Goal: Task Accomplishment & Management: Manage account settings

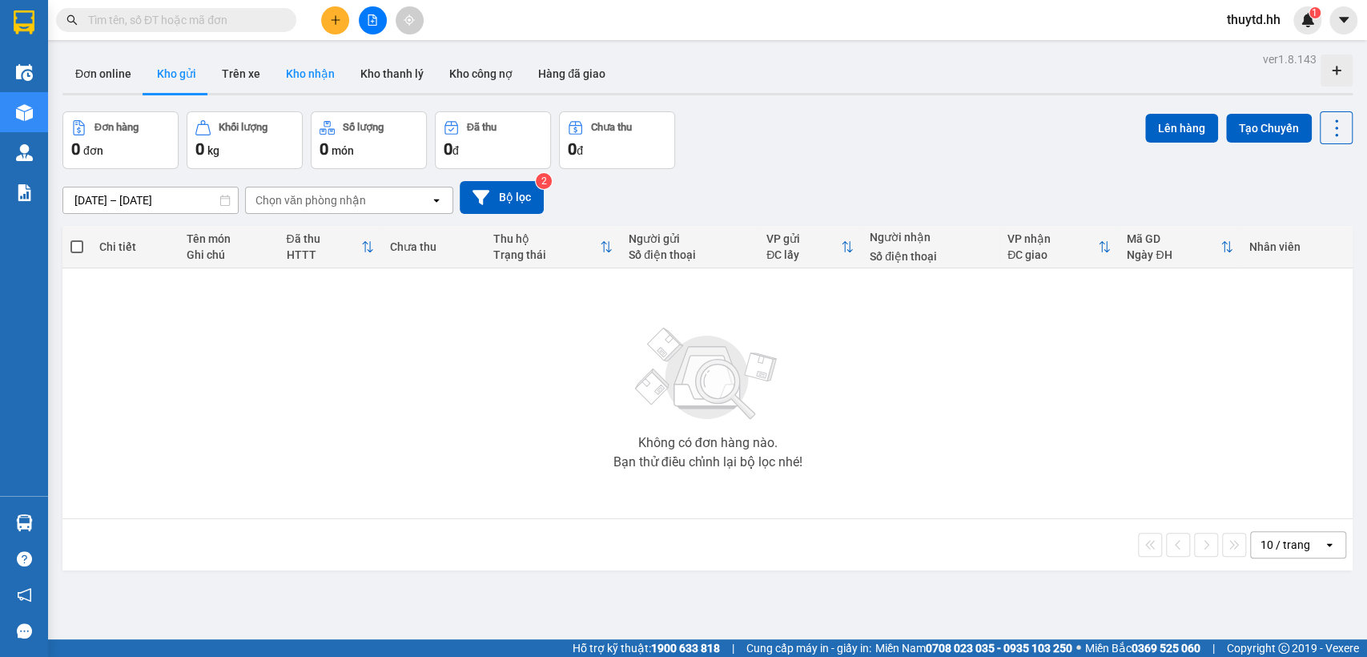
click at [308, 74] on button "Kho nhận" at bounding box center [310, 73] width 74 height 38
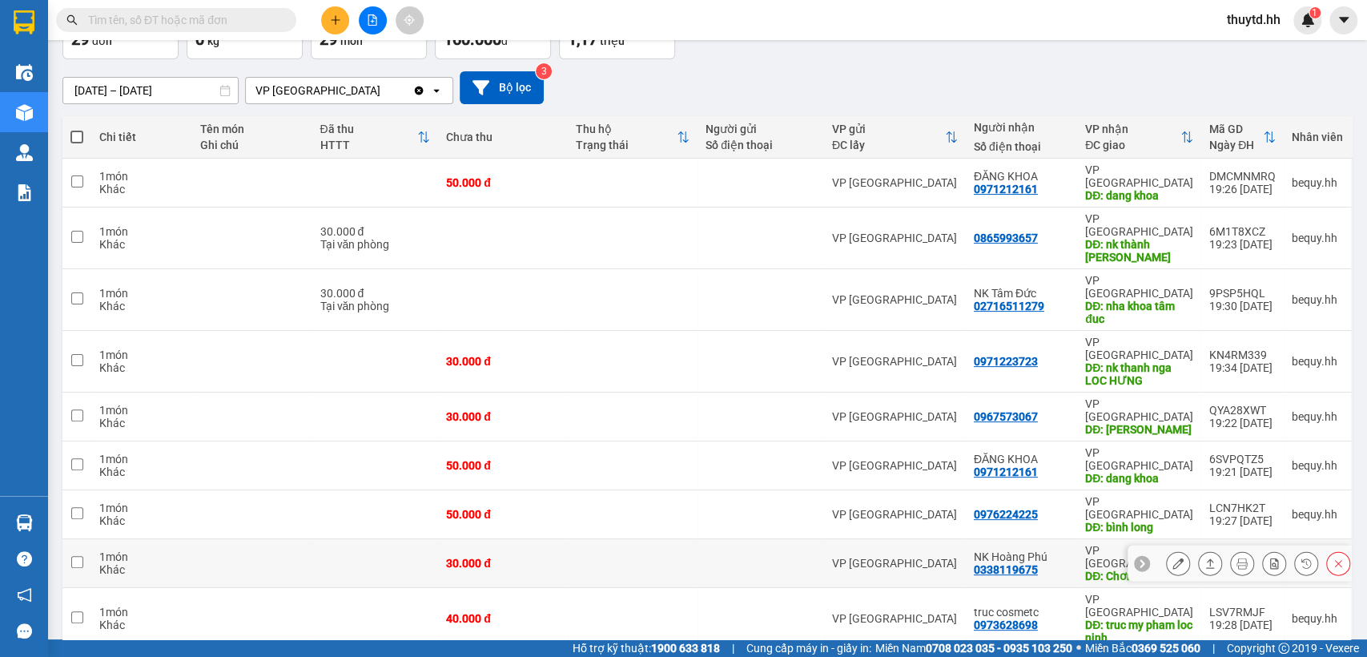
scroll to position [118, 0]
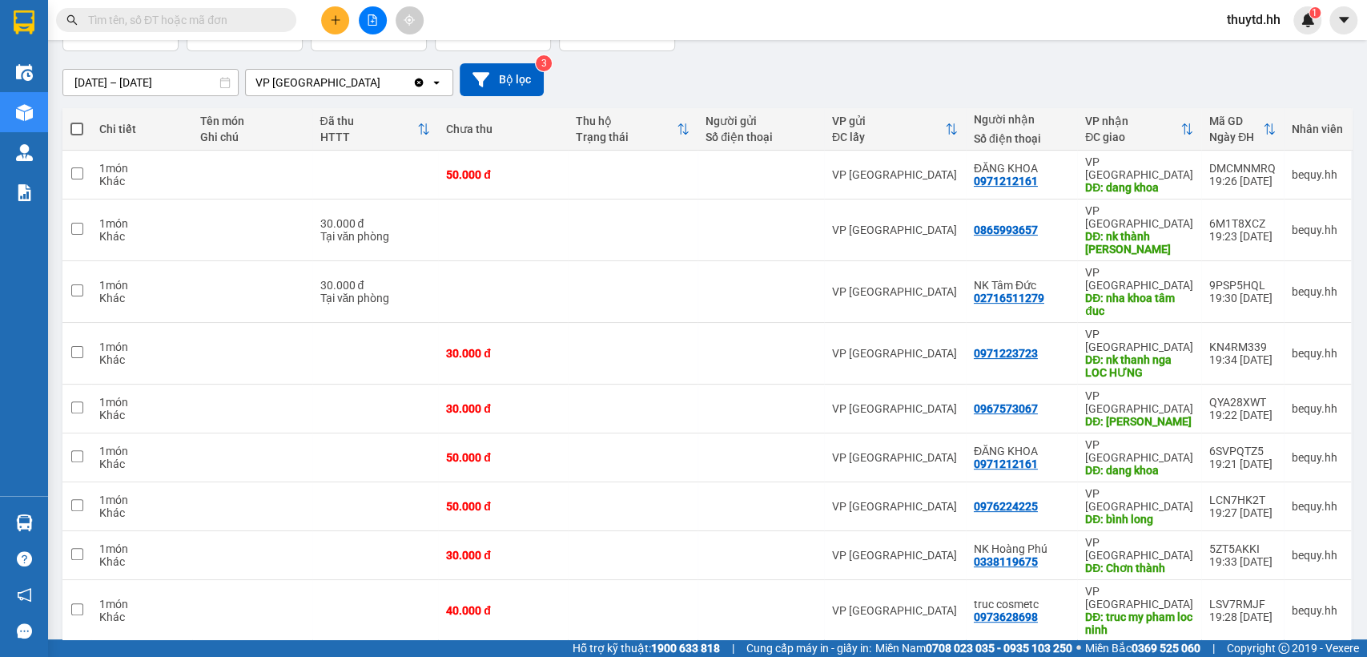
click at [1294, 573] on div "100 / trang" at bounding box center [1284, 564] width 96 height 29
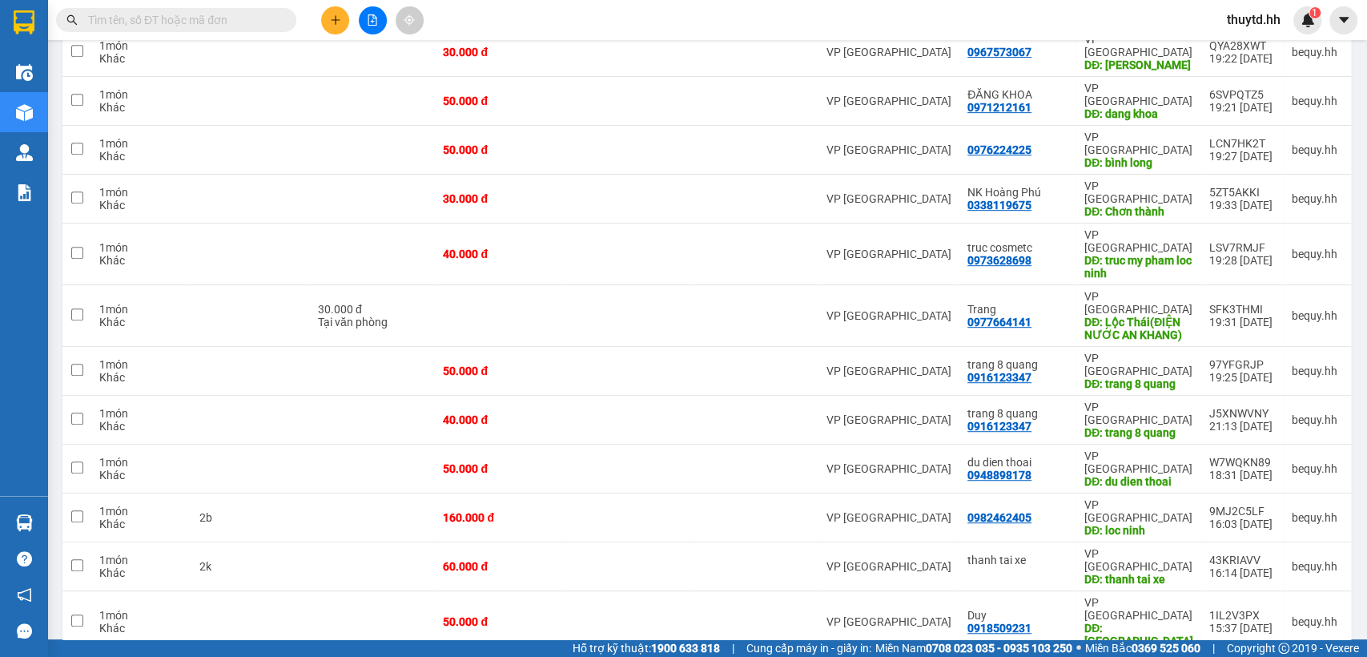
scroll to position [563, 0]
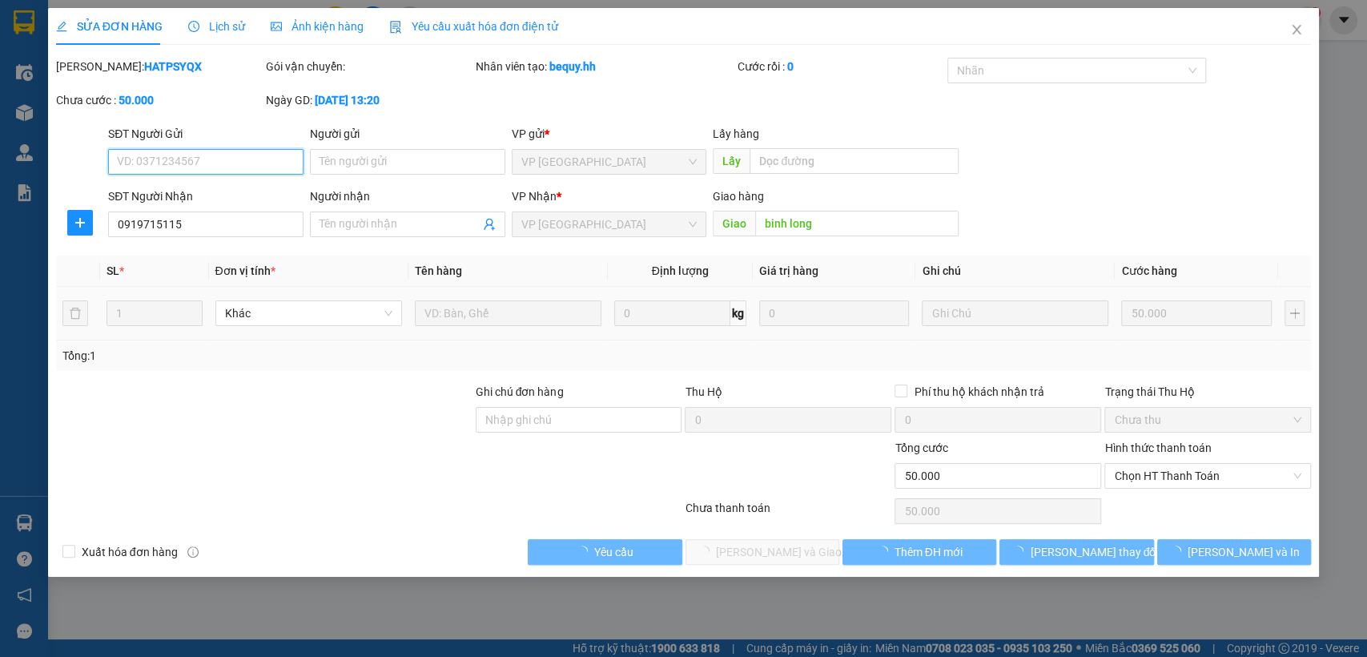
type input "0919715115"
type input "binh long"
type input "50.000"
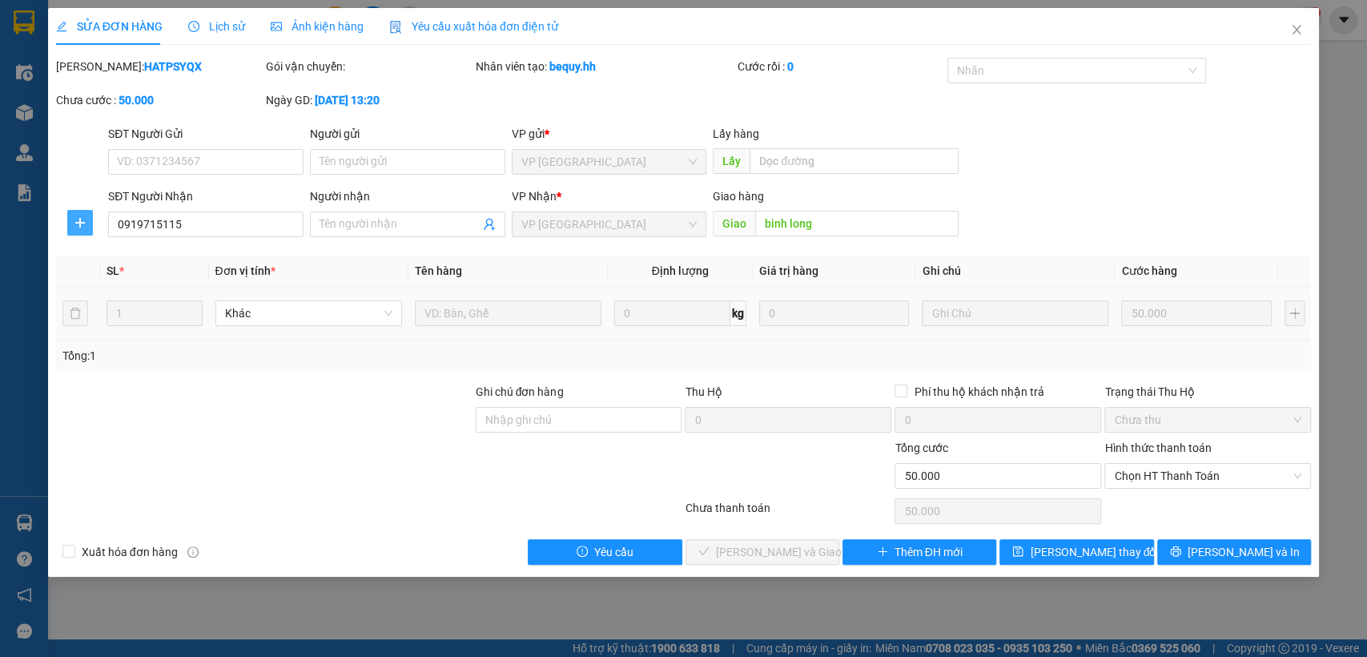
click at [81, 227] on icon "plus" at bounding box center [80, 222] width 13 height 13
click at [91, 284] on span "Chuyển hoàn" at bounding box center [110, 281] width 66 height 18
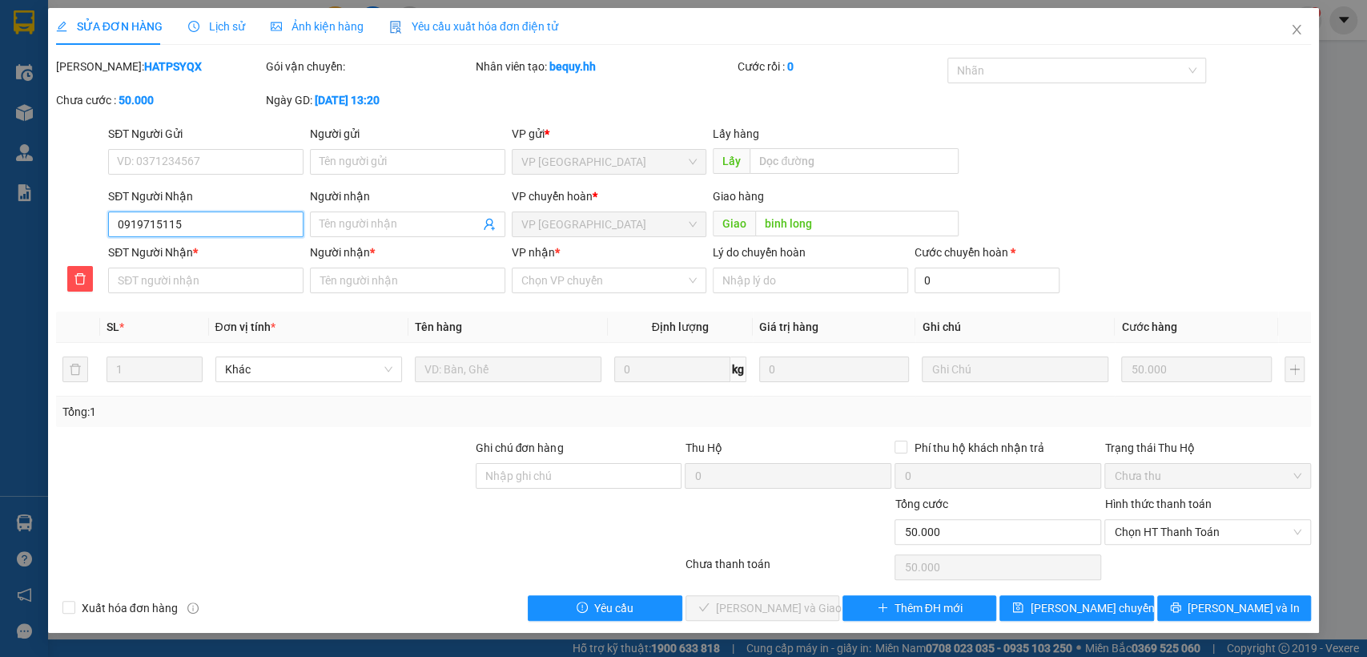
drag, startPoint x: 114, startPoint y: 224, endPoint x: 254, endPoint y: 223, distance: 140.2
click at [264, 223] on input "0919715115" at bounding box center [205, 224] width 195 height 26
paste input "0919715115"
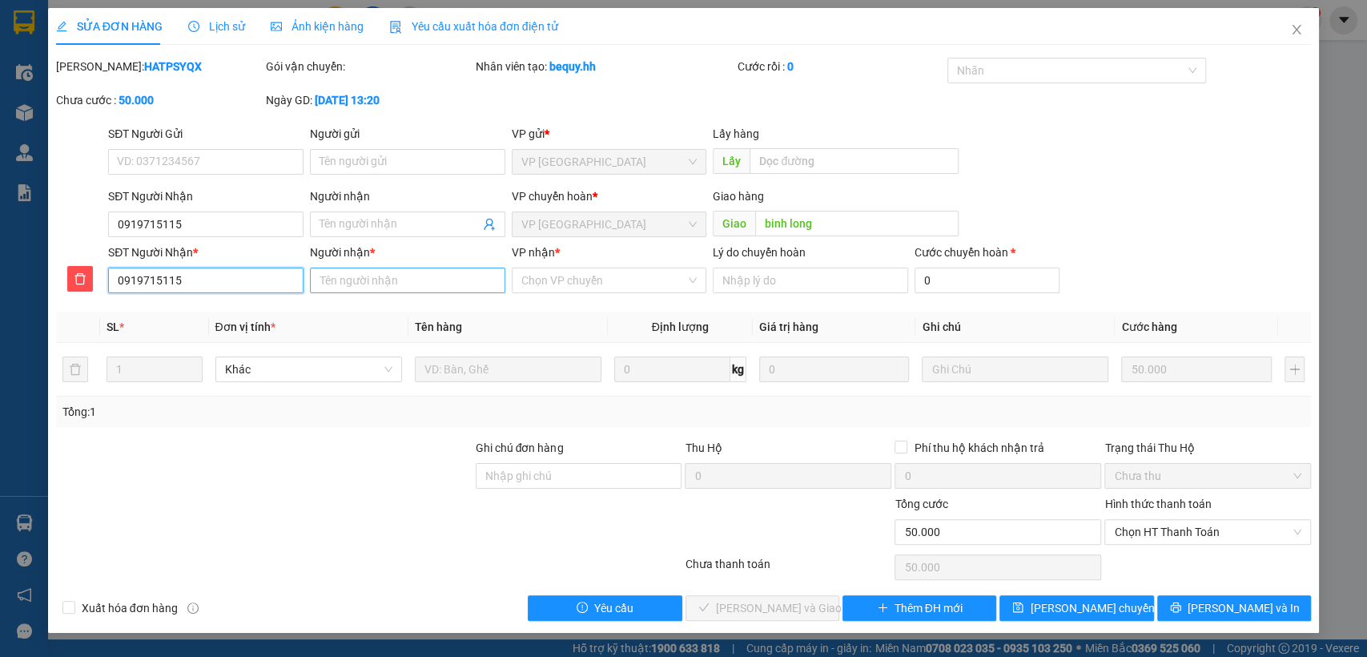
type input "0919715115"
click at [468, 273] on input "Người nhận *" at bounding box center [407, 281] width 195 height 26
type input "thamh luong"
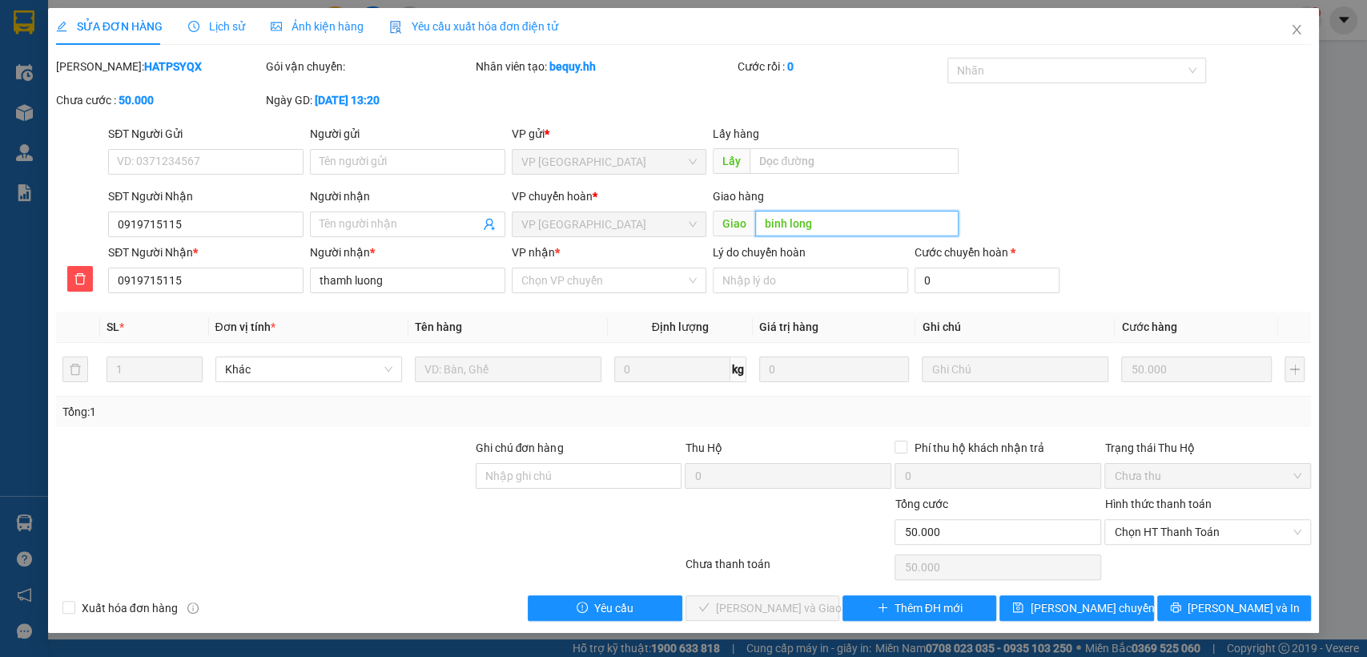
click at [861, 227] on input "binh long" at bounding box center [856, 224] width 203 height 26
type input "thanh luong"
click at [1115, 606] on span "[PERSON_NAME] chuyển hoàn" at bounding box center [1106, 608] width 152 height 18
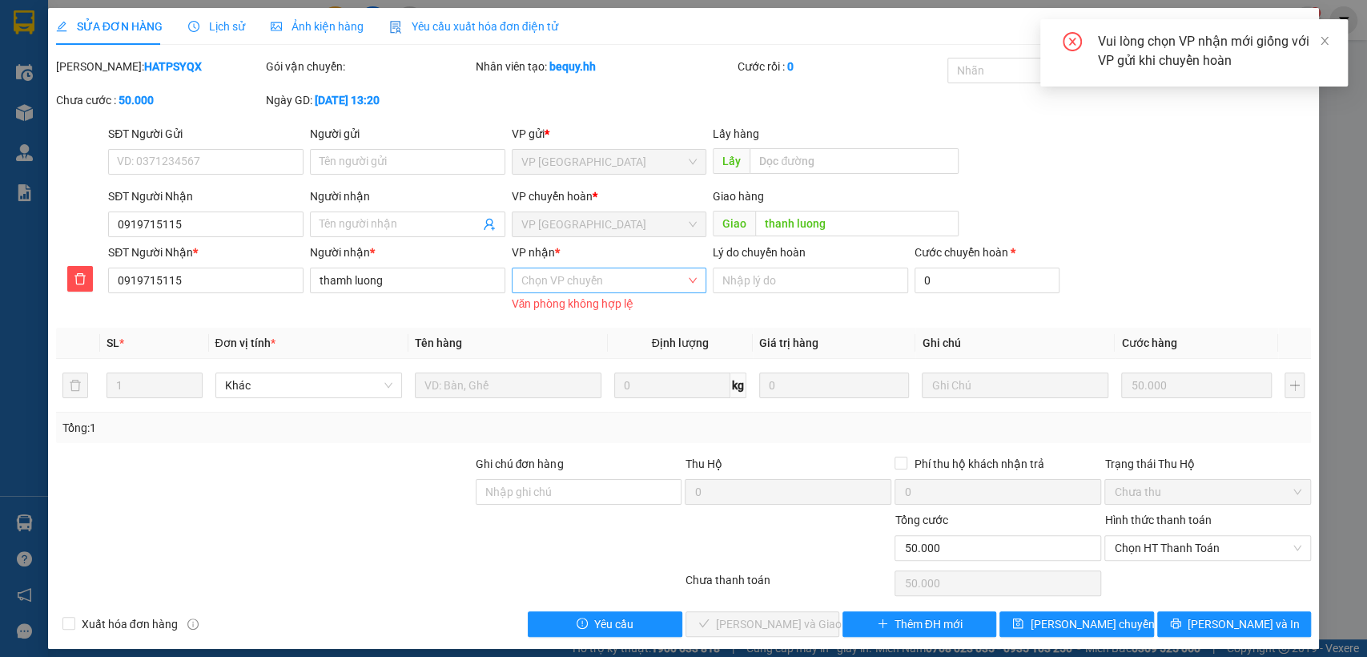
click at [613, 281] on input "VP nhận *" at bounding box center [603, 280] width 165 height 24
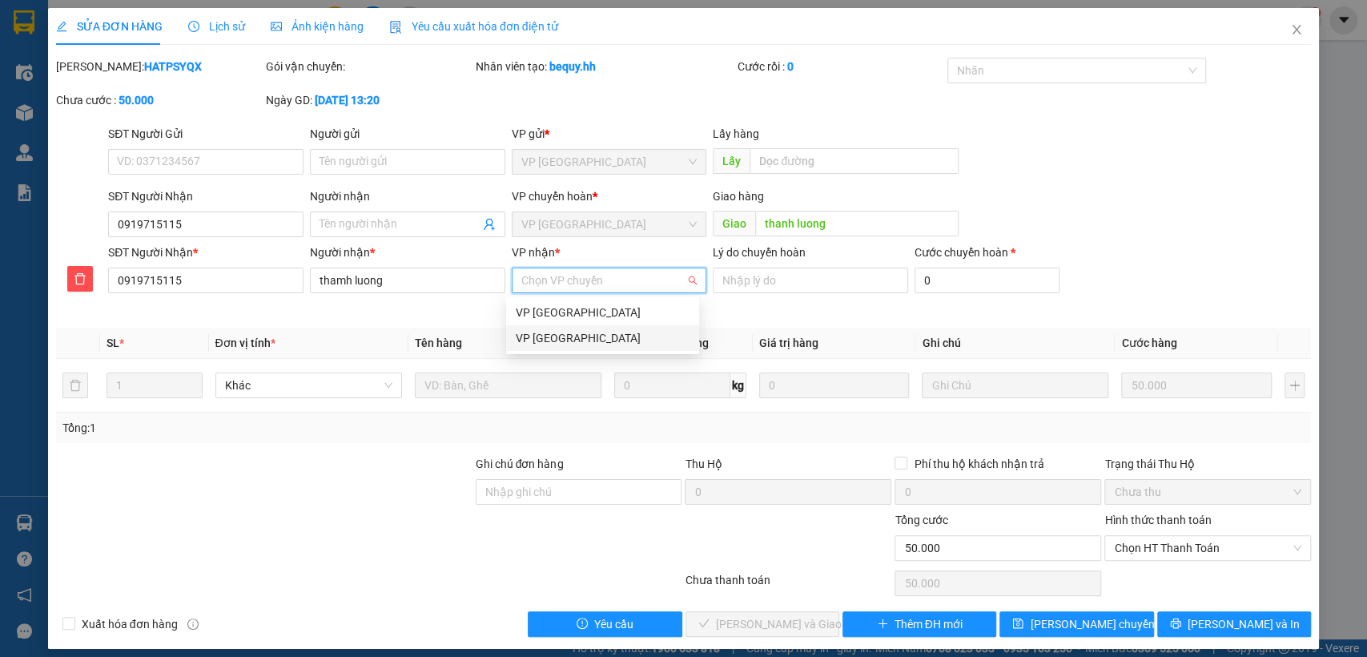
click at [551, 341] on div "VP [GEOGRAPHIC_DATA]" at bounding box center [603, 338] width 174 height 18
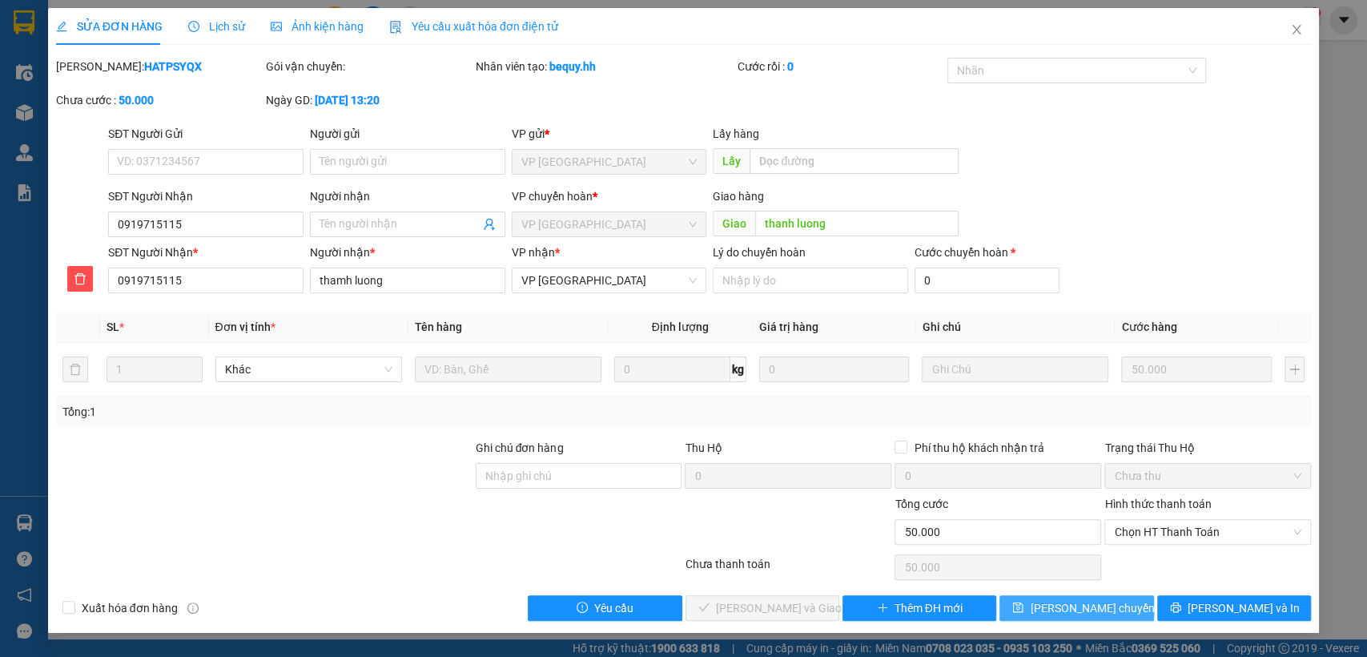
click at [1092, 613] on span "[PERSON_NAME] chuyển hoàn" at bounding box center [1106, 608] width 152 height 18
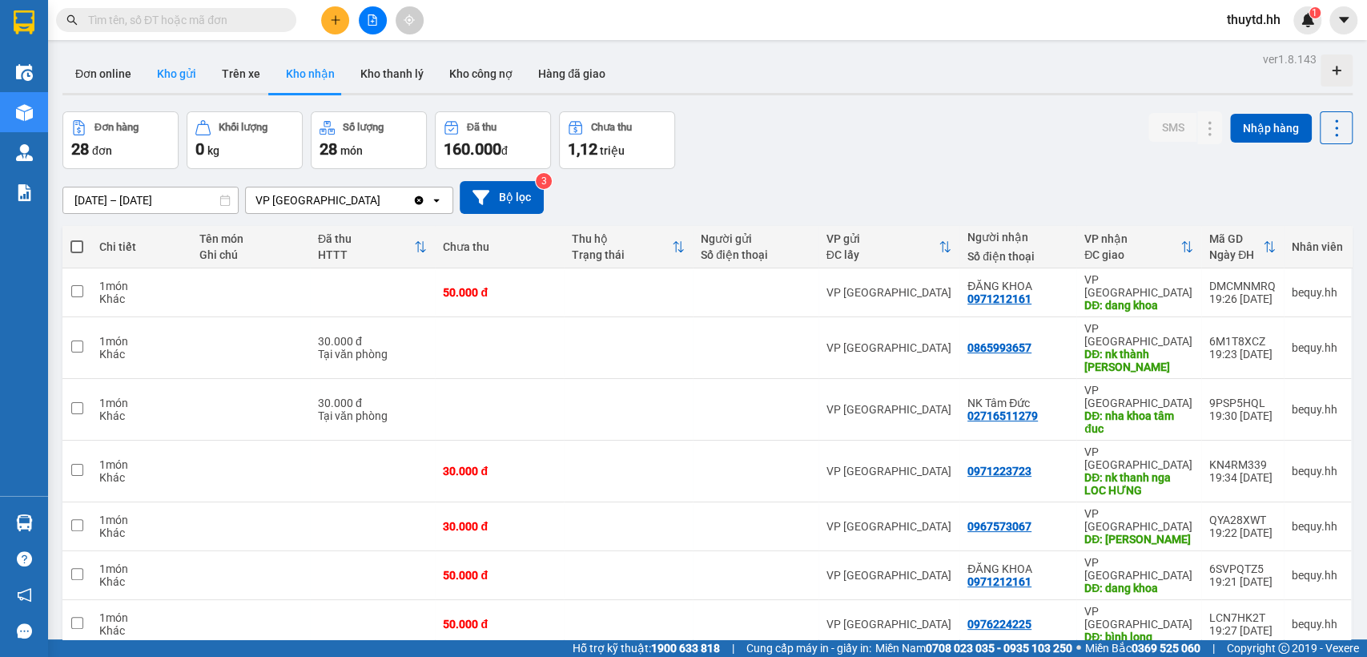
click at [170, 82] on button "Kho gửi" at bounding box center [176, 73] width 65 height 38
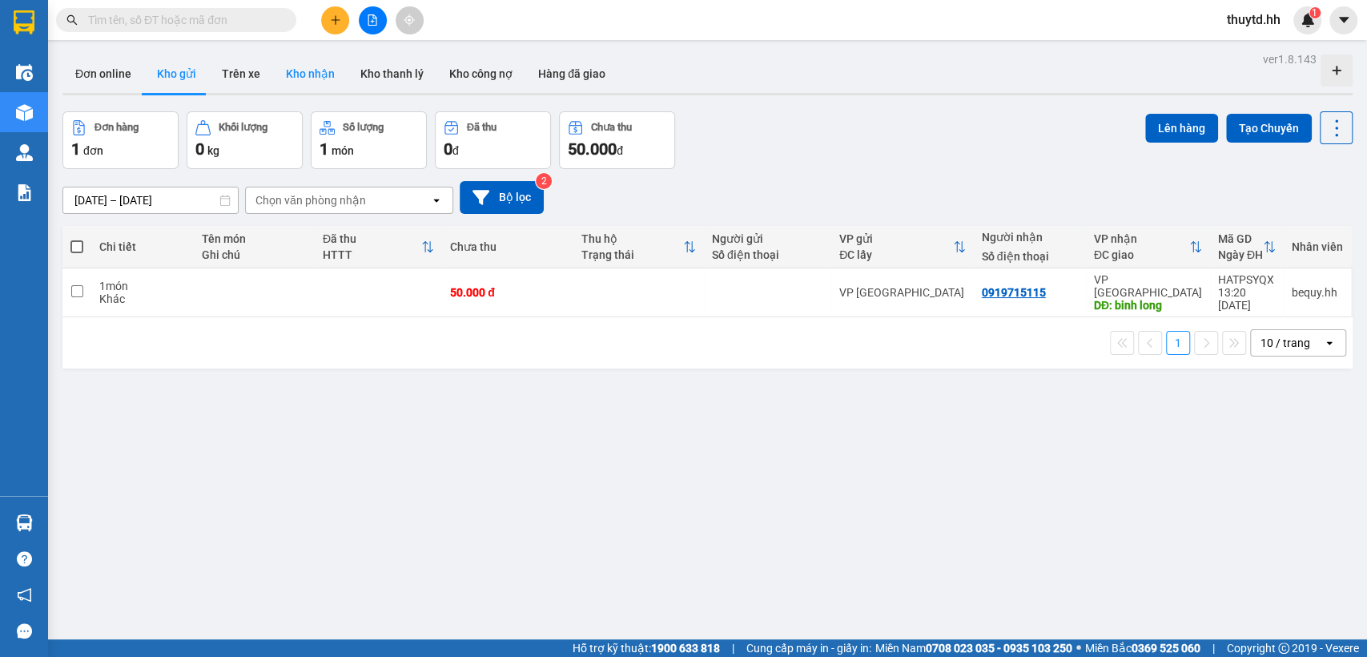
click at [312, 80] on button "Kho nhận" at bounding box center [310, 73] width 74 height 38
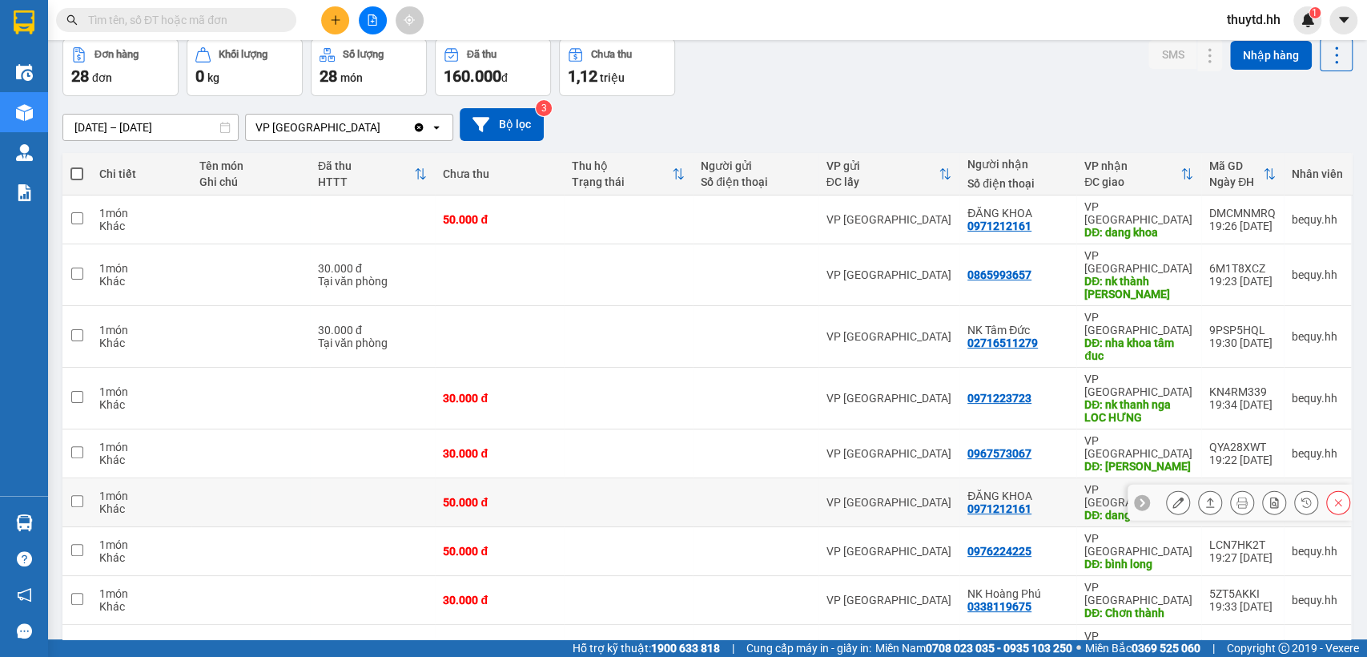
scroll to position [178, 0]
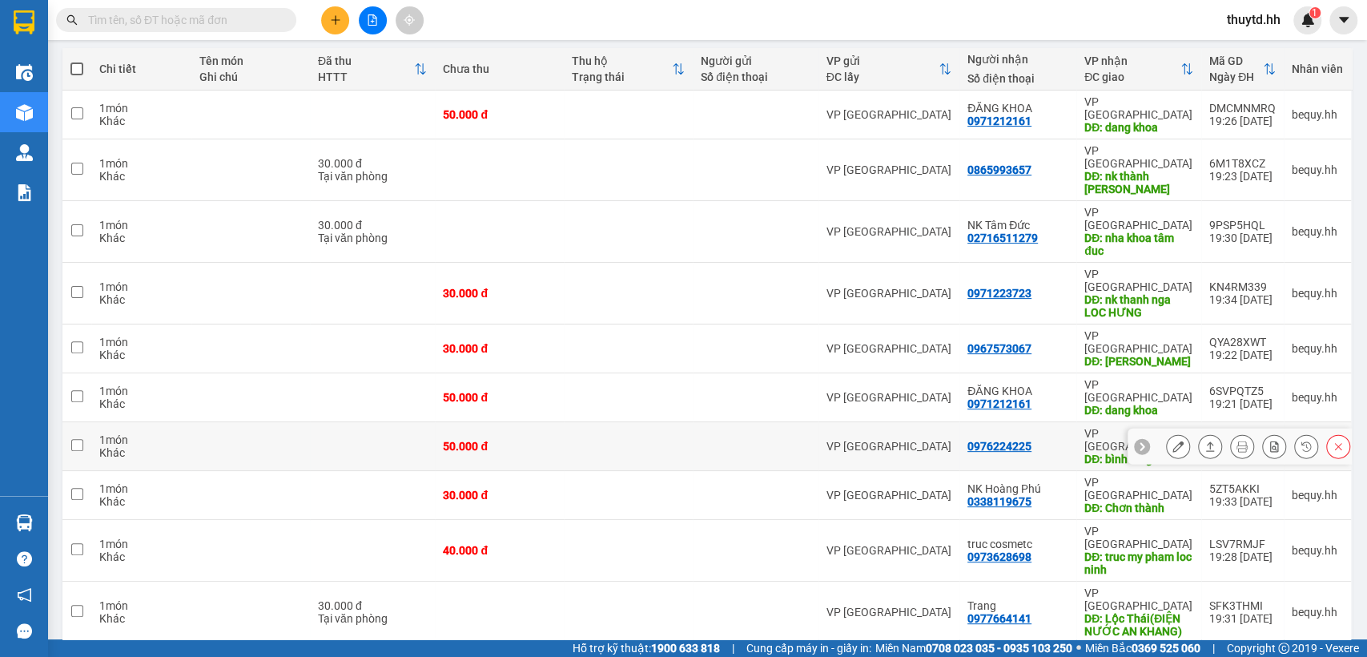
click at [1173, 441] on icon at bounding box center [1178, 446] width 11 height 11
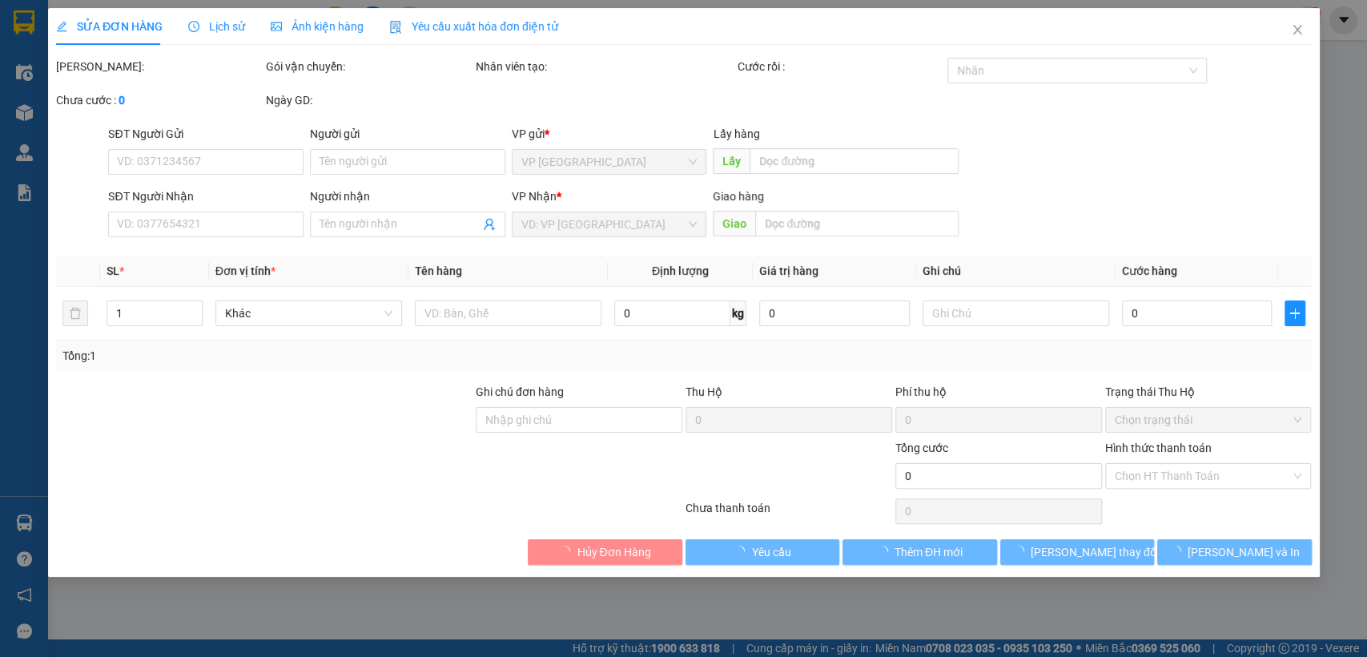
type input "0976224225"
type input "bình long"
type input "50.000"
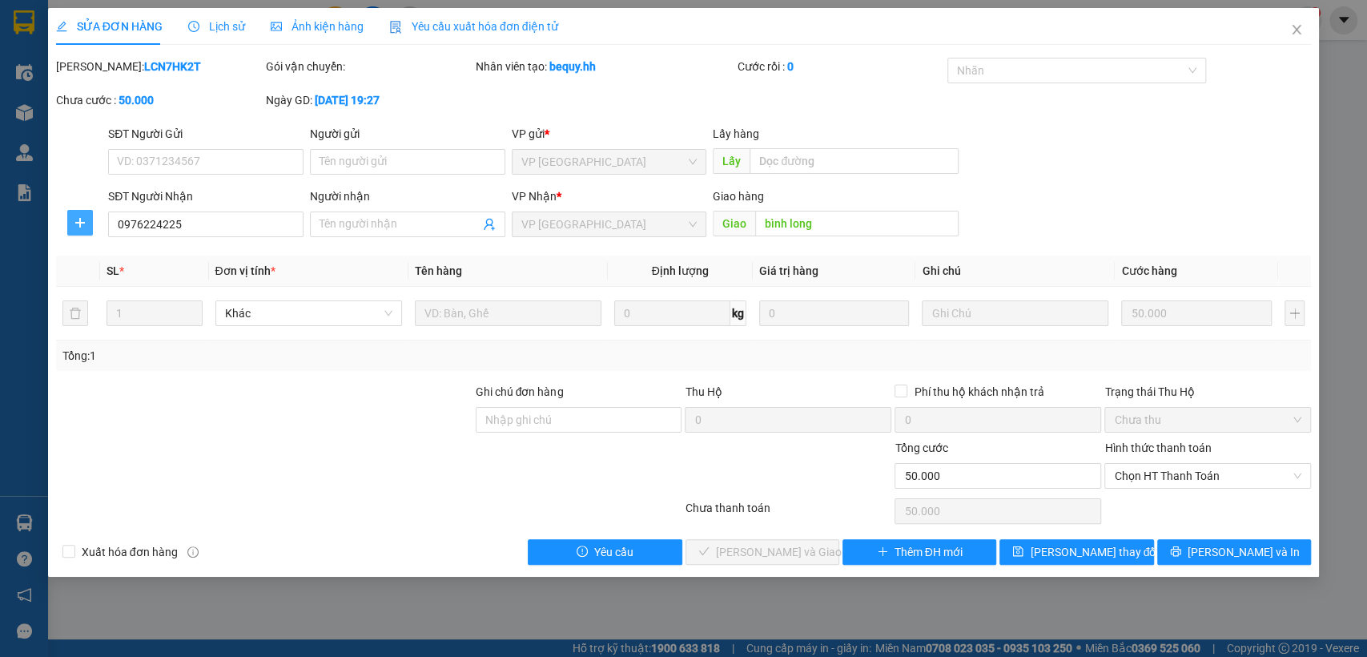
click at [78, 227] on icon "plus" at bounding box center [80, 222] width 13 height 13
click at [108, 280] on span "Chuyển hoàn" at bounding box center [110, 281] width 66 height 18
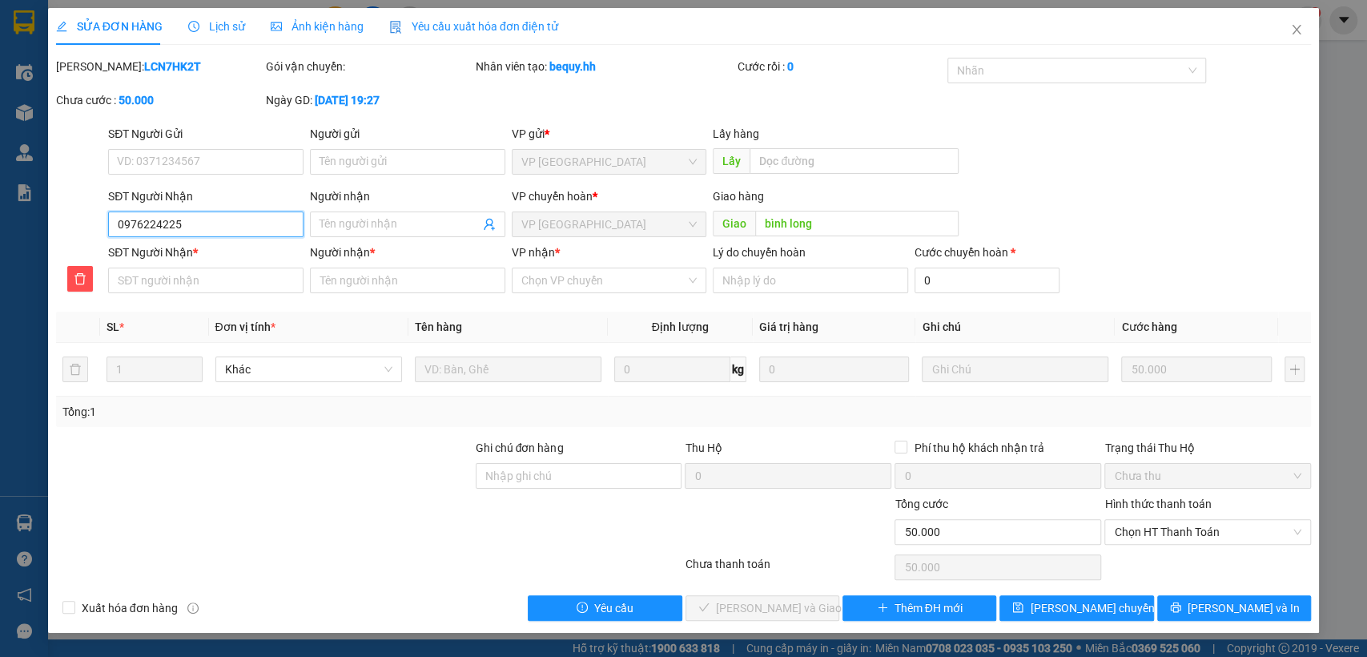
drag, startPoint x: 115, startPoint y: 223, endPoint x: 183, endPoint y: 223, distance: 68.9
click at [235, 221] on input "0976224225" at bounding box center [205, 224] width 195 height 26
paste input "0976224225"
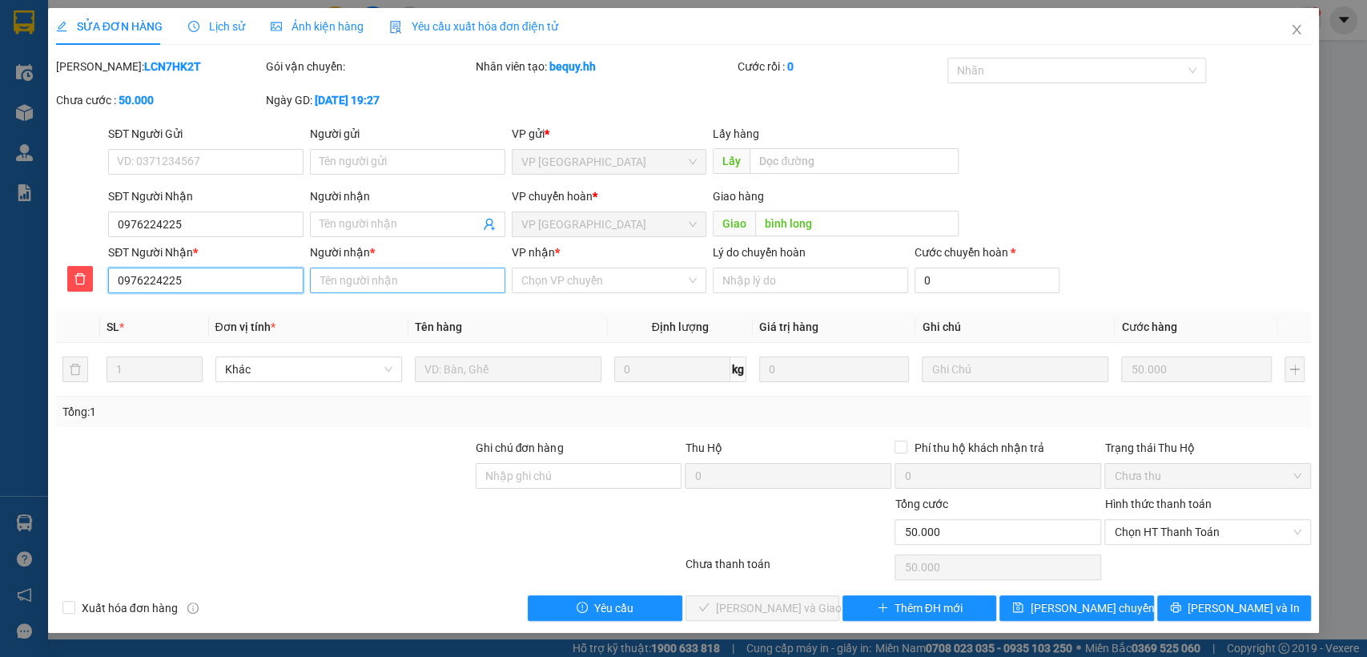
type input "0976224225"
click at [426, 281] on input "Người nhận *" at bounding box center [407, 281] width 195 height 26
type input "medic an loc"
click at [576, 287] on input "VP nhận *" at bounding box center [603, 280] width 165 height 24
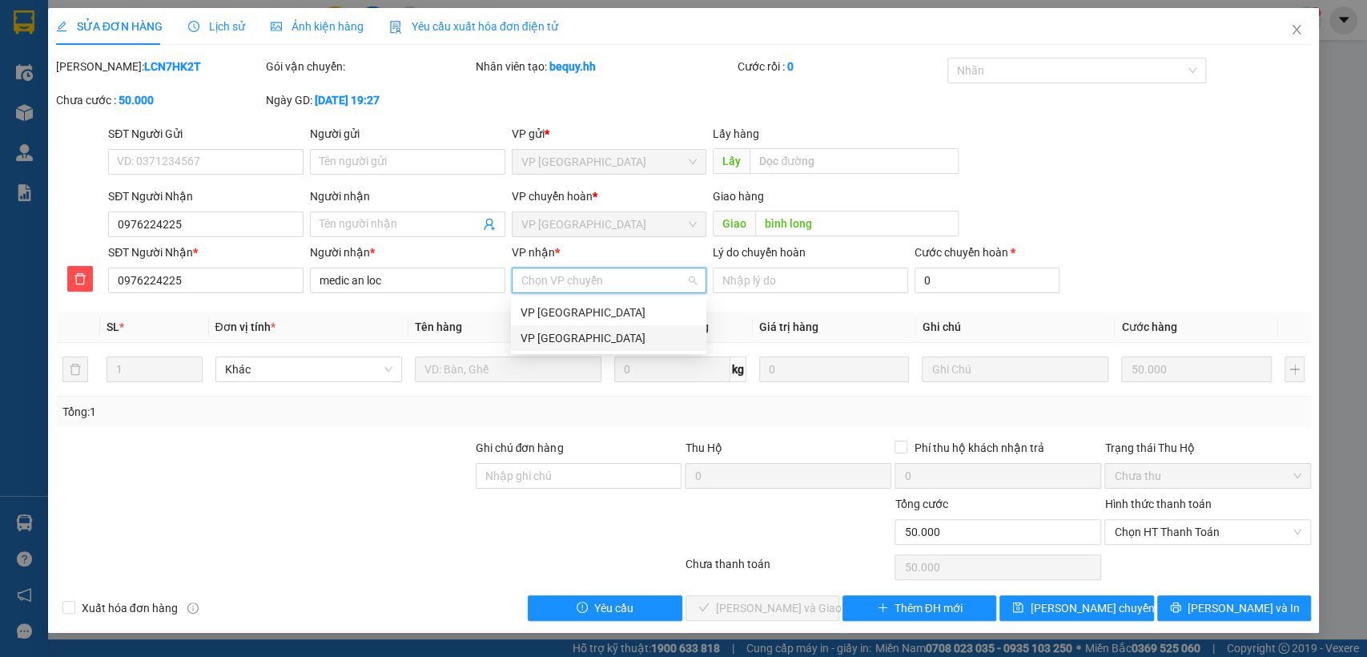
click at [565, 339] on div "VP [GEOGRAPHIC_DATA]" at bounding box center [609, 338] width 176 height 18
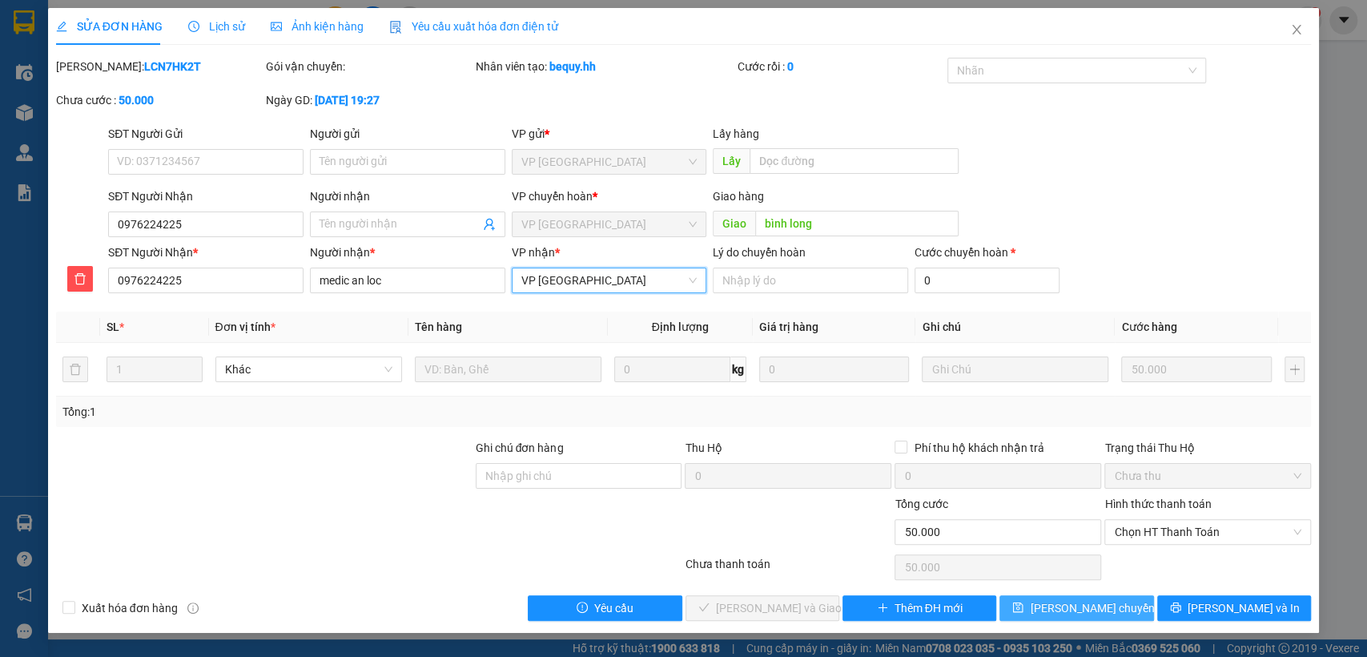
click at [1064, 607] on span "[PERSON_NAME] chuyển hoàn" at bounding box center [1106, 608] width 152 height 18
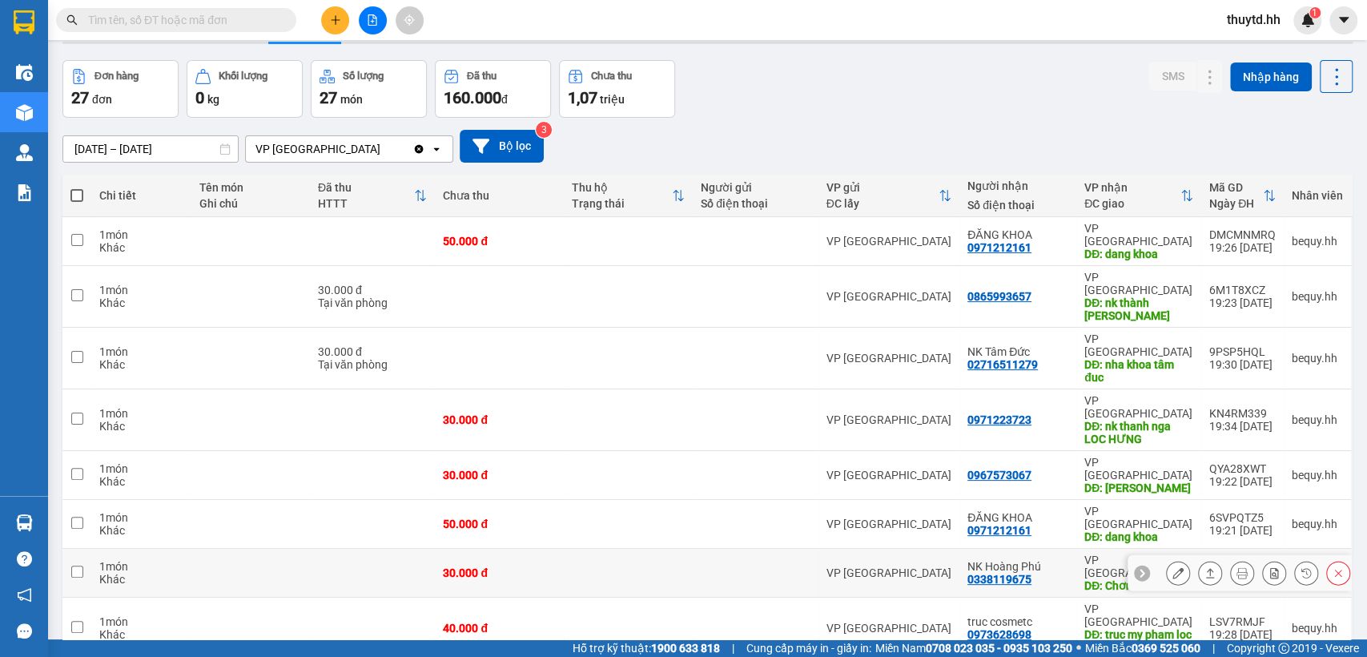
scroll to position [178, 0]
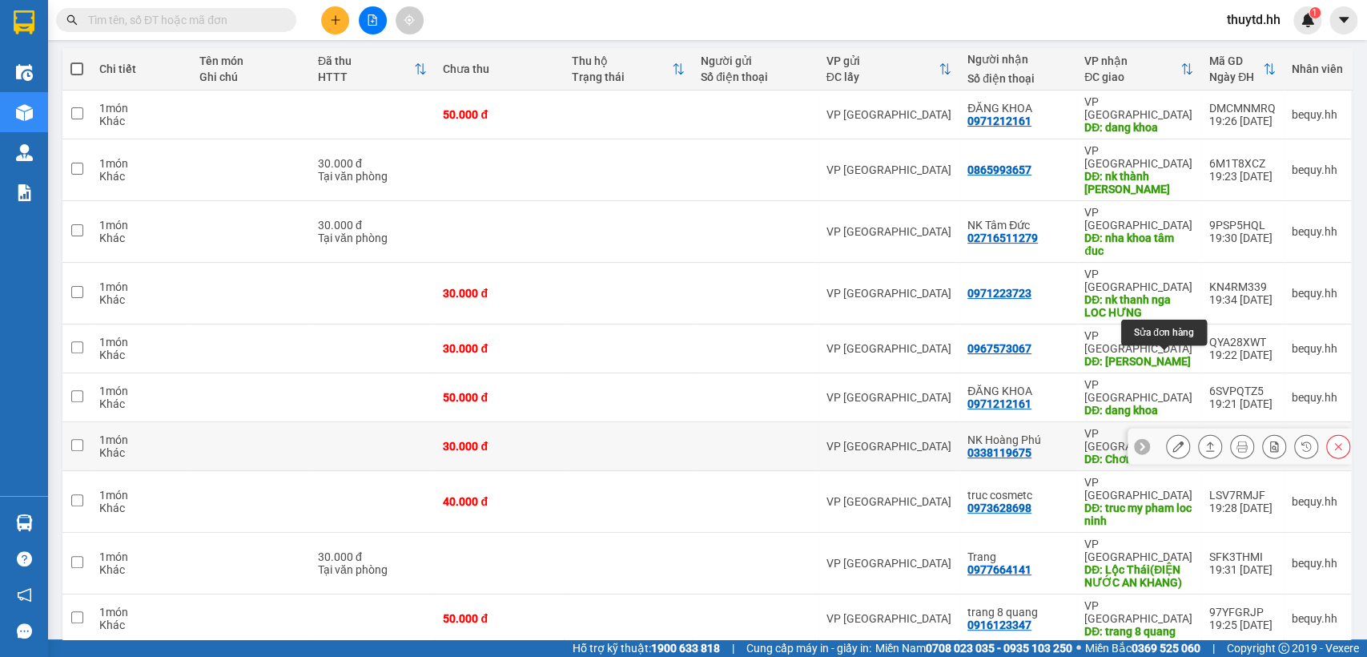
click at [1173, 441] on icon at bounding box center [1178, 446] width 11 height 11
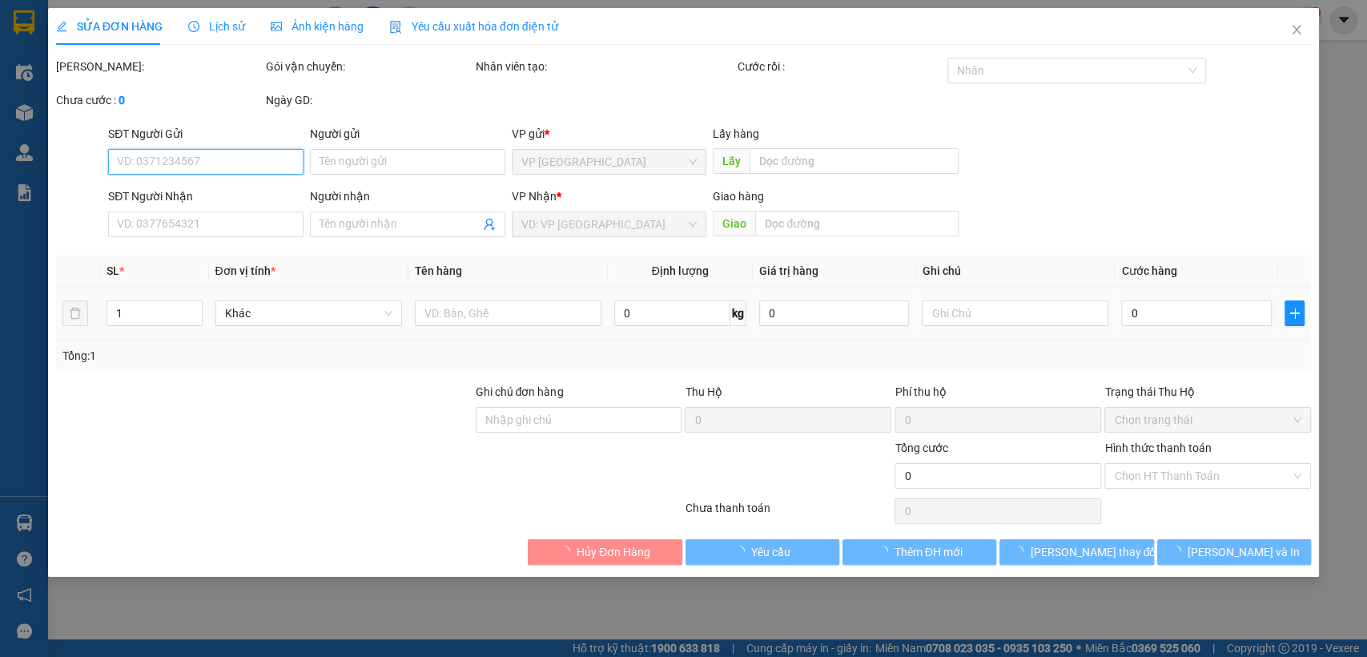
type input "0338119675"
type input "NK Hoàng Phú"
type input "Chơn thành"
type input "30.000"
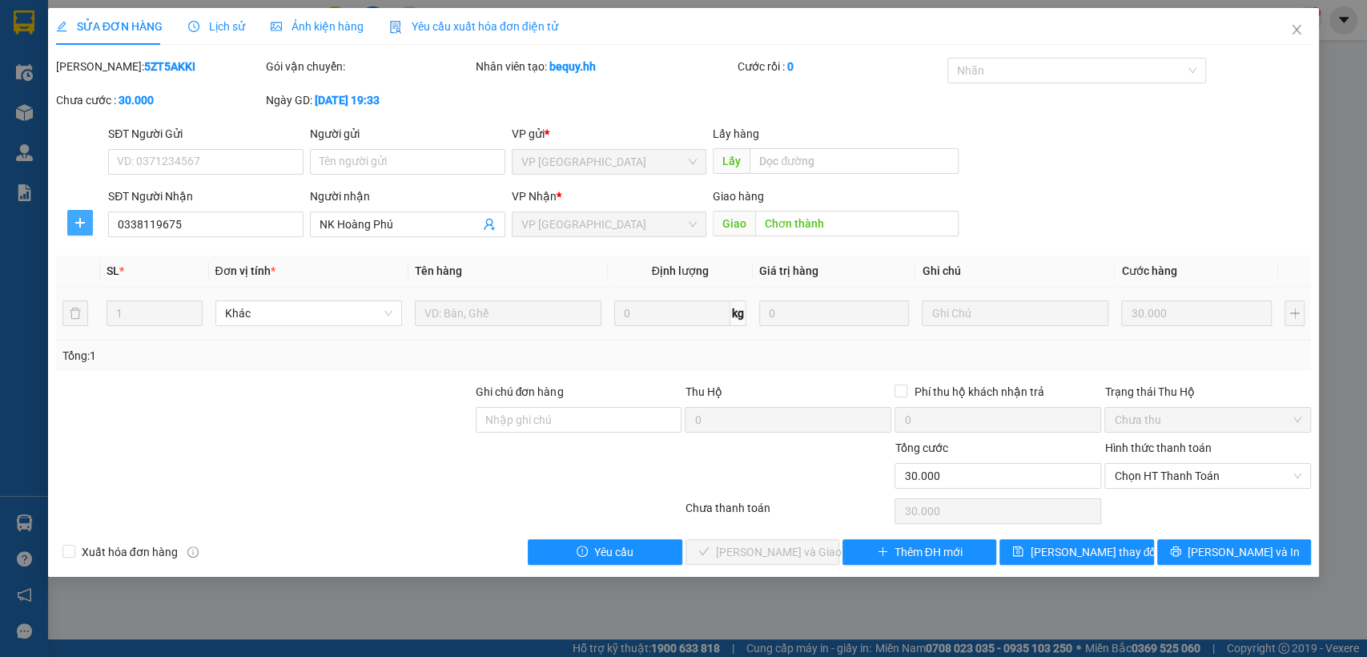
click at [78, 223] on icon "plus" at bounding box center [80, 222] width 10 height 1
click at [90, 277] on span "Chuyển hoàn" at bounding box center [110, 281] width 66 height 18
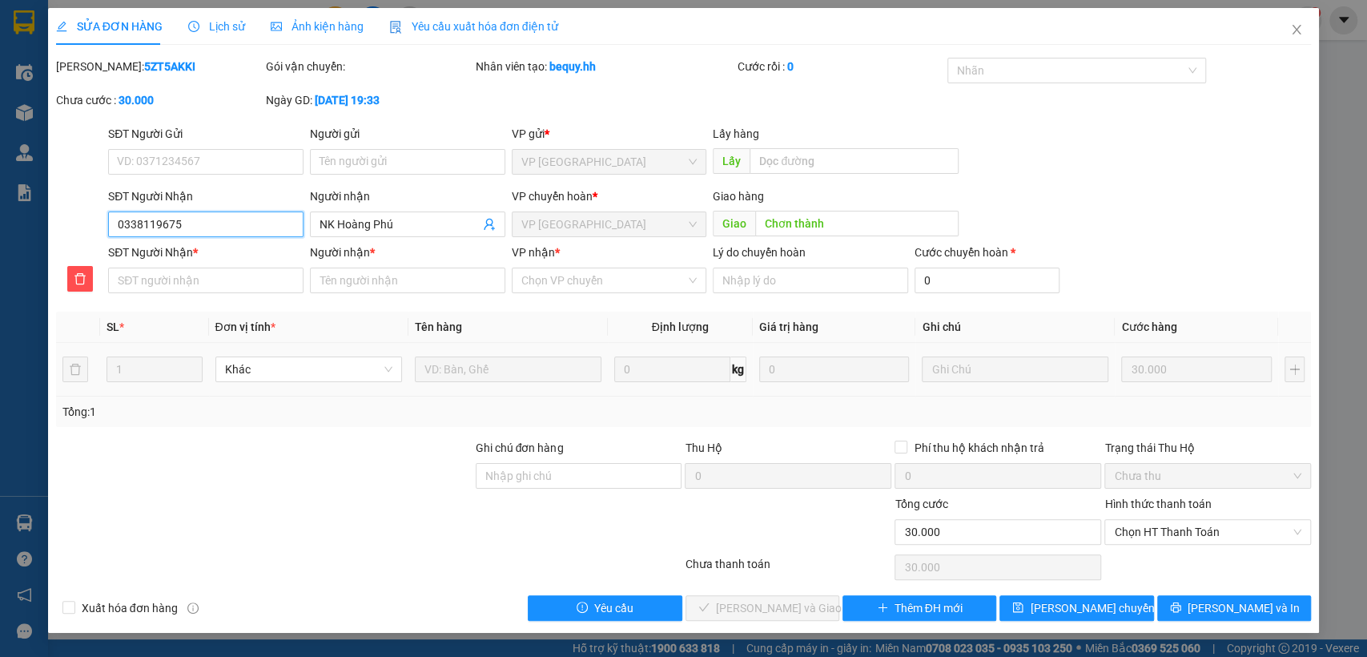
drag, startPoint x: 115, startPoint y: 220, endPoint x: 235, endPoint y: 226, distance: 120.3
click at [235, 226] on input "0338119675" at bounding box center [205, 224] width 195 height 26
paste input "0338119675"
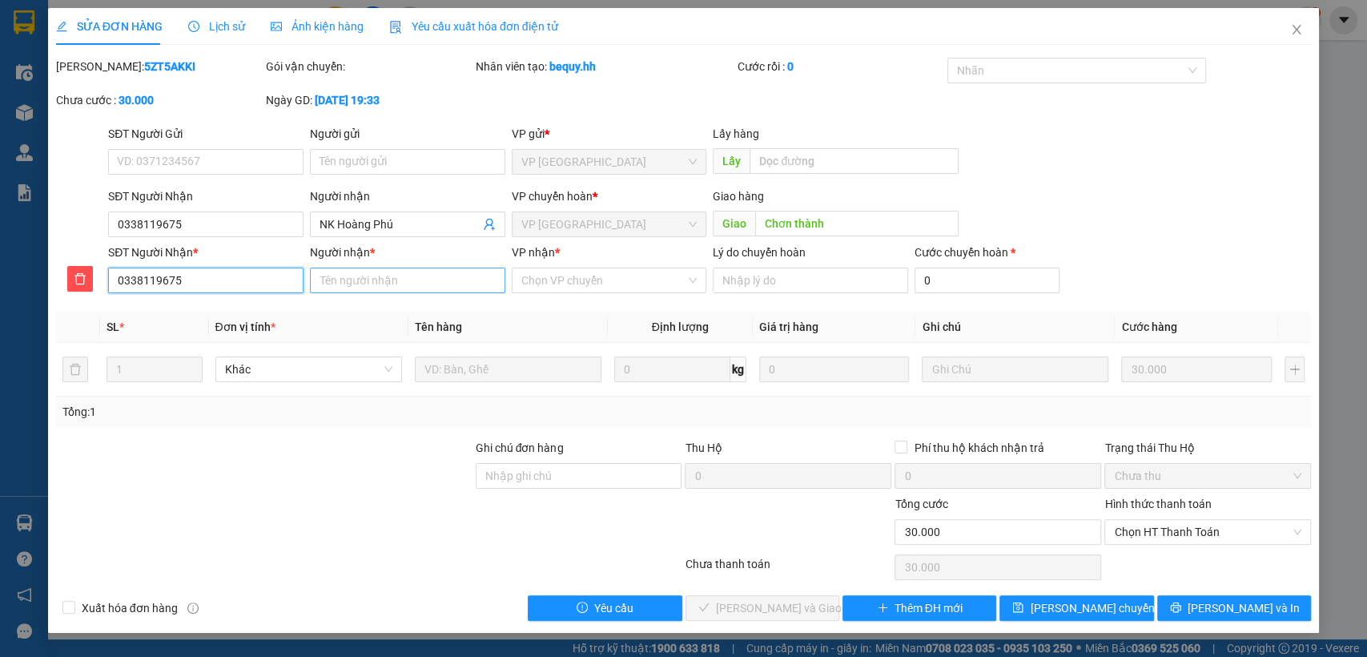
type input "0338119675"
click at [404, 274] on input "Người nhận *" at bounding box center [407, 281] width 195 height 26
type input "nk hoang phu"
click at [562, 281] on input "VP nhận *" at bounding box center [603, 280] width 165 height 24
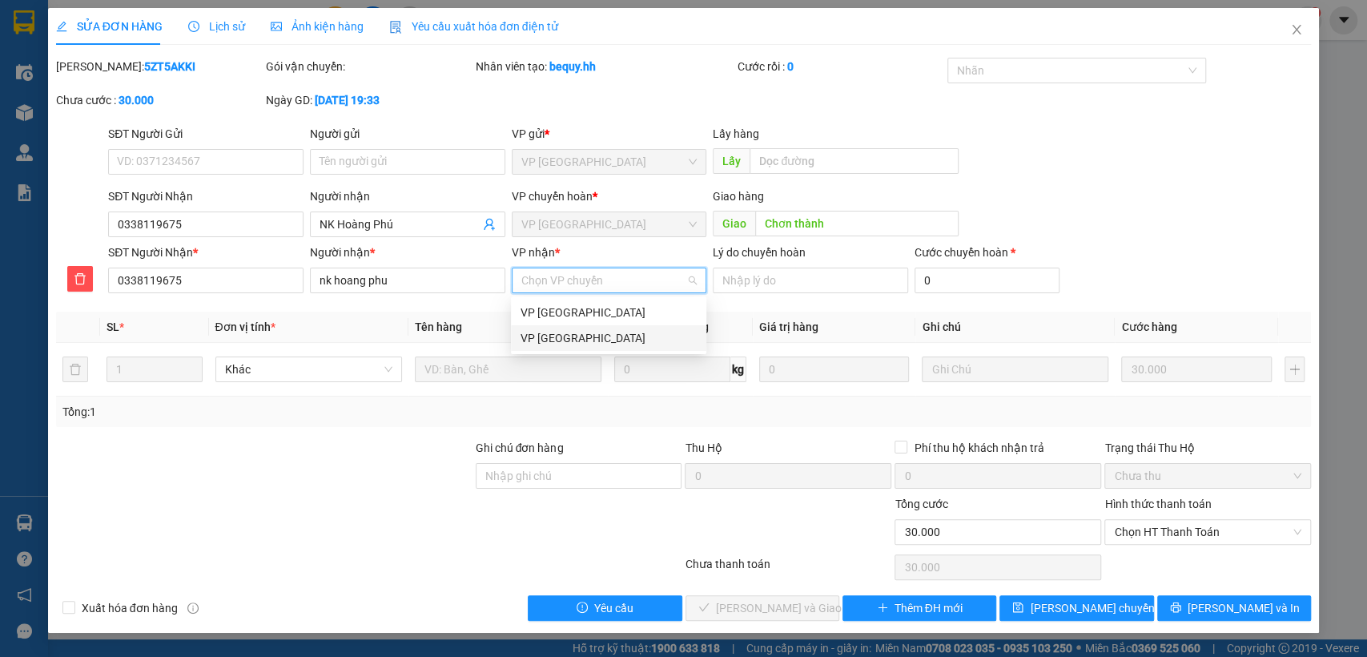
click at [545, 340] on div "VP [GEOGRAPHIC_DATA]" at bounding box center [609, 338] width 176 height 18
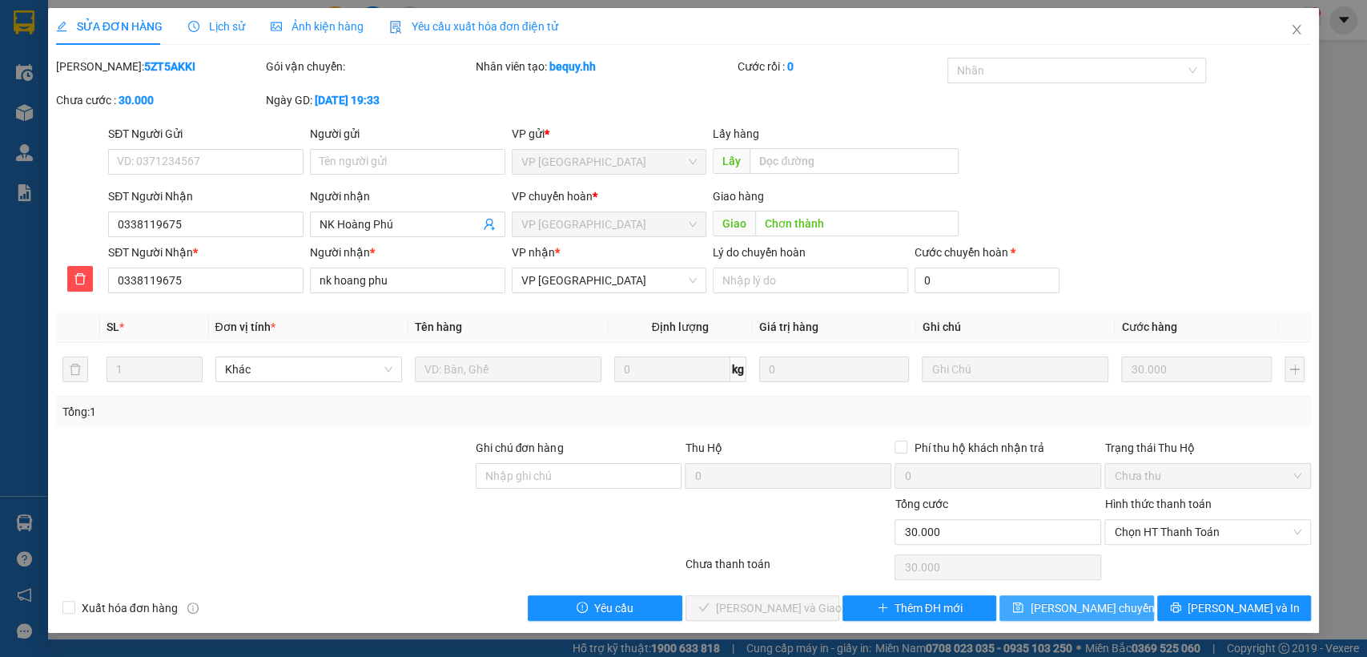
click at [1074, 605] on span "[PERSON_NAME] chuyển hoàn" at bounding box center [1106, 608] width 152 height 18
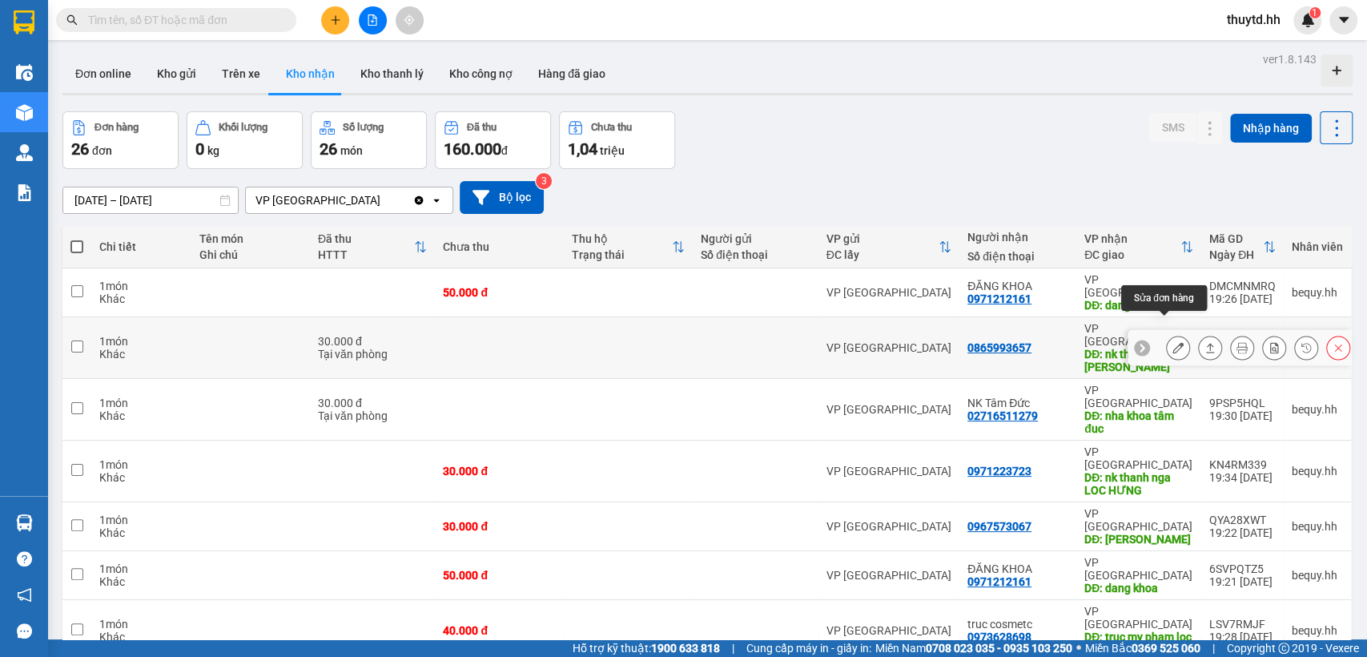
click at [1173, 342] on icon at bounding box center [1178, 347] width 11 height 11
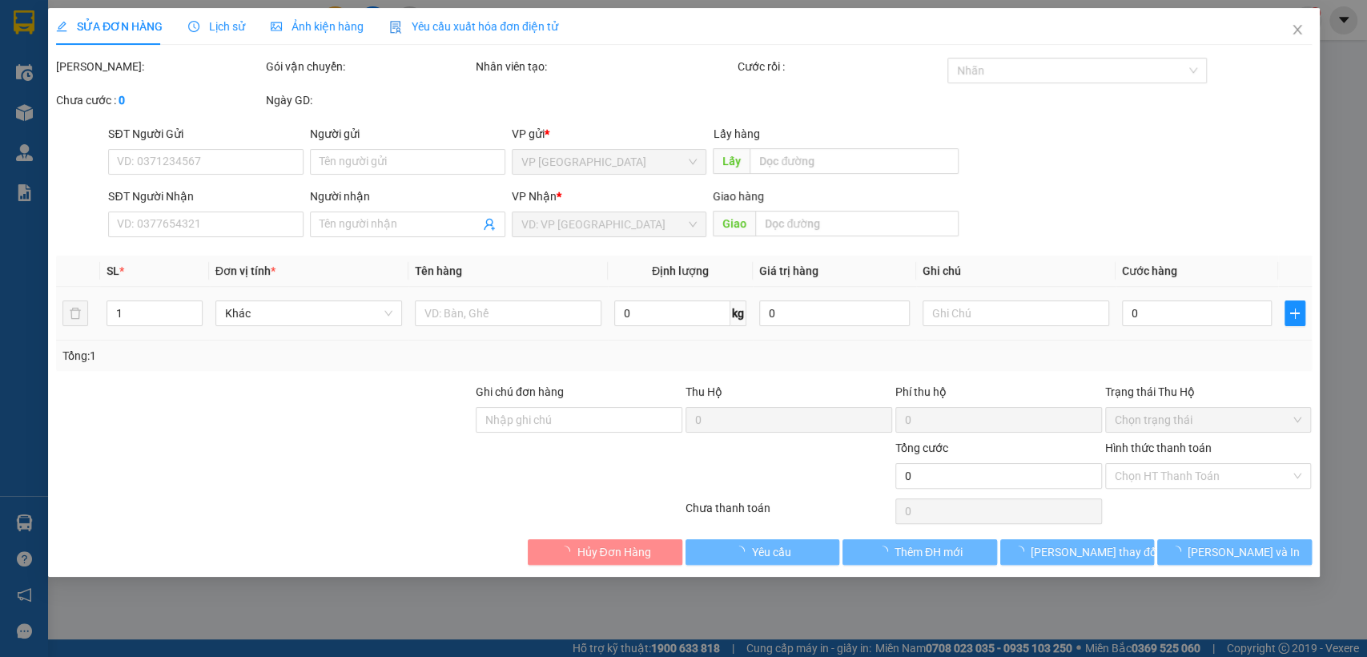
type input "0865993657"
type input "nk thành [PERSON_NAME]"
type input "30.000"
type input "0"
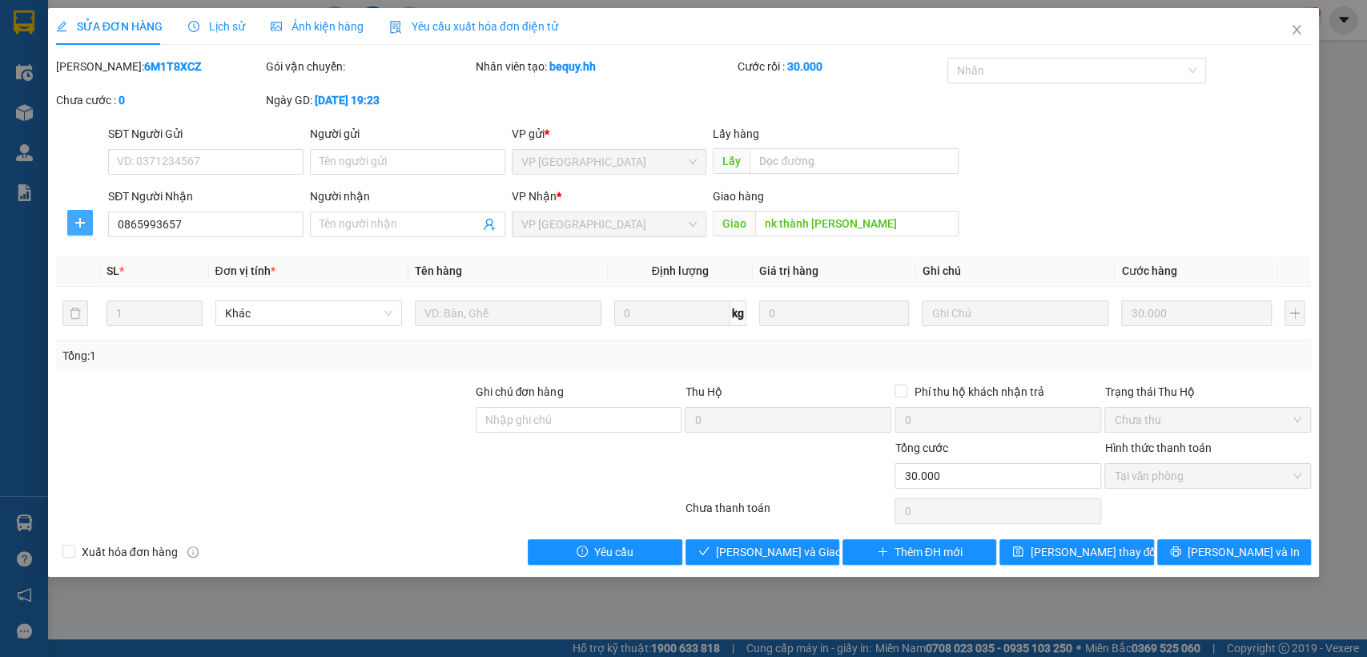
click at [82, 219] on icon "plus" at bounding box center [80, 222] width 13 height 13
click at [96, 287] on li "Chuyển hoàn" at bounding box center [109, 281] width 85 height 26
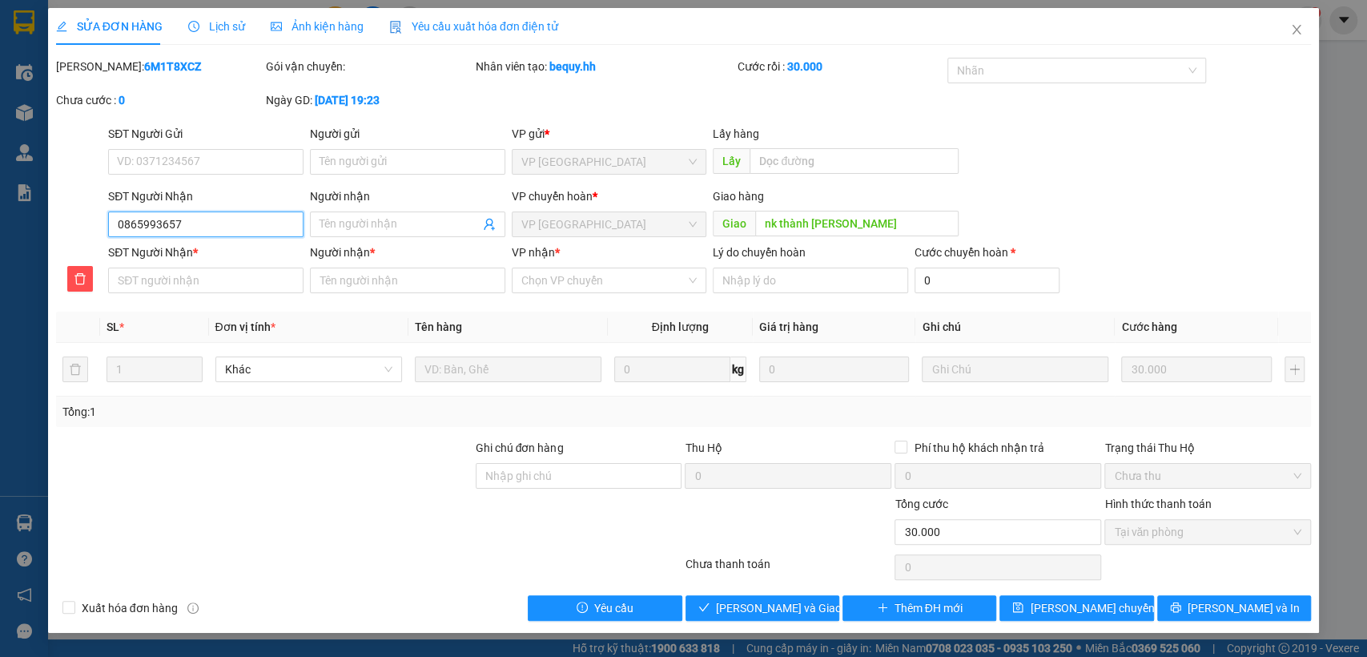
drag, startPoint x: 113, startPoint y: 224, endPoint x: 159, endPoint y: 223, distance: 45.7
click at [218, 221] on input "0865993657" at bounding box center [205, 224] width 195 height 26
paste input "0865993657"
type input "0865993657"
click at [561, 283] on input "VP nhận *" at bounding box center [603, 280] width 165 height 24
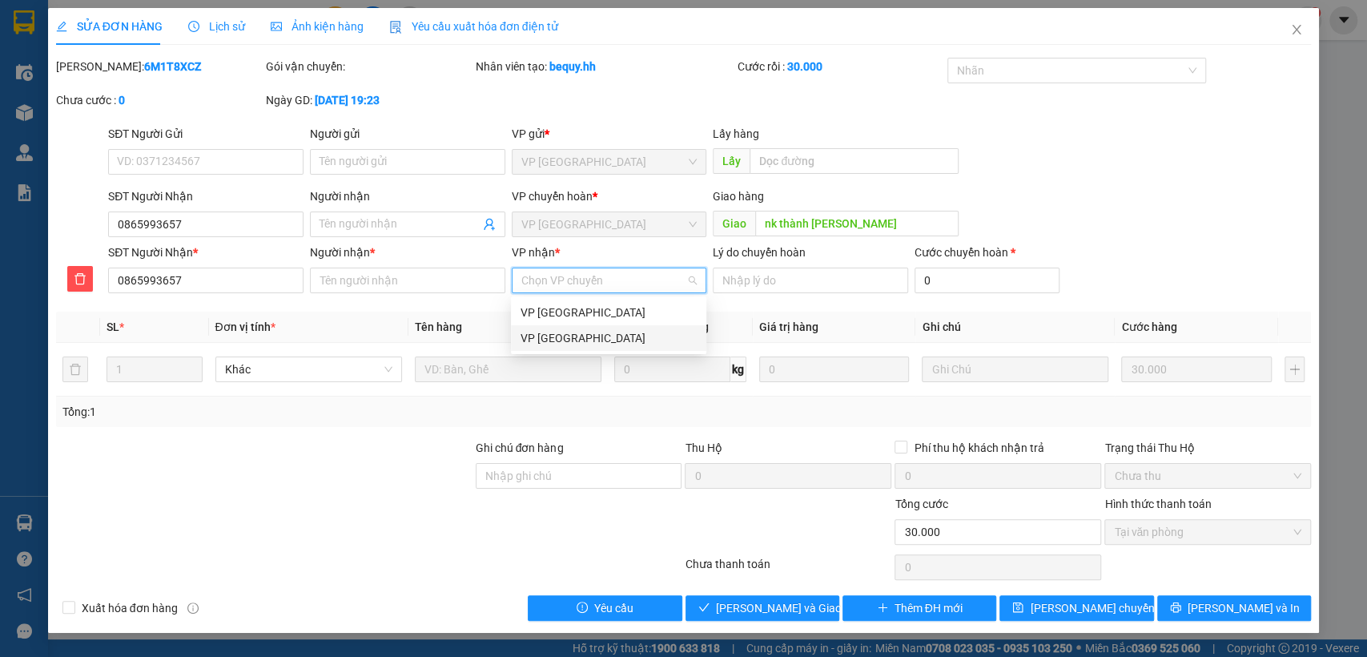
click at [536, 342] on div "VP [GEOGRAPHIC_DATA]" at bounding box center [609, 338] width 176 height 18
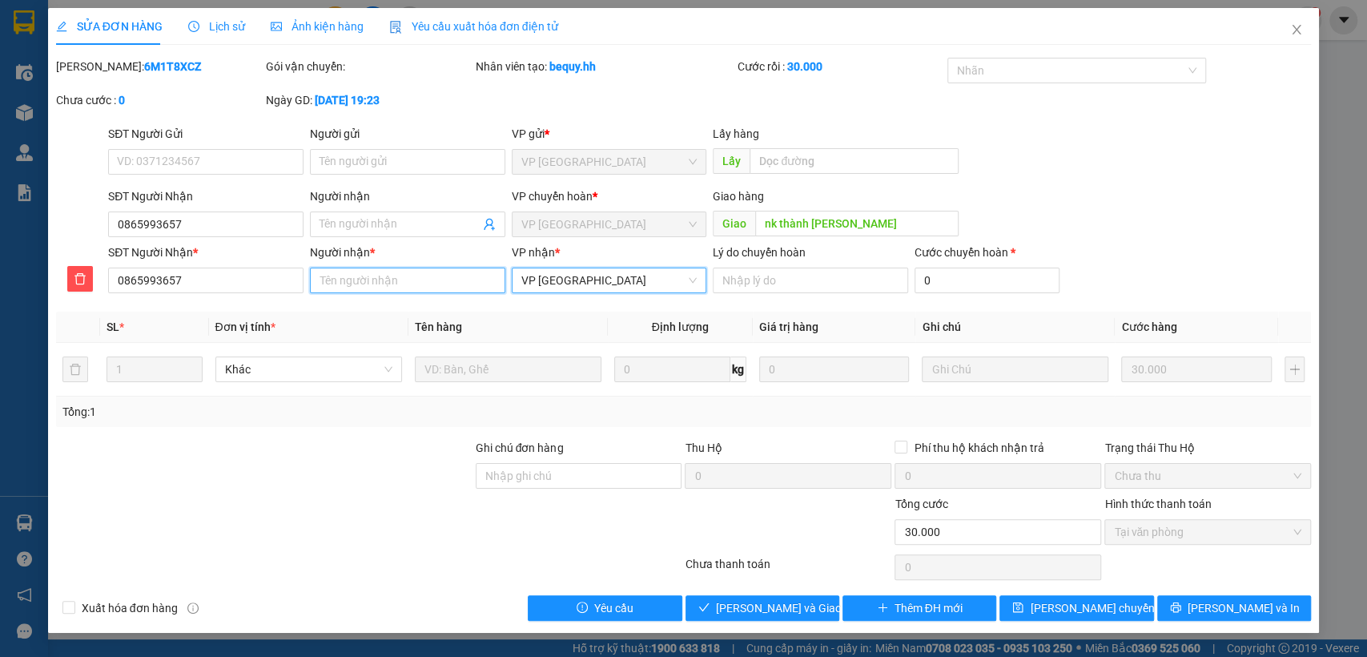
click at [424, 277] on input "Người nhận *" at bounding box center [407, 281] width 195 height 26
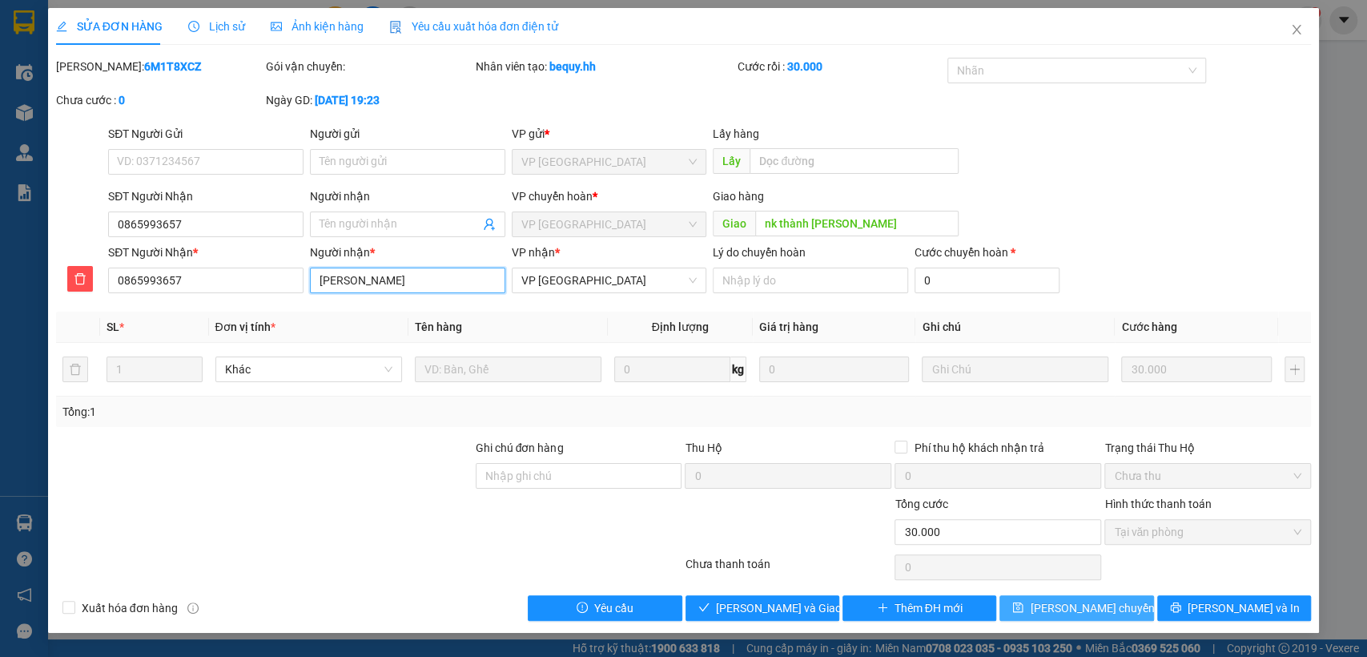
type input "[PERSON_NAME]"
click at [1102, 605] on span "[PERSON_NAME] chuyển hoàn" at bounding box center [1106, 608] width 152 height 18
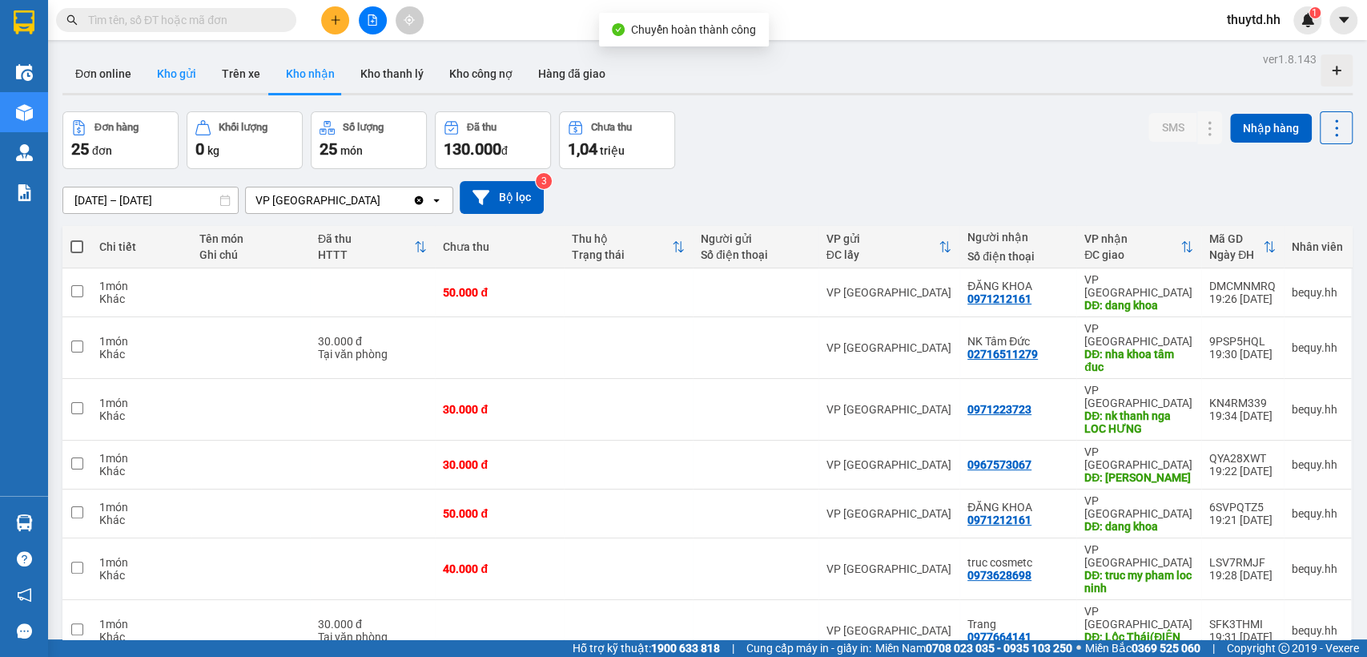
click at [185, 76] on button "Kho gửi" at bounding box center [176, 73] width 65 height 38
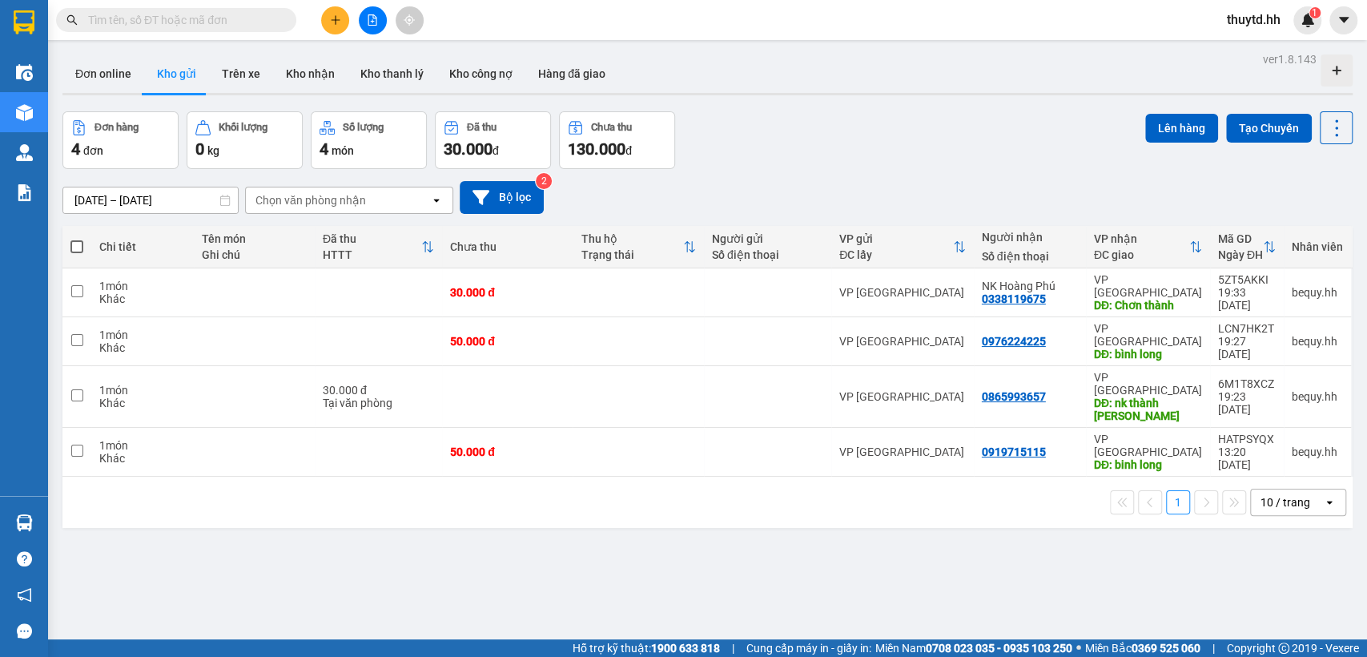
click at [79, 245] on span at bounding box center [76, 246] width 13 height 13
click at [77, 239] on input "checkbox" at bounding box center [77, 239] width 0 height 0
checkbox input "true"
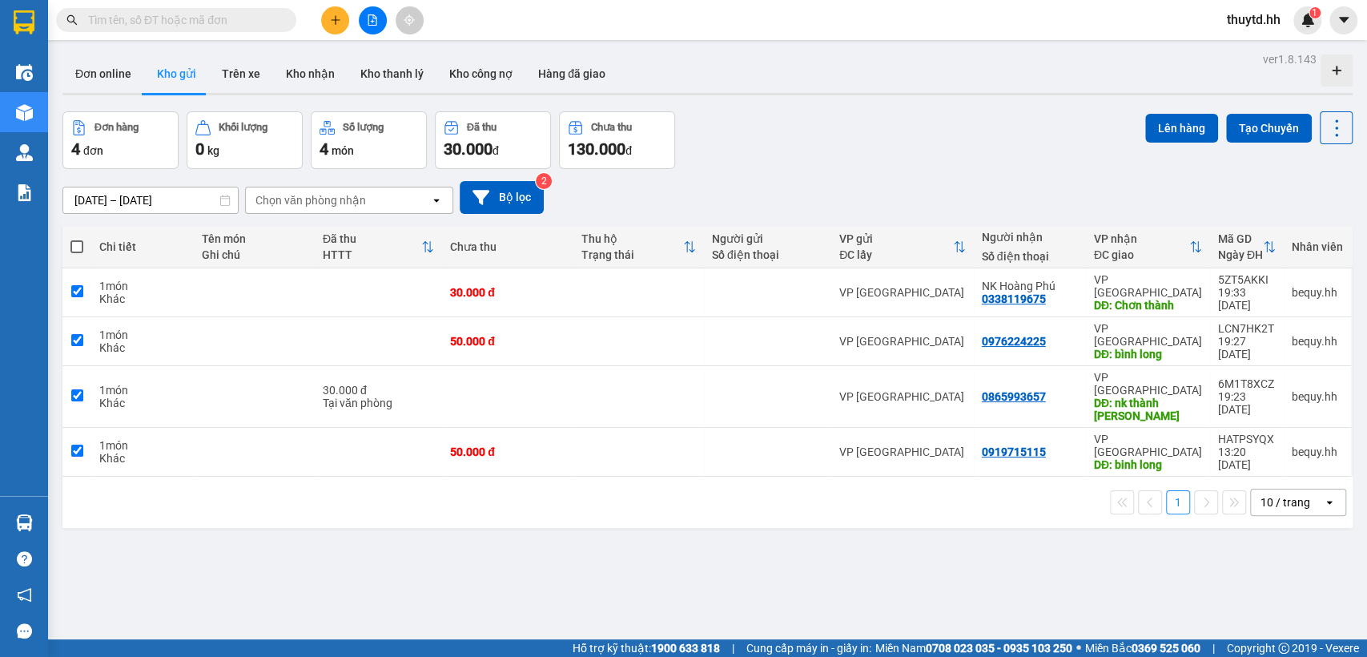
checkbox input "true"
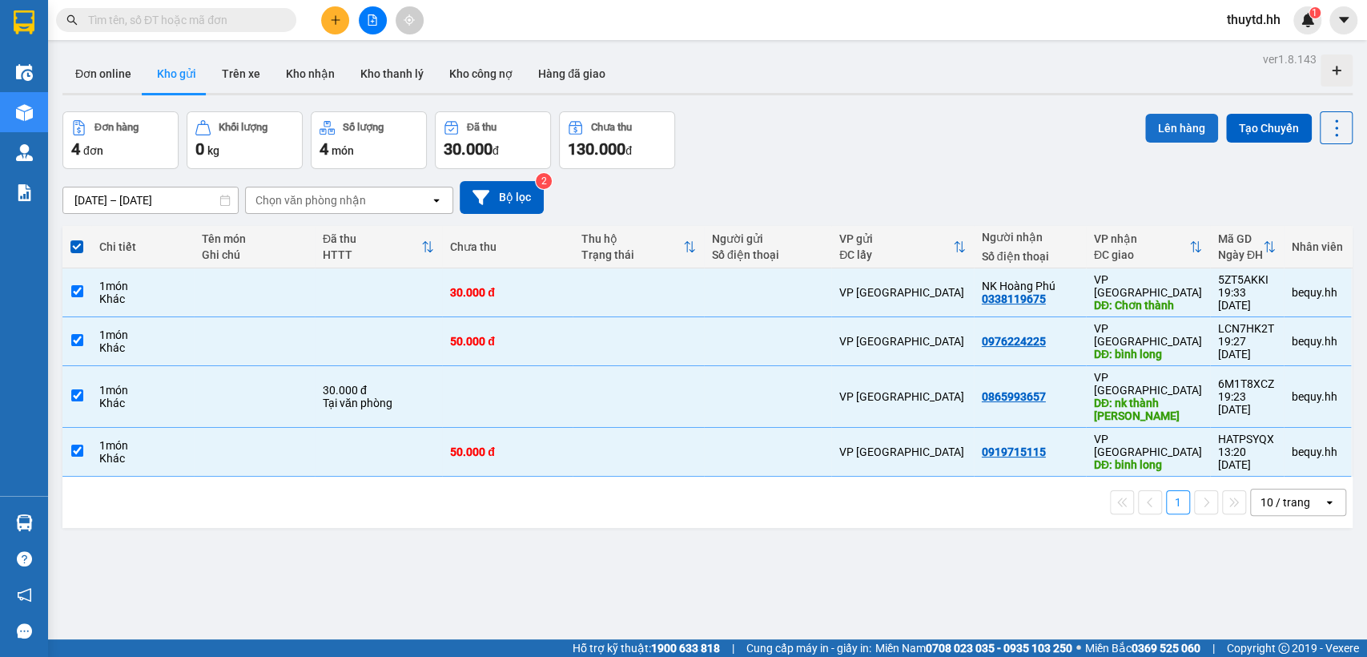
click at [1177, 133] on button "Lên hàng" at bounding box center [1181, 128] width 73 height 29
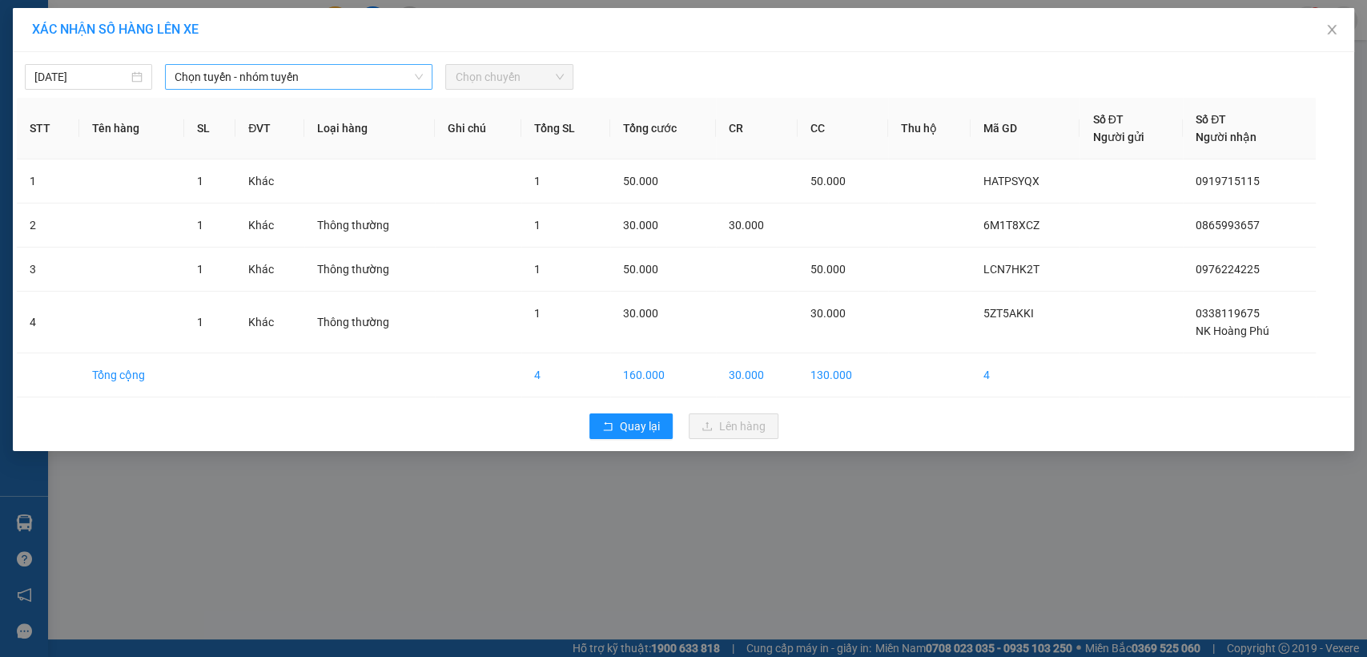
click at [337, 80] on span "Chọn tuyến - nhóm tuyến" at bounding box center [299, 77] width 248 height 24
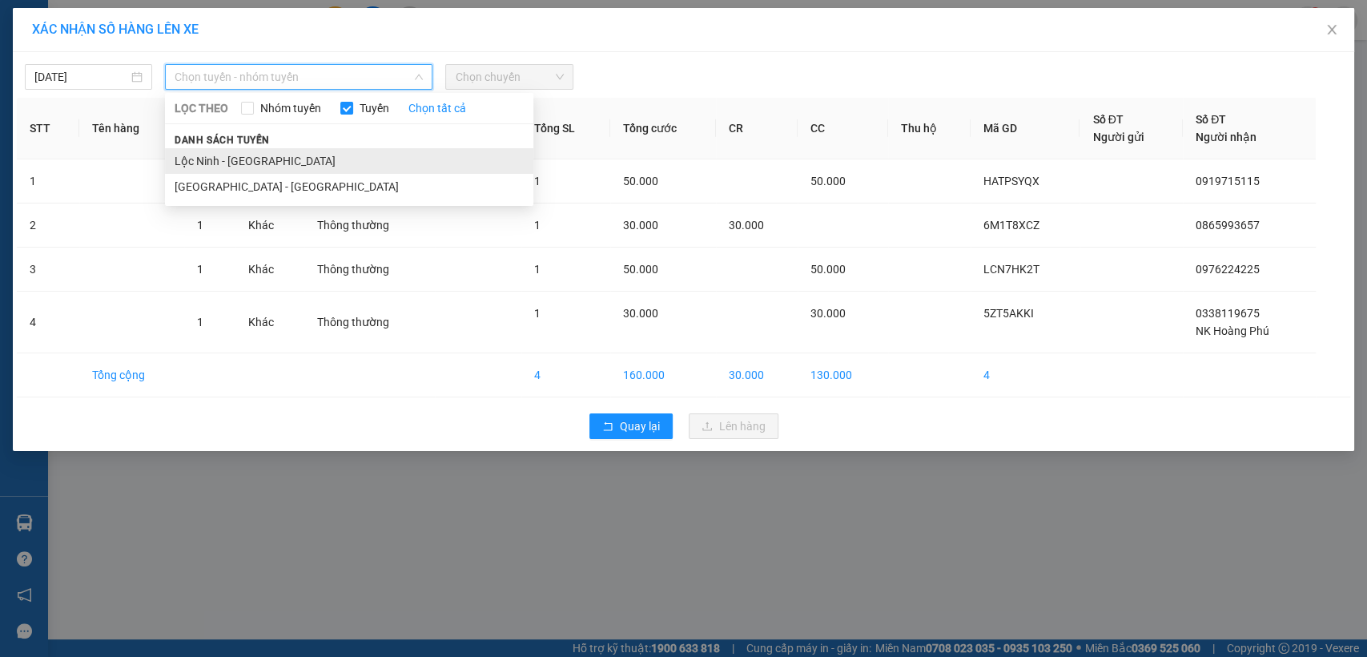
click at [206, 157] on li "Lộc Ninh - [GEOGRAPHIC_DATA]" at bounding box center [349, 161] width 368 height 26
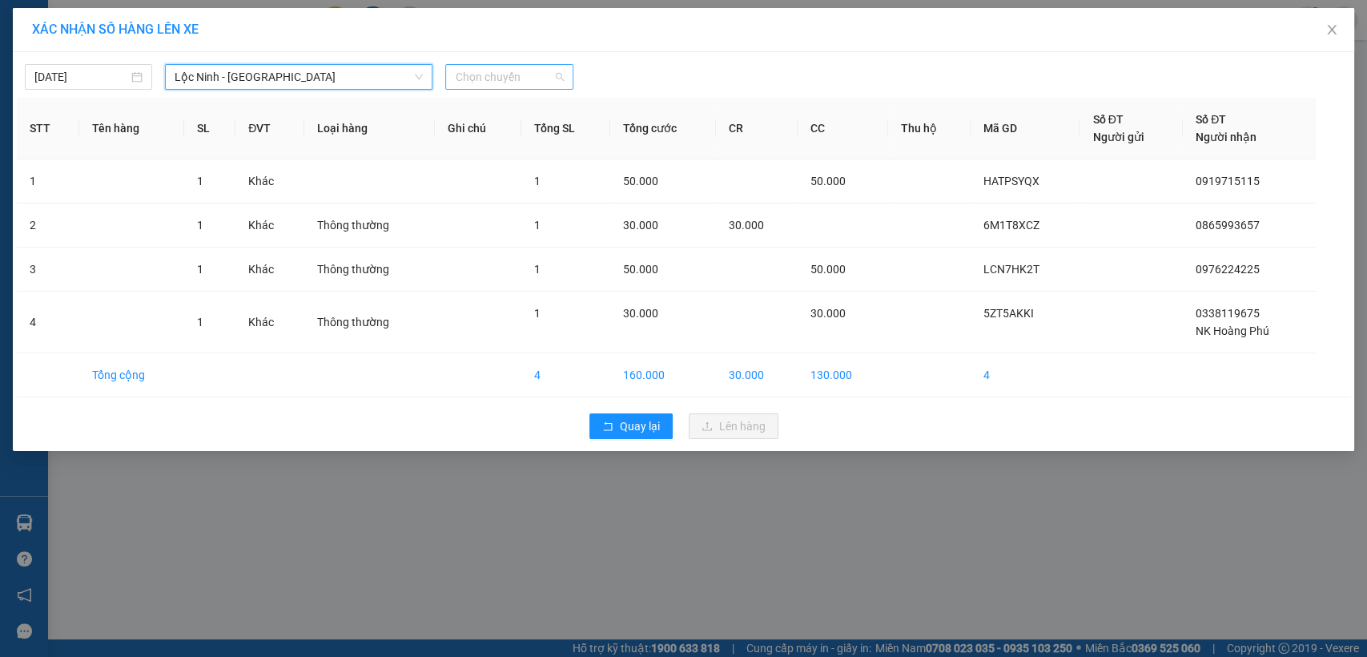
click at [530, 78] on span "Chọn chuyến" at bounding box center [509, 77] width 108 height 24
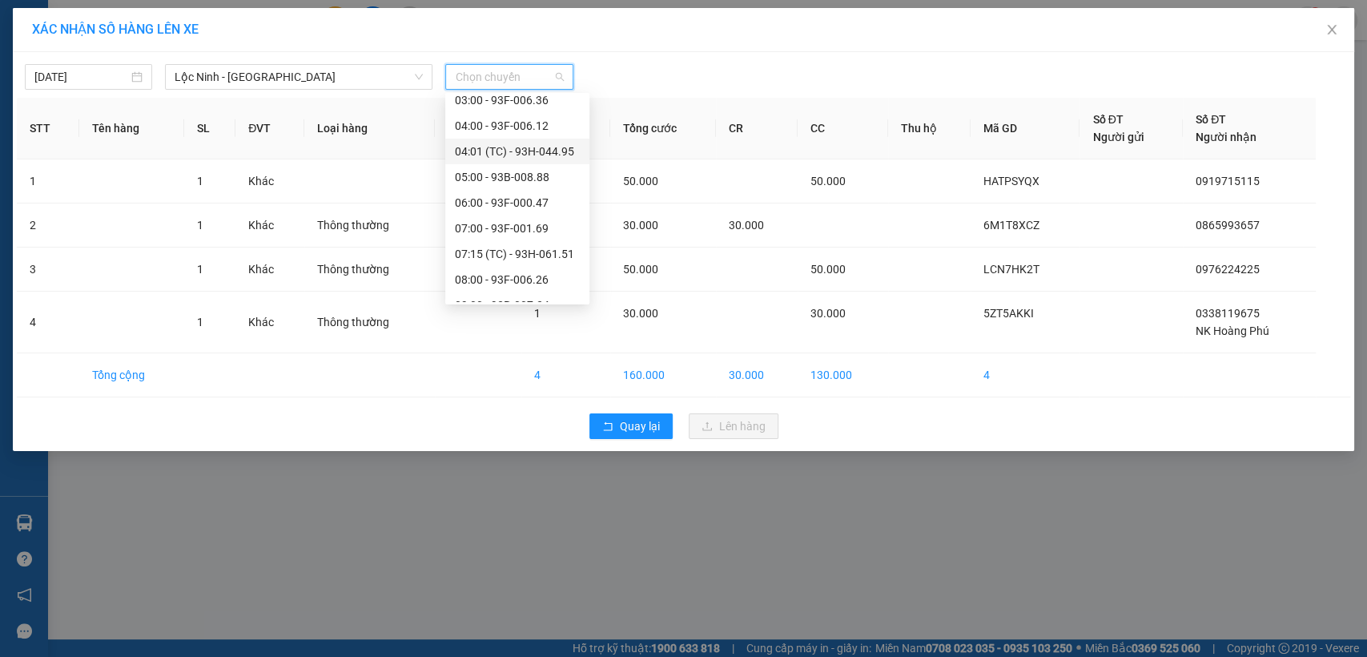
scroll to position [89, 0]
click at [516, 253] on div "08:00 - 93F-006.26" at bounding box center [517, 251] width 125 height 18
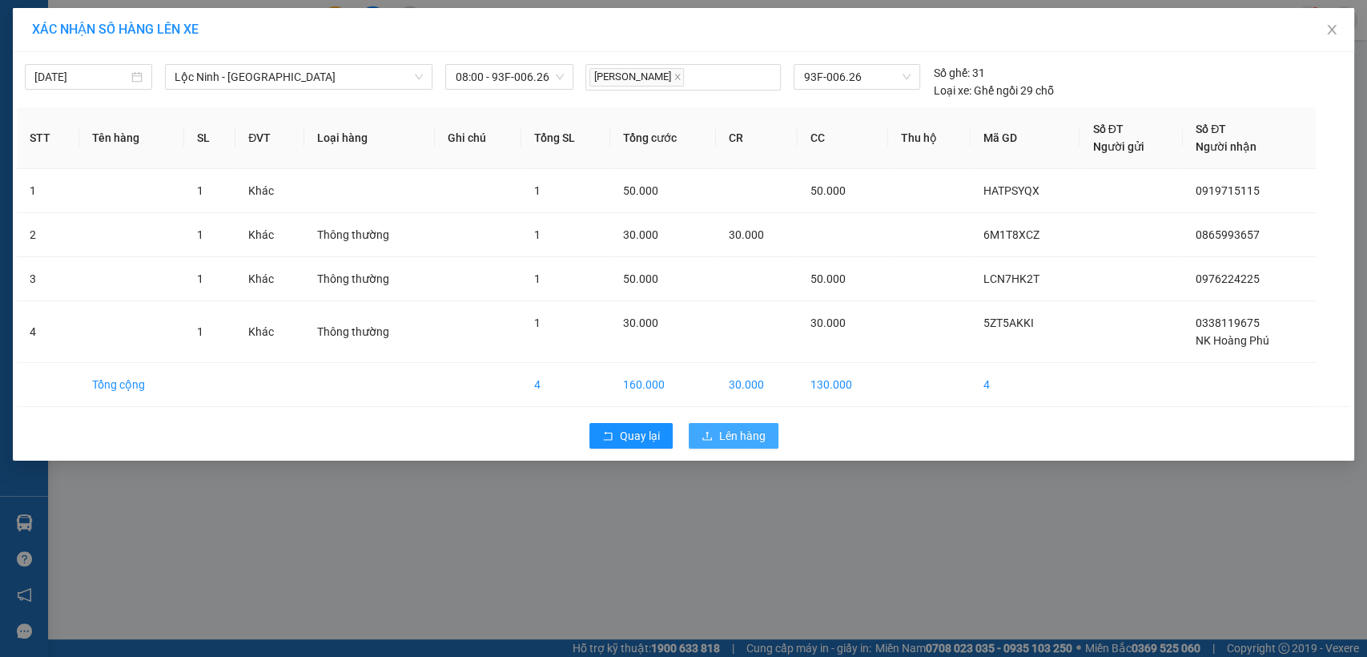
click at [736, 441] on span "Lên hàng" at bounding box center [742, 436] width 46 height 18
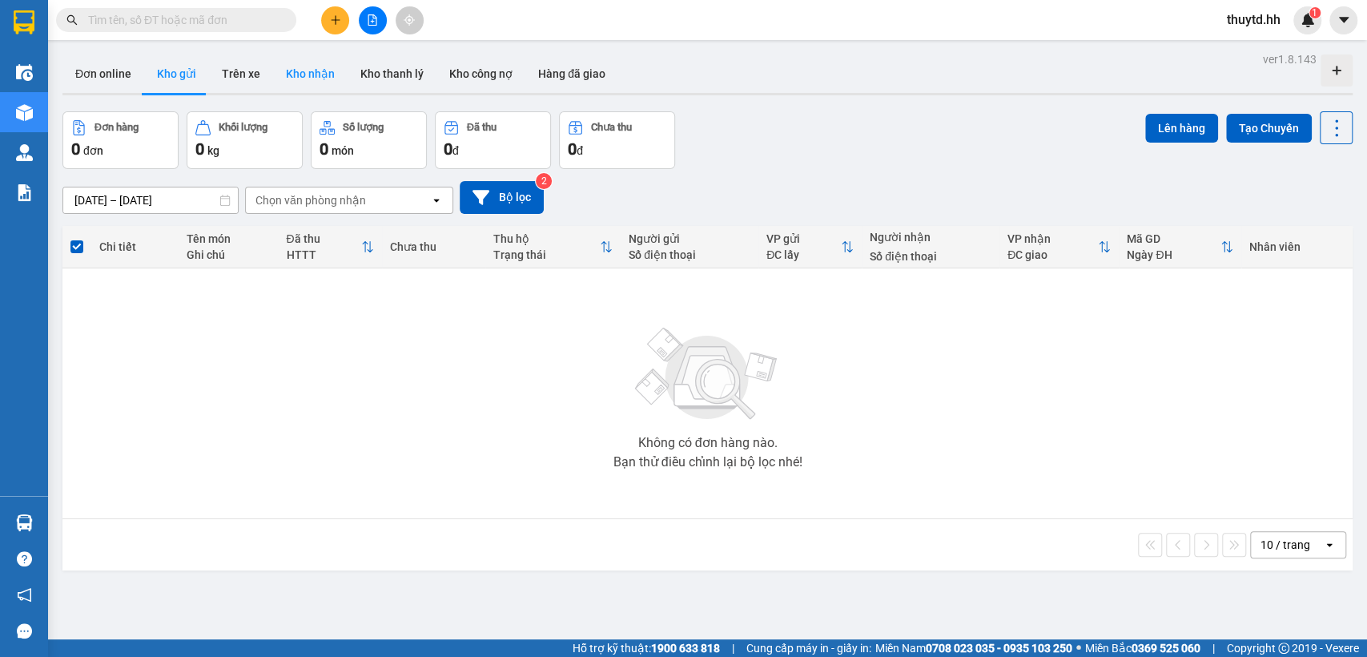
click at [310, 68] on button "Kho nhận" at bounding box center [310, 73] width 74 height 38
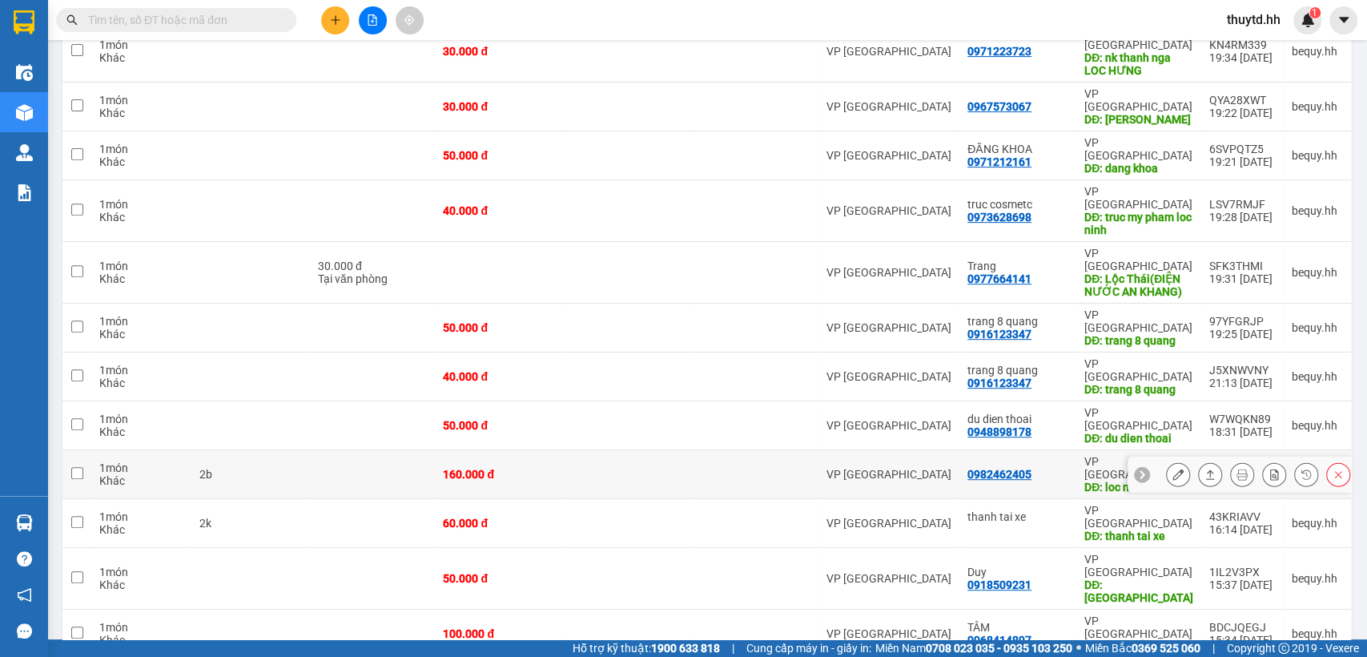
scroll to position [327, 0]
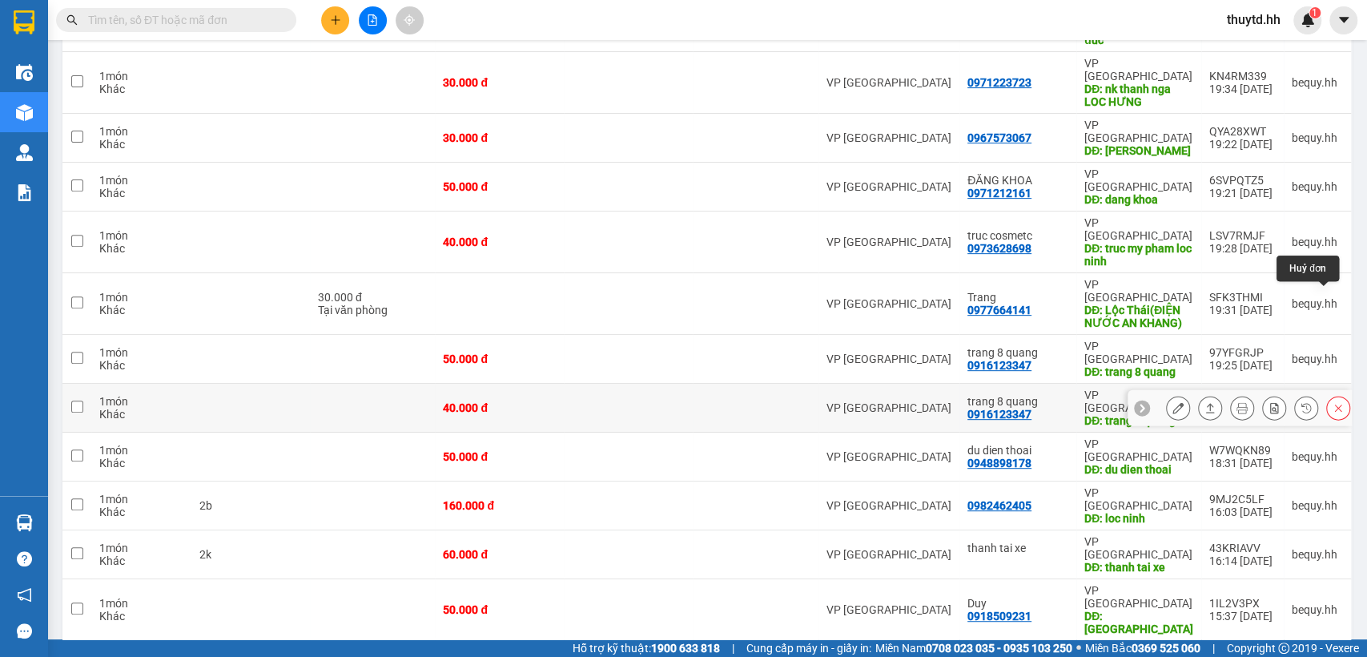
click at [1335, 404] on icon at bounding box center [1338, 407] width 7 height 7
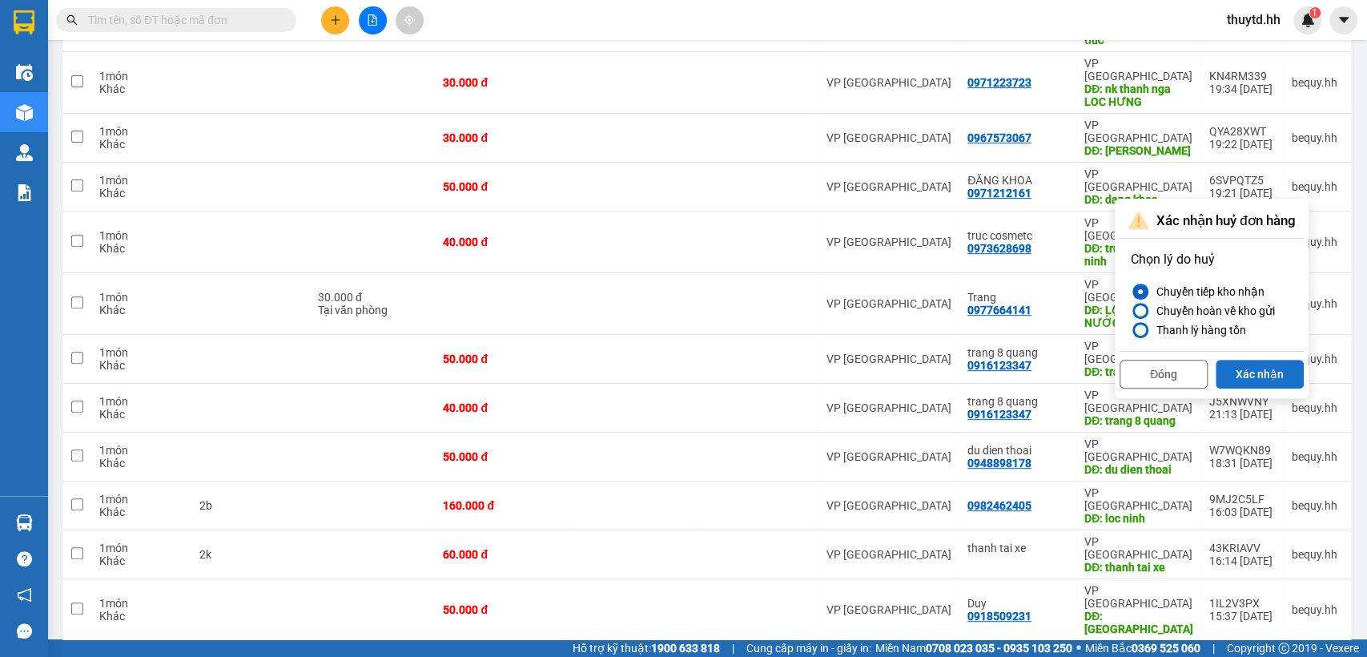
click at [1263, 373] on button "Xác nhận" at bounding box center [1260, 374] width 88 height 29
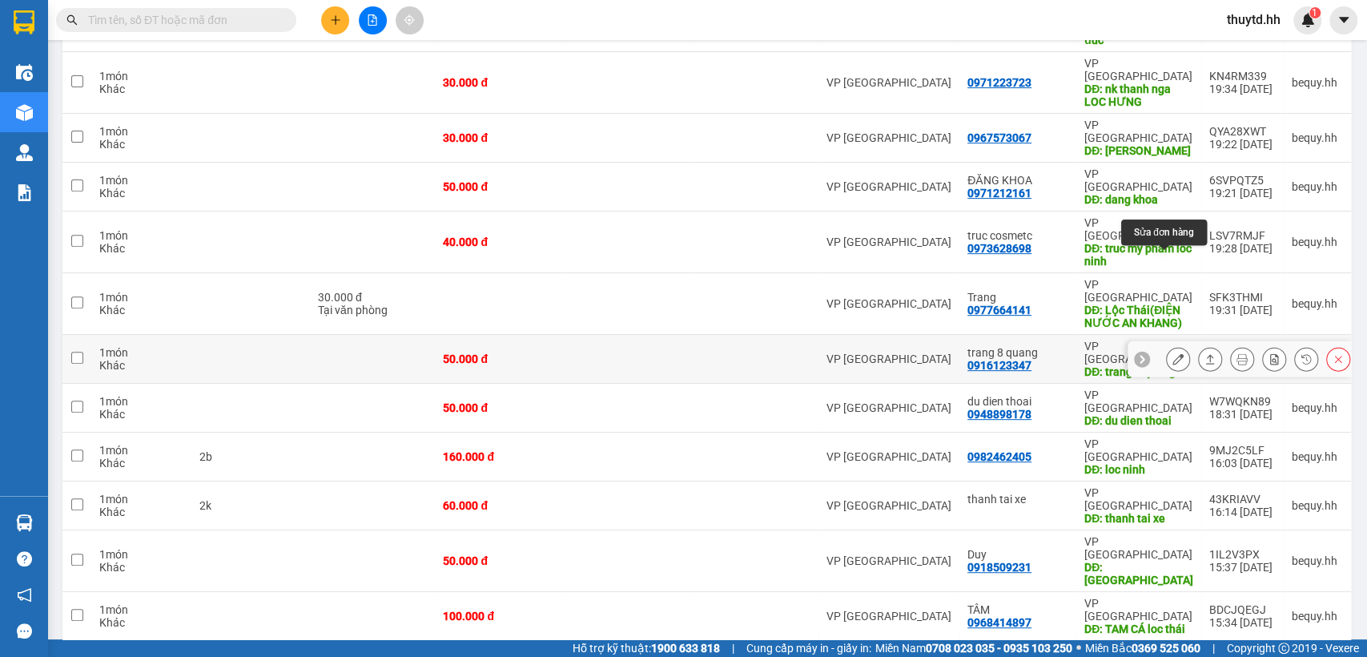
click at [1173, 353] on icon at bounding box center [1178, 358] width 11 height 11
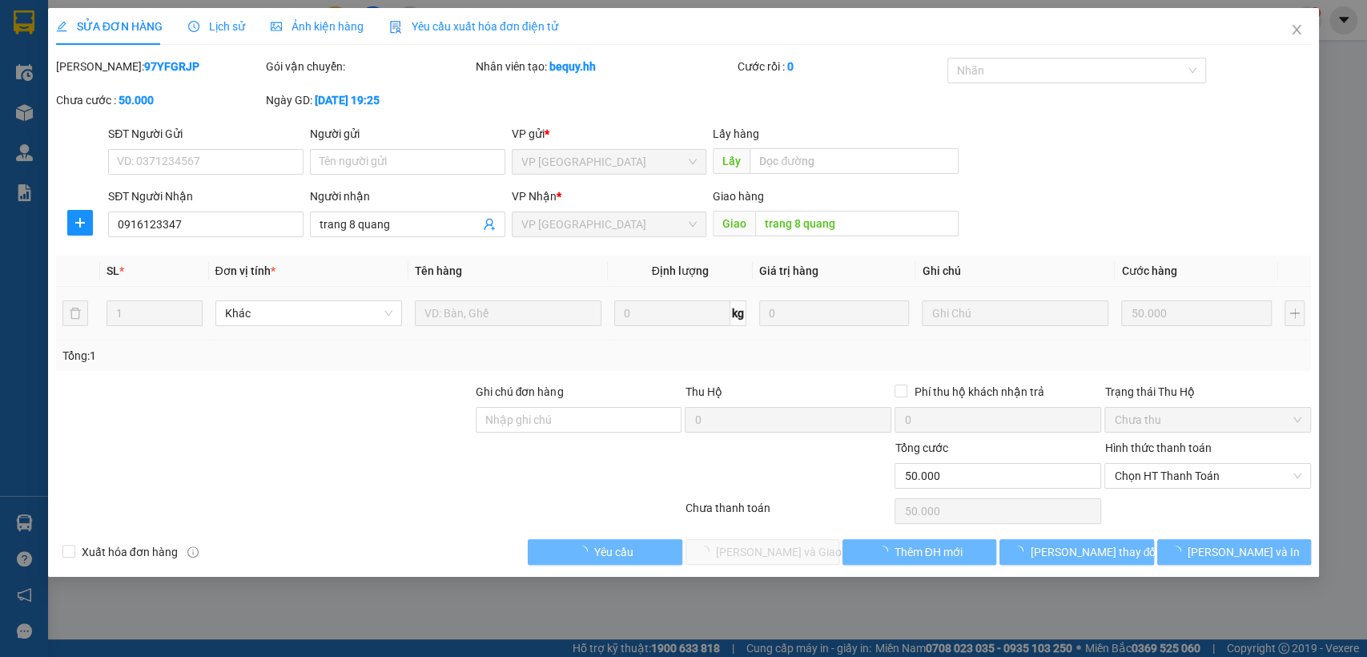
type input "0916123347"
type input "trang 8 quang"
type input "50.000"
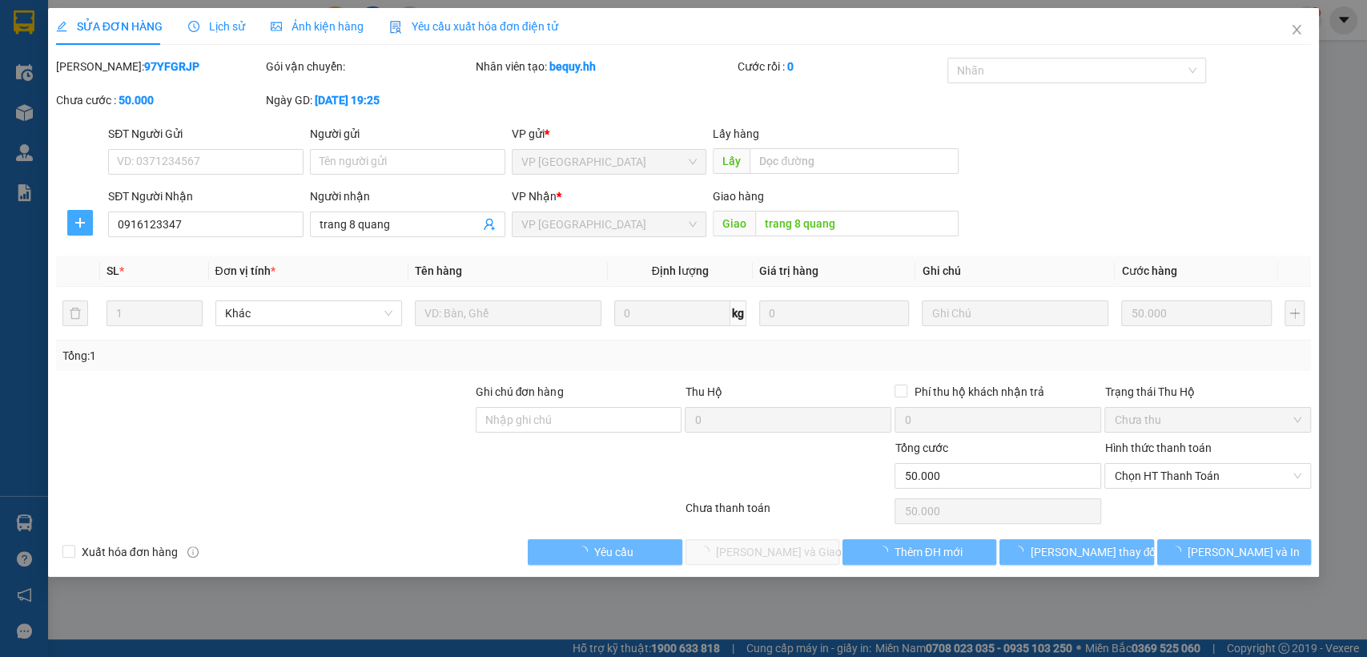
click at [73, 219] on span "plus" at bounding box center [80, 222] width 24 height 13
click at [99, 281] on span "Chuyển hoàn" at bounding box center [110, 281] width 66 height 18
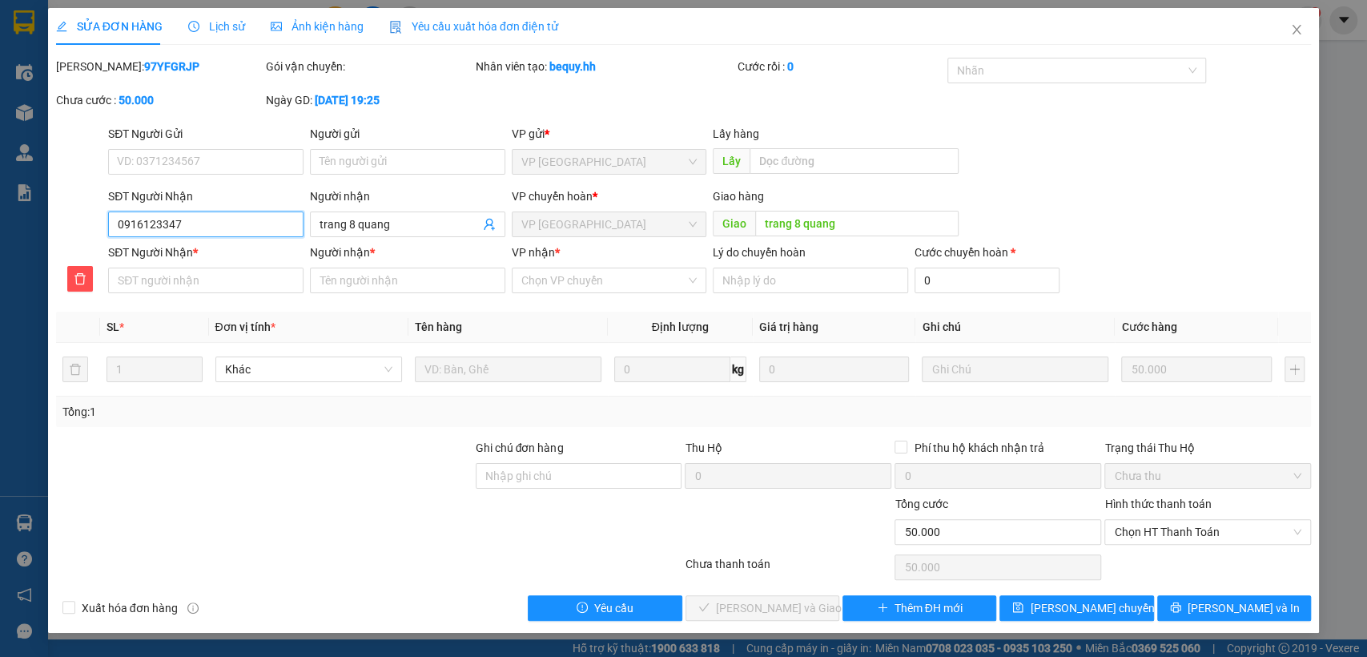
drag, startPoint x: 115, startPoint y: 224, endPoint x: 217, endPoint y: 232, distance: 102.8
click at [217, 232] on input "0916123347" at bounding box center [205, 224] width 195 height 26
paste input "0916123347"
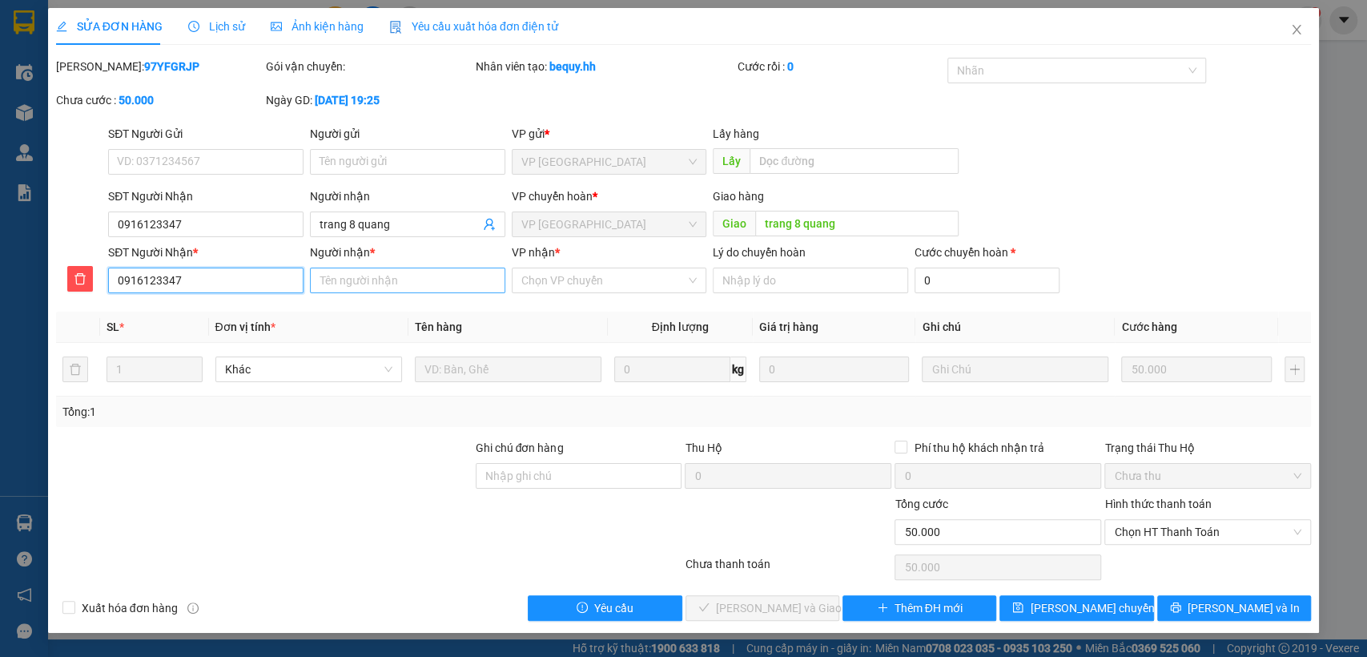
type input "0916123347"
click at [368, 277] on input "Người nhận *" at bounding box center [407, 281] width 195 height 26
type input "trang 8 quang"
click at [622, 281] on input "VP nhận *" at bounding box center [603, 280] width 165 height 24
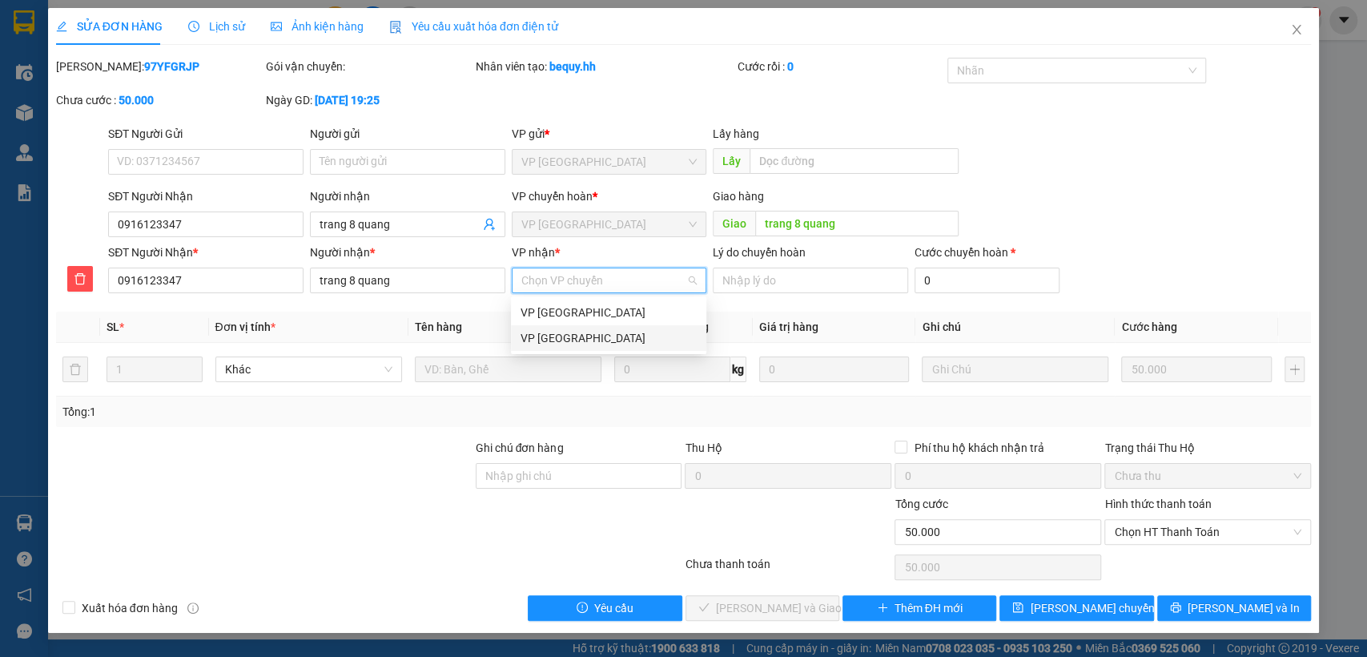
click at [549, 332] on div "VP [GEOGRAPHIC_DATA]" at bounding box center [609, 338] width 176 height 18
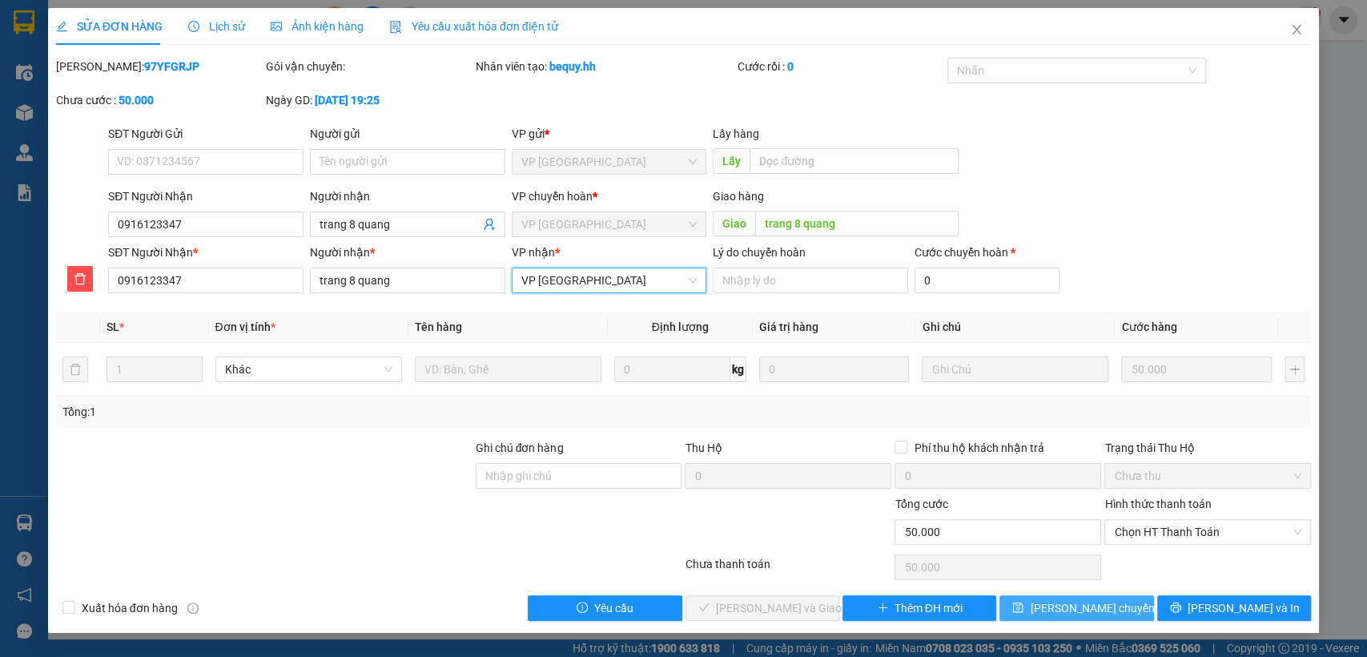
click at [1070, 604] on span "[PERSON_NAME] chuyển hoàn" at bounding box center [1106, 608] width 152 height 18
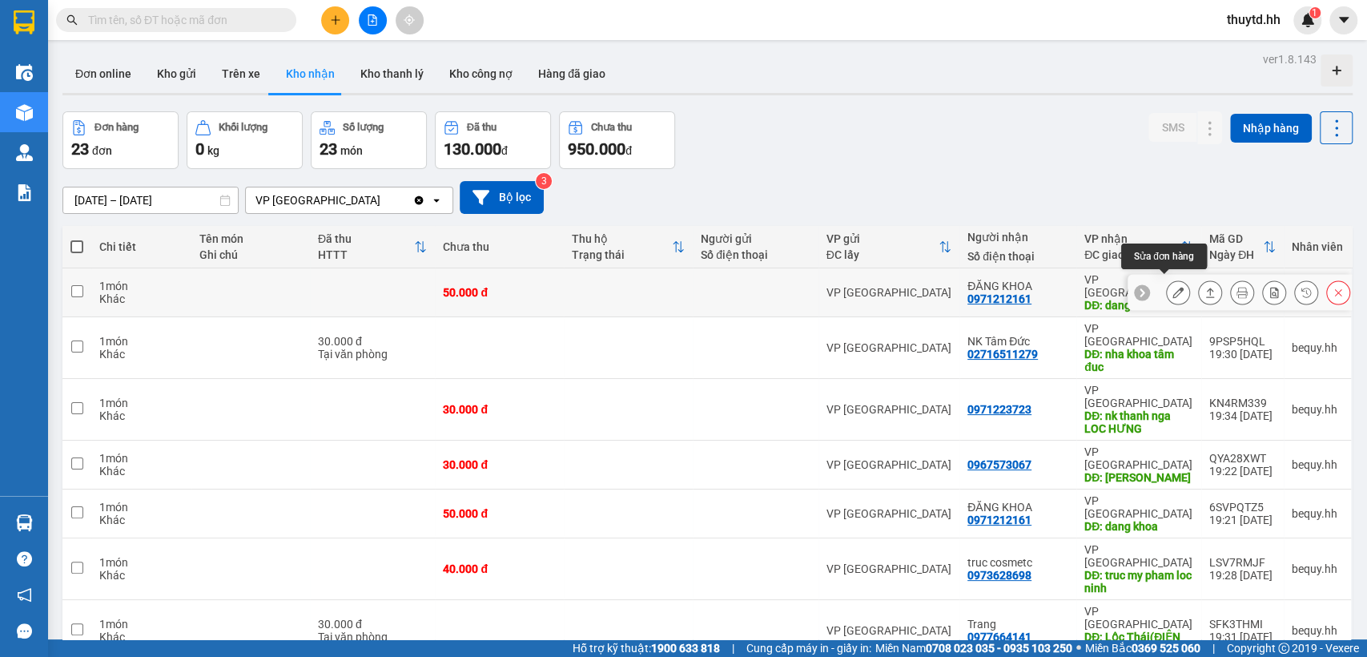
click at [1173, 287] on icon at bounding box center [1178, 292] width 11 height 11
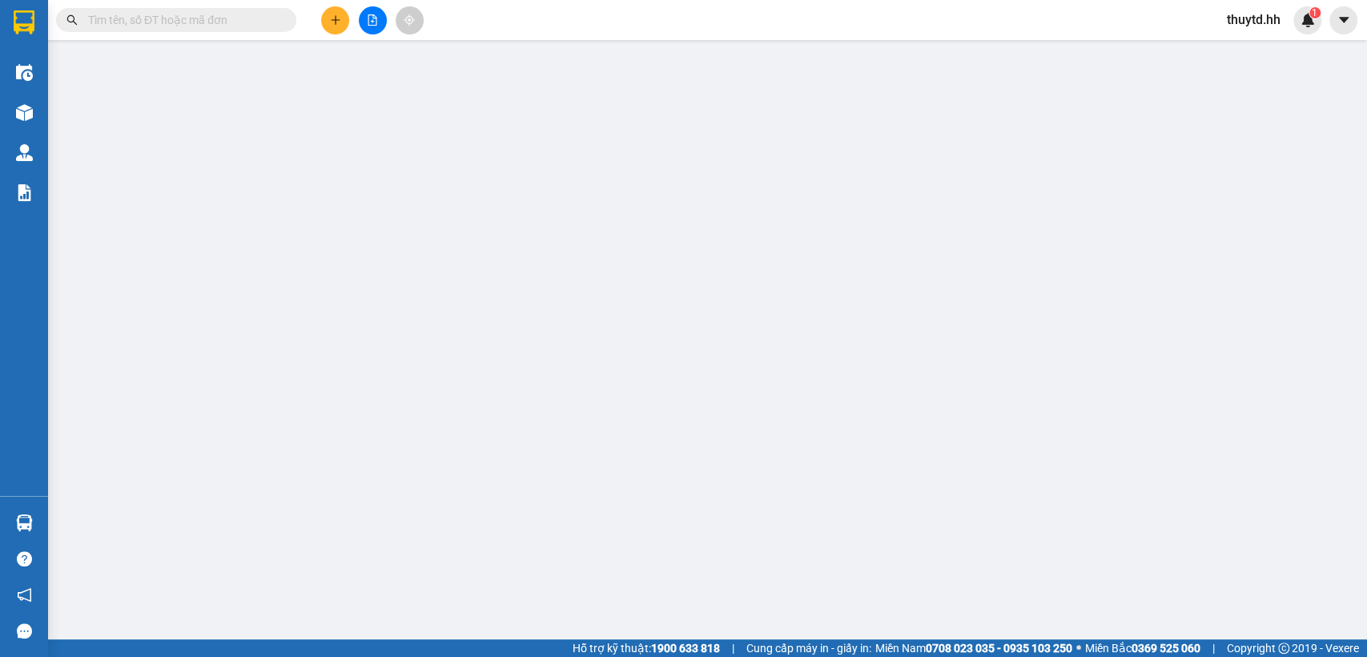
type input "0971212161"
type input "ĐĂNG KHOA"
type input "dang khoa"
type input "50.000"
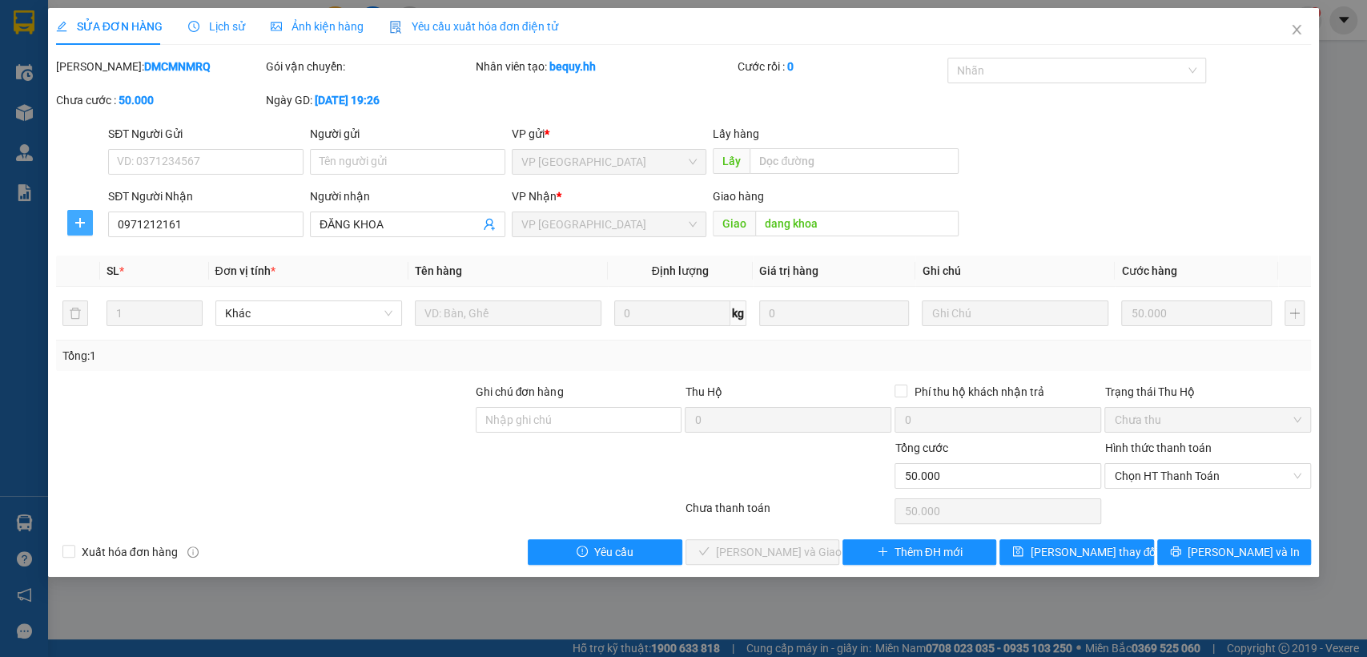
click at [72, 220] on span "plus" at bounding box center [80, 222] width 24 height 13
click at [101, 284] on span "Chuyển hoàn" at bounding box center [110, 281] width 66 height 18
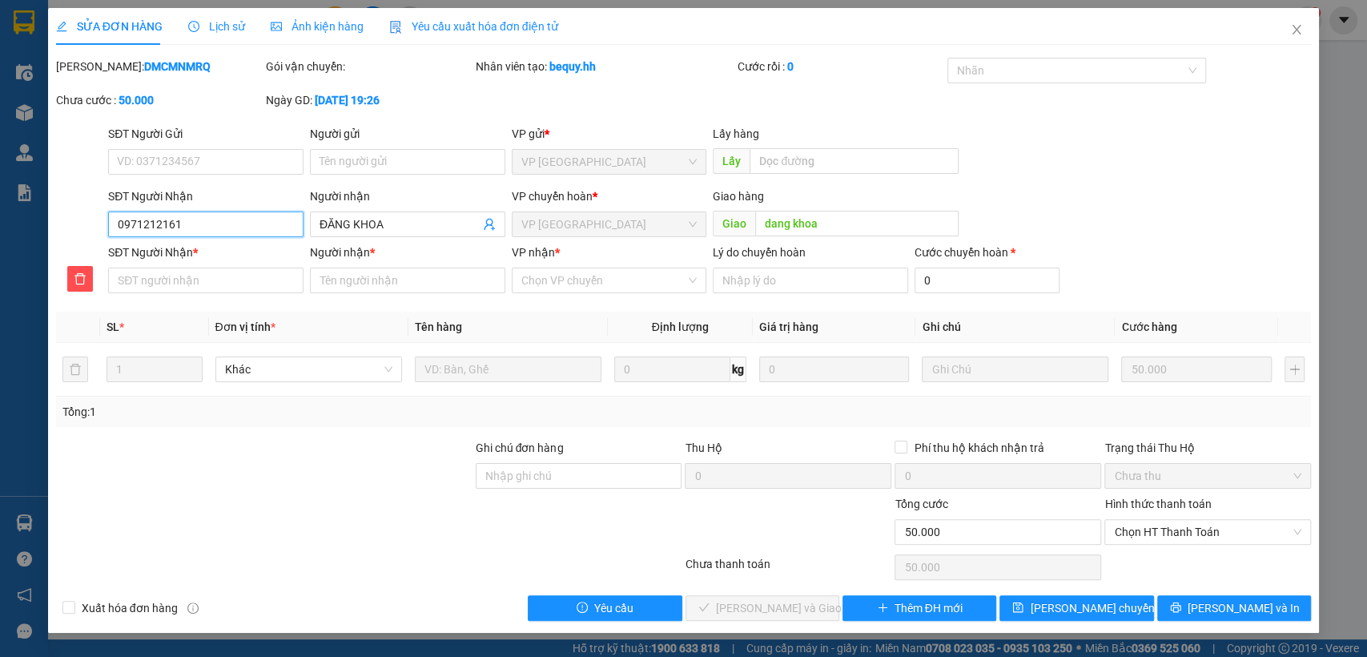
drag, startPoint x: 117, startPoint y: 223, endPoint x: 211, endPoint y: 222, distance: 94.5
click at [211, 222] on input "0971212161" at bounding box center [205, 224] width 195 height 26
paste input "0971212161"
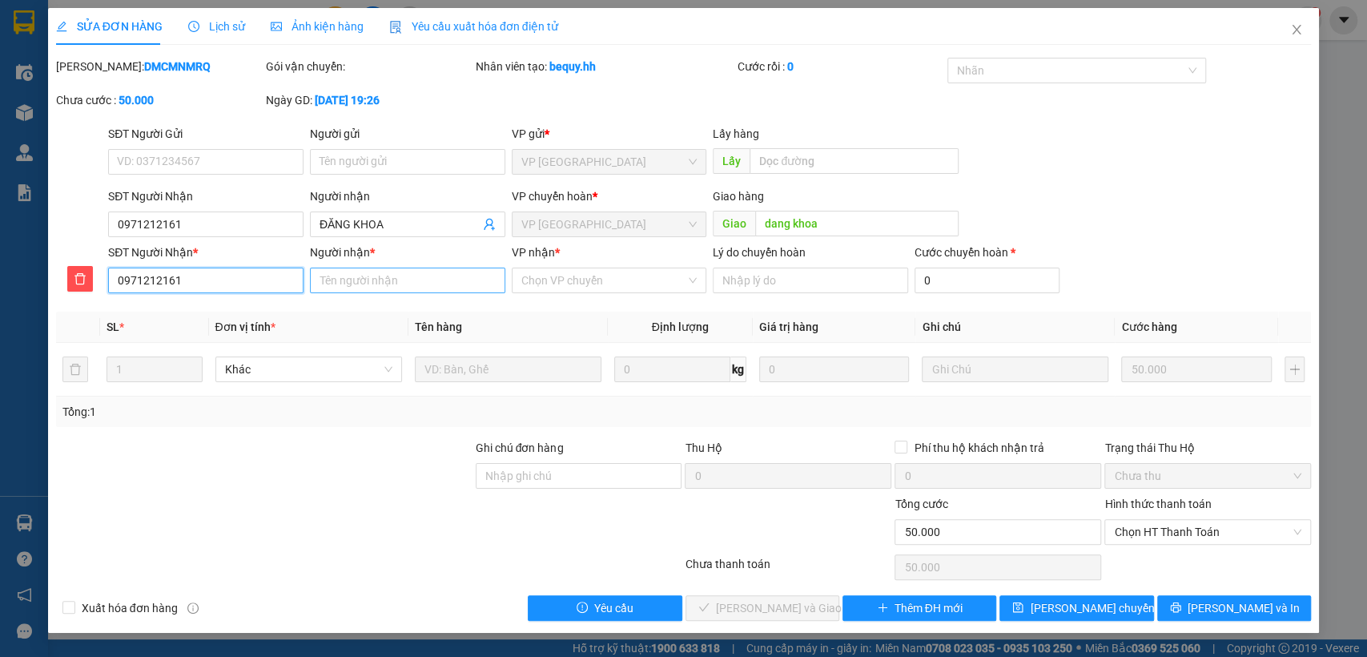
type input "0971212161"
click at [383, 279] on input "Người nhận *" at bounding box center [407, 281] width 195 height 26
type input "dang khoa"
click at [590, 276] on input "VP nhận *" at bounding box center [603, 280] width 165 height 24
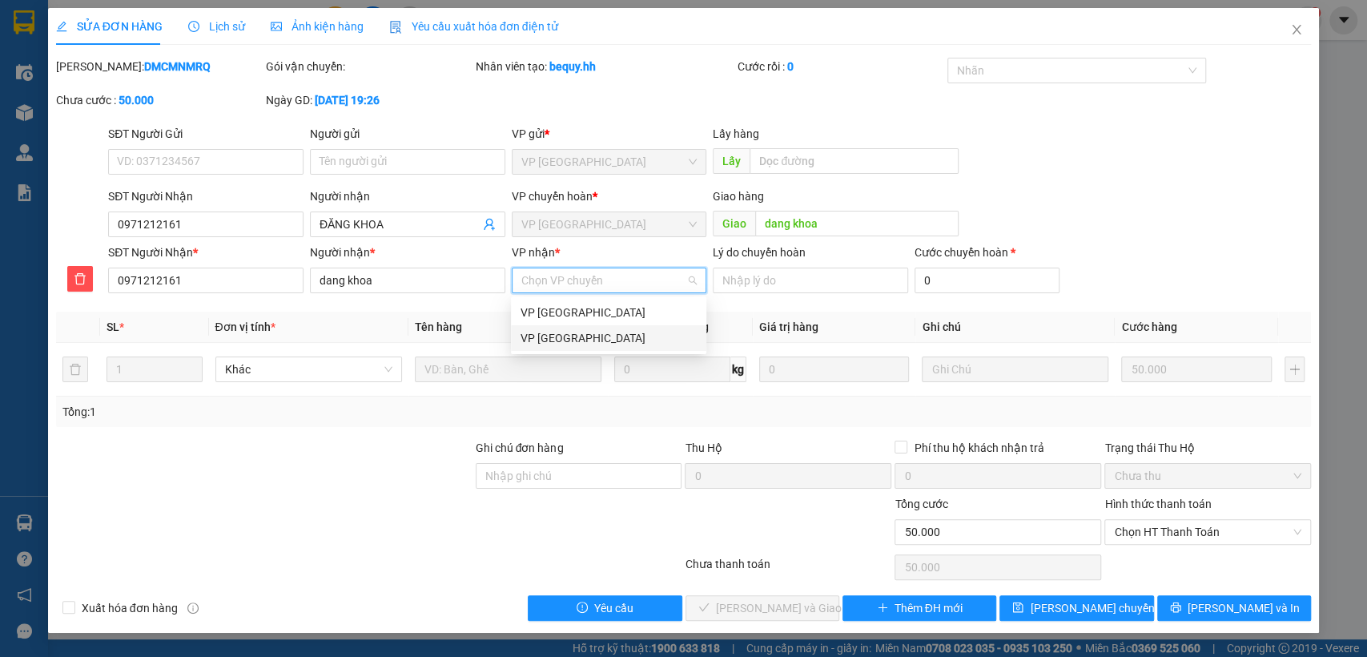
click at [549, 343] on div "VP [GEOGRAPHIC_DATA]" at bounding box center [609, 338] width 176 height 18
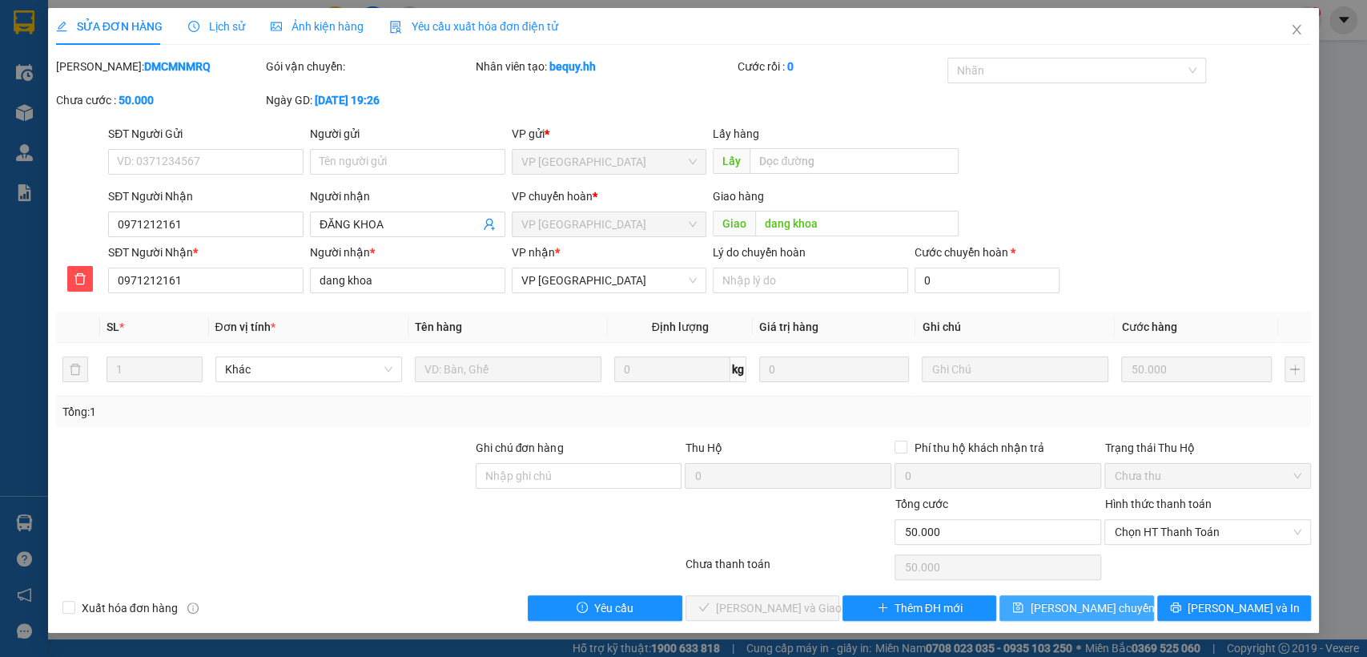
click at [1090, 611] on span "[PERSON_NAME] chuyển hoàn" at bounding box center [1106, 608] width 152 height 18
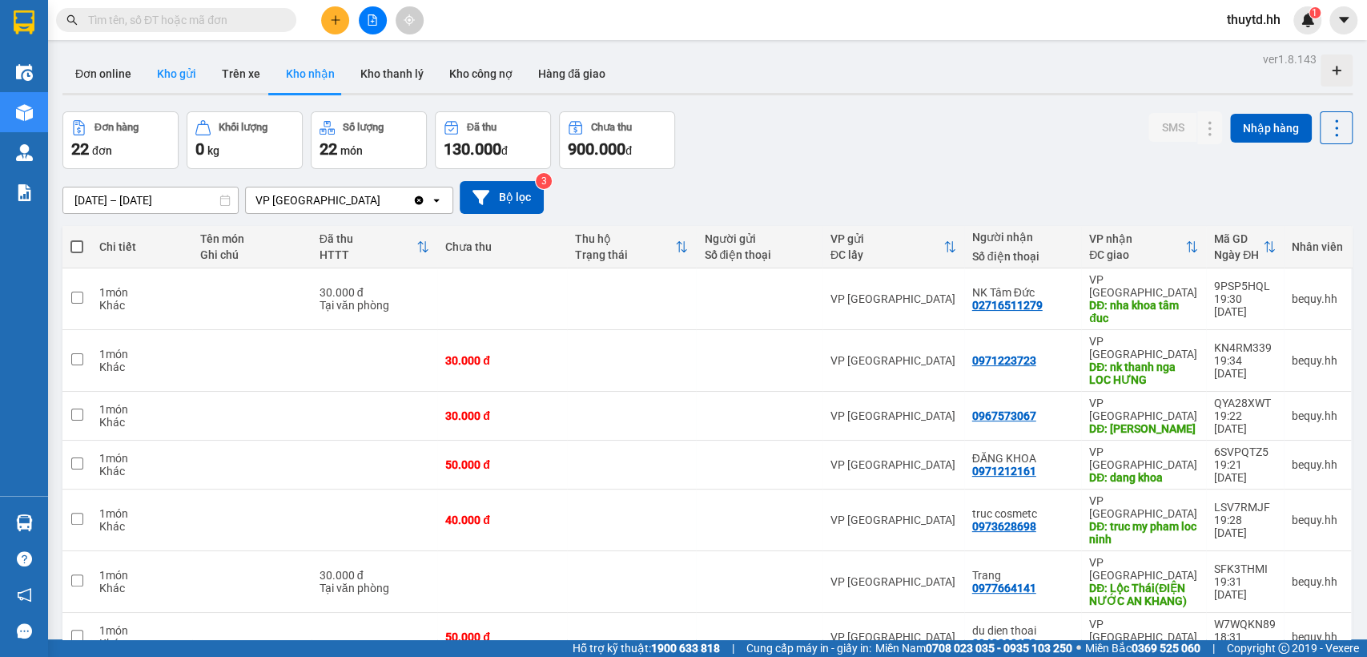
click at [171, 79] on button "Kho gửi" at bounding box center [176, 73] width 65 height 38
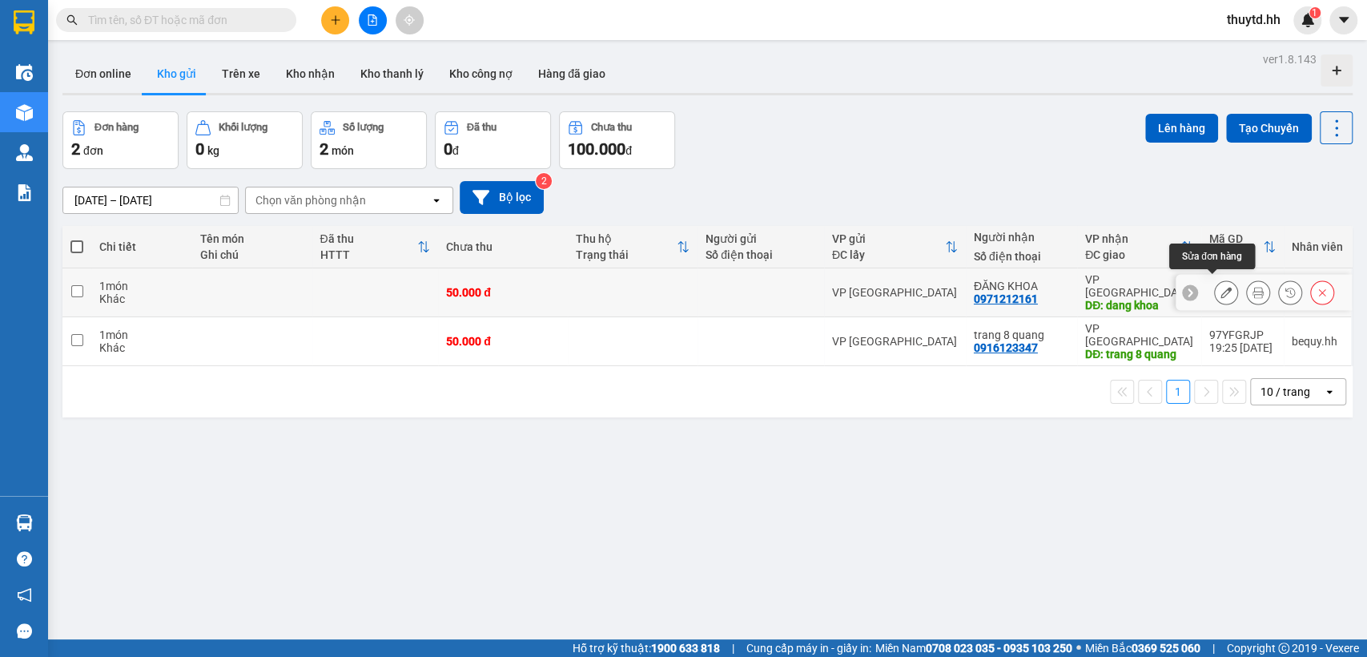
click at [1221, 288] on icon at bounding box center [1226, 292] width 11 height 11
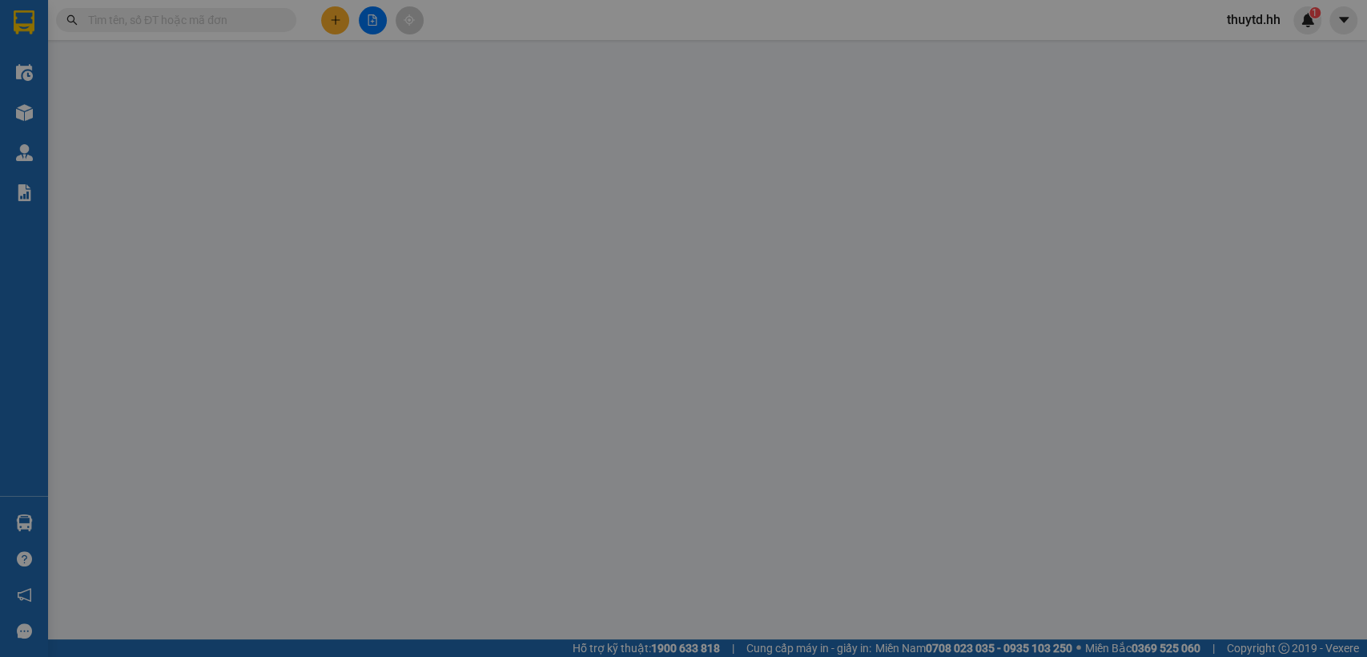
type input "0971212161"
type input "ĐĂNG KHOA"
type input "dang khoa"
type input "50.000"
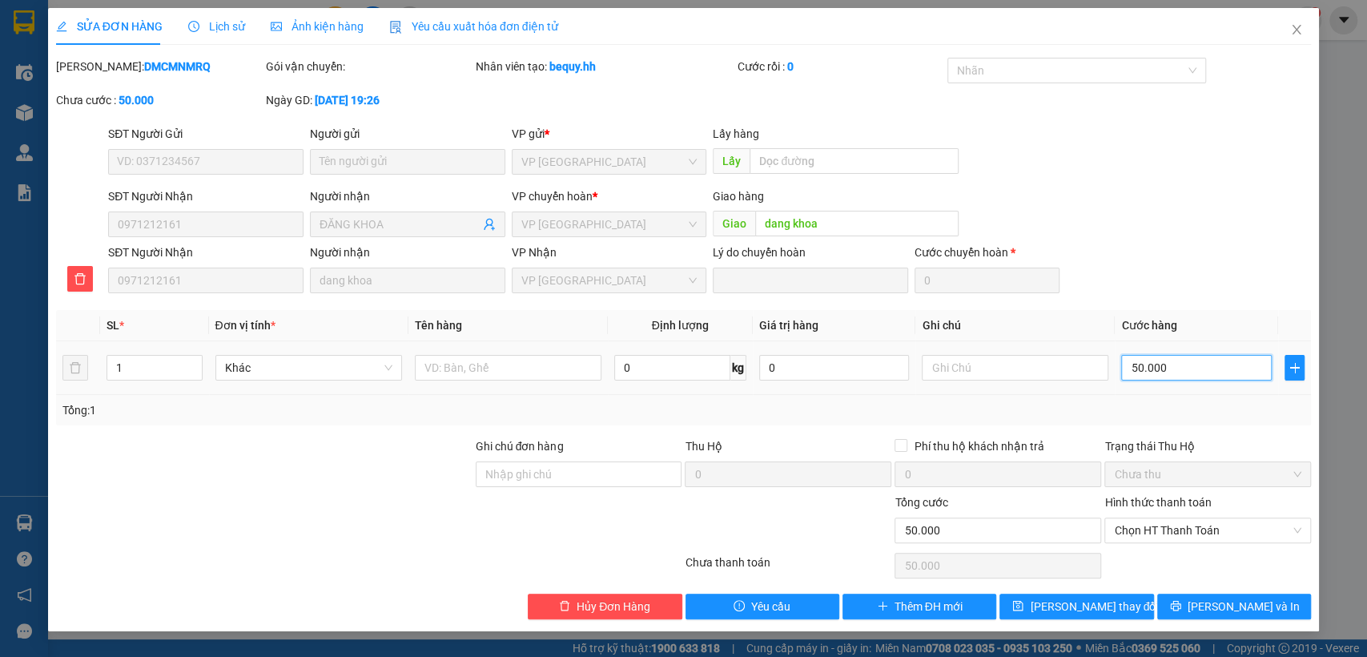
click at [1205, 367] on input "50.000" at bounding box center [1196, 368] width 151 height 26
type input "1"
type input "10"
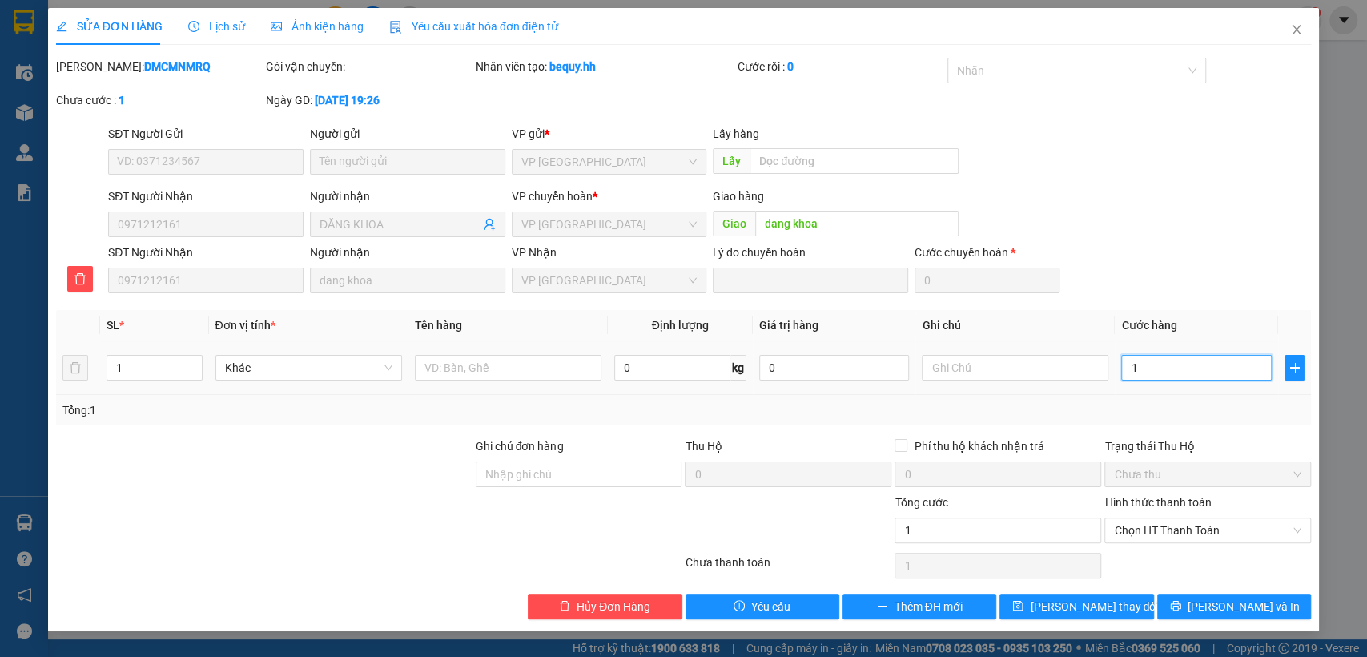
type input "10"
type input "100"
type input "1.000"
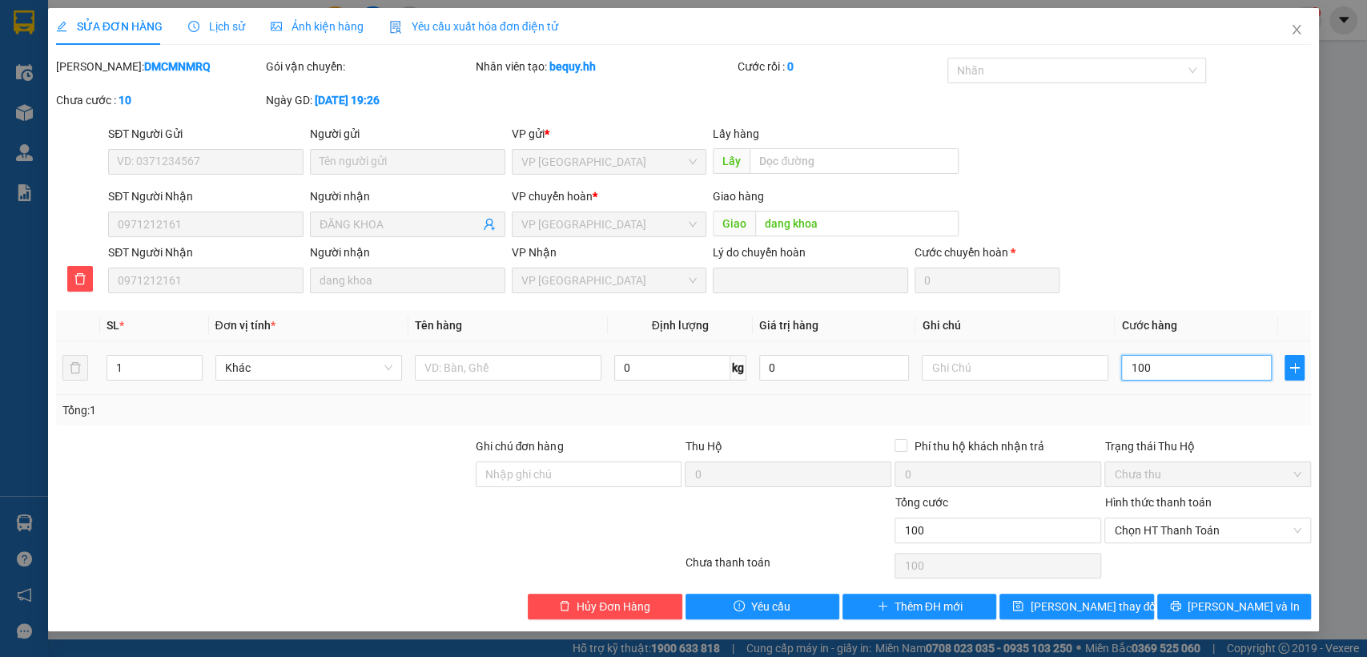
type input "1.000"
type input "10.000"
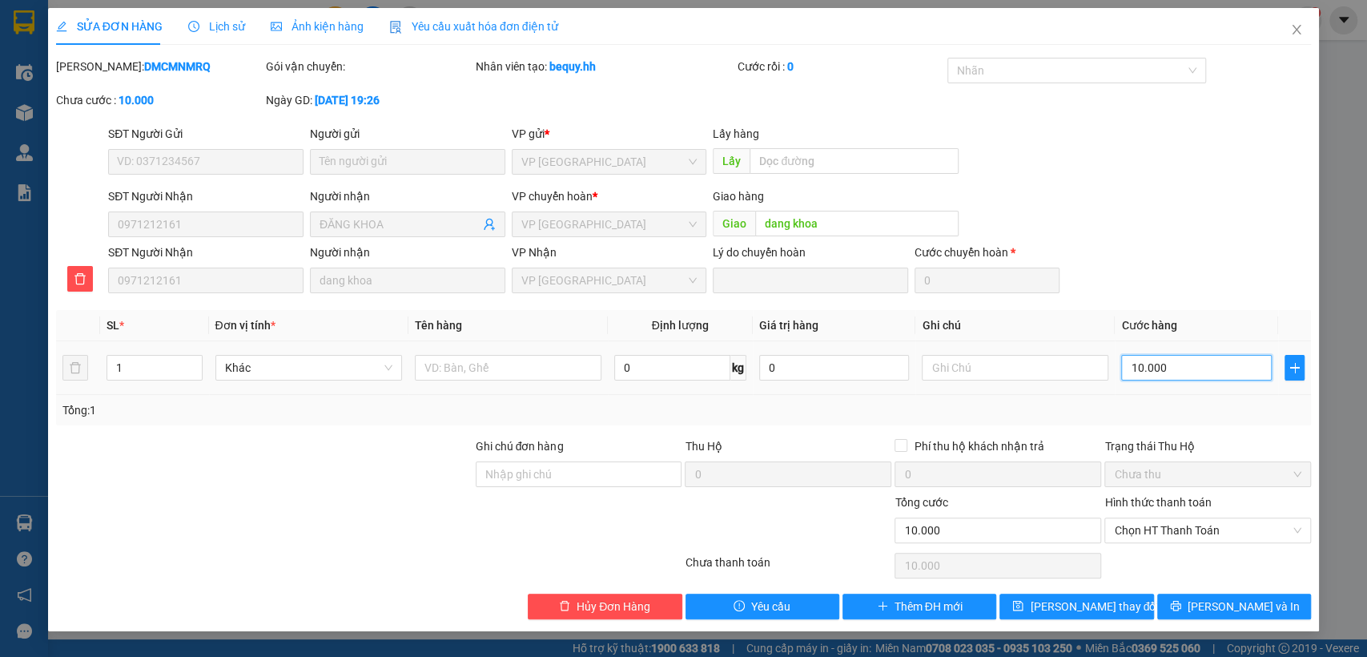
type input "100.000"
click at [1076, 610] on span "[PERSON_NAME] thay đổi" at bounding box center [1094, 607] width 128 height 18
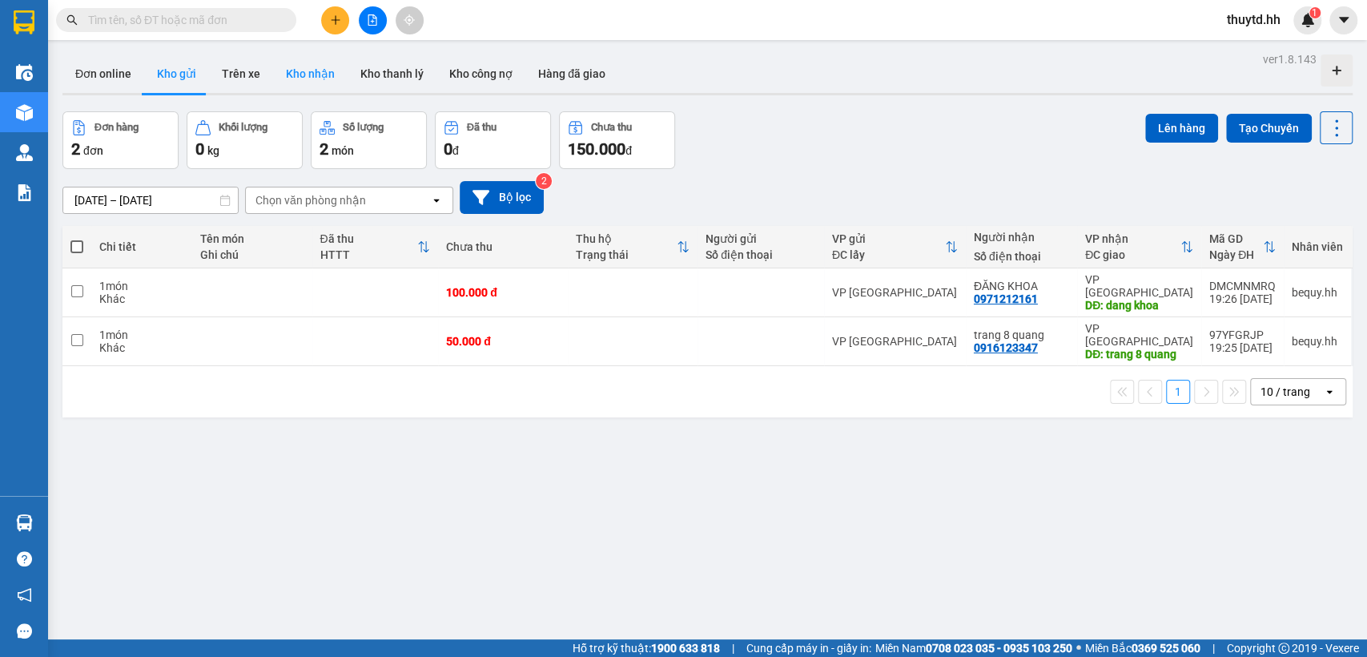
click at [316, 72] on button "Kho nhận" at bounding box center [310, 73] width 74 height 38
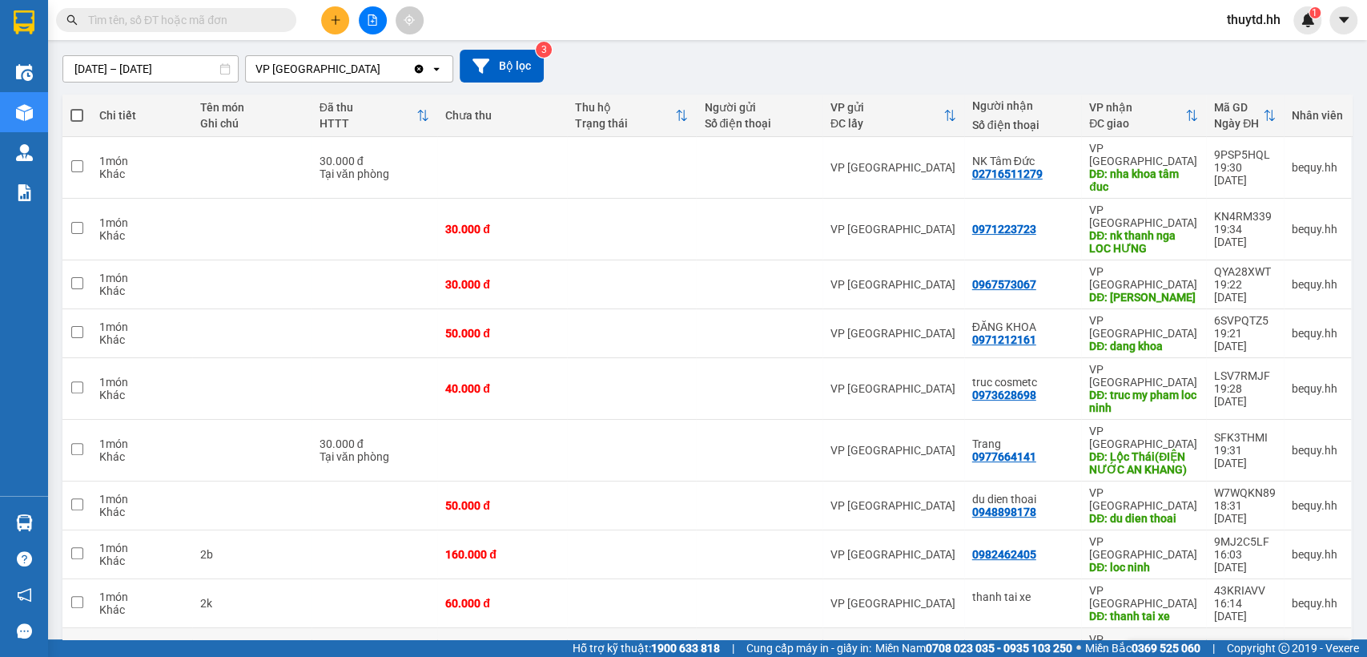
scroll to position [89, 0]
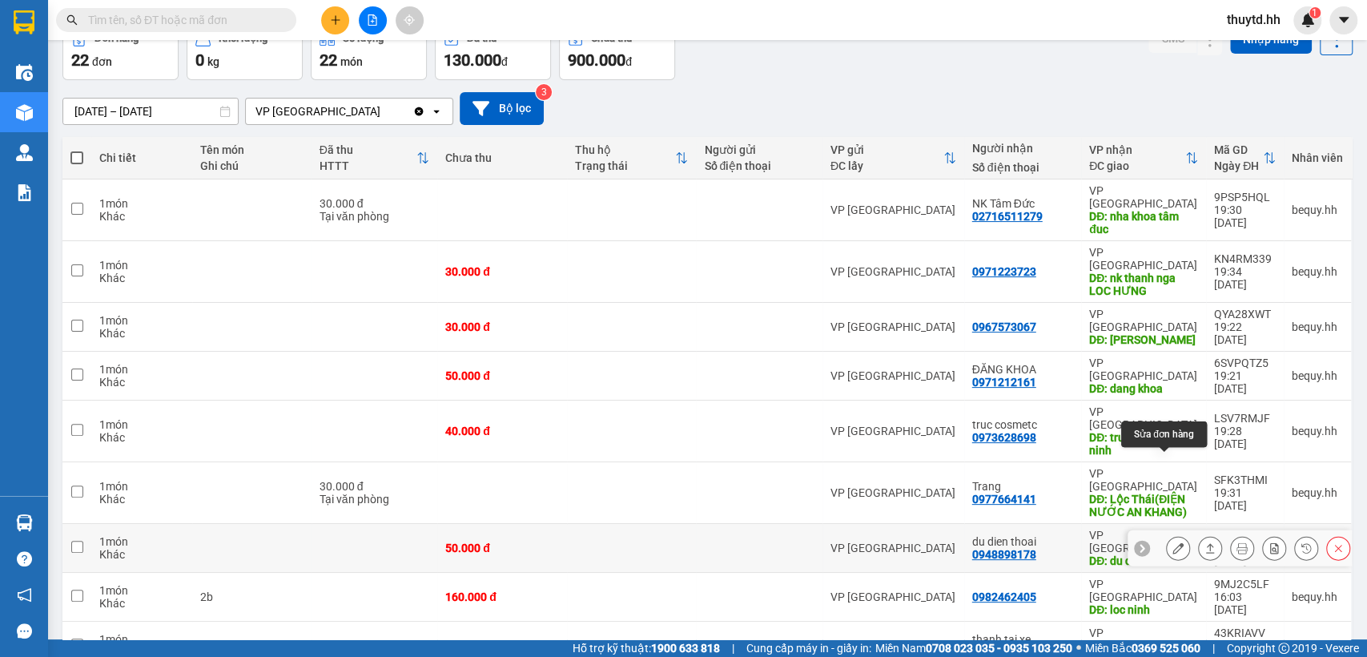
click at [1173, 542] on icon at bounding box center [1178, 547] width 11 height 11
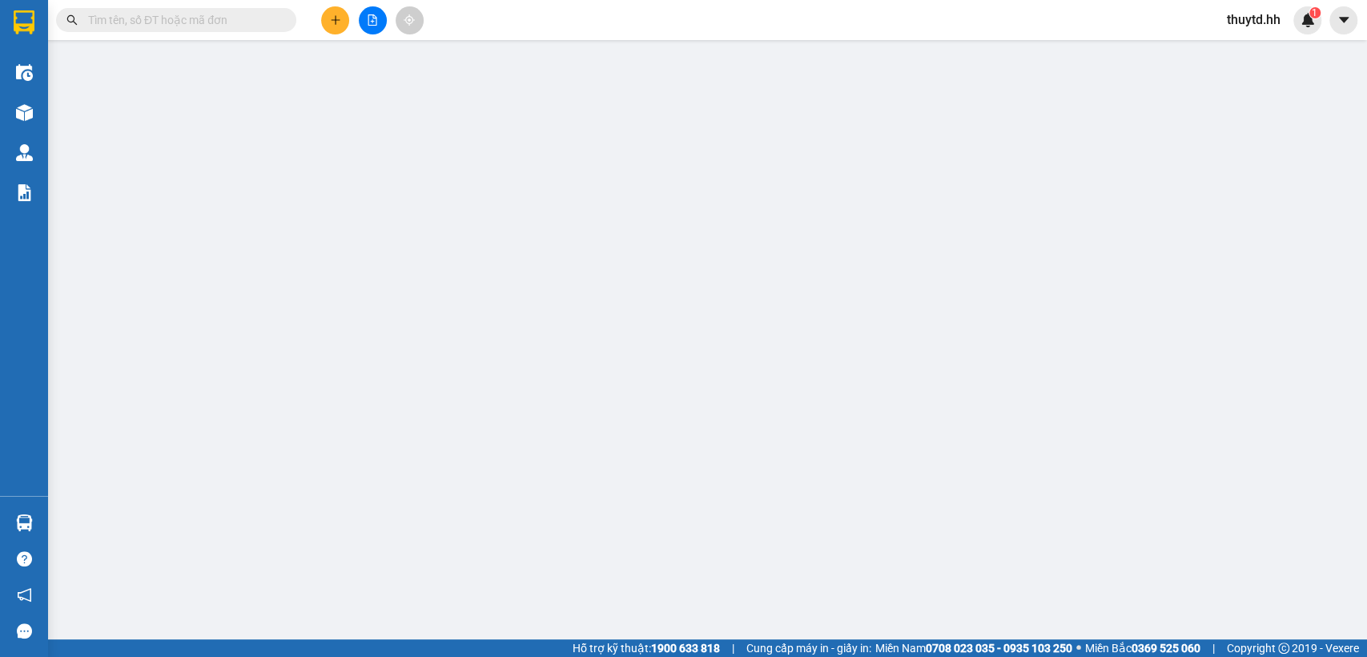
type input "0948898178"
type input "du dien thoai"
type input "50.000"
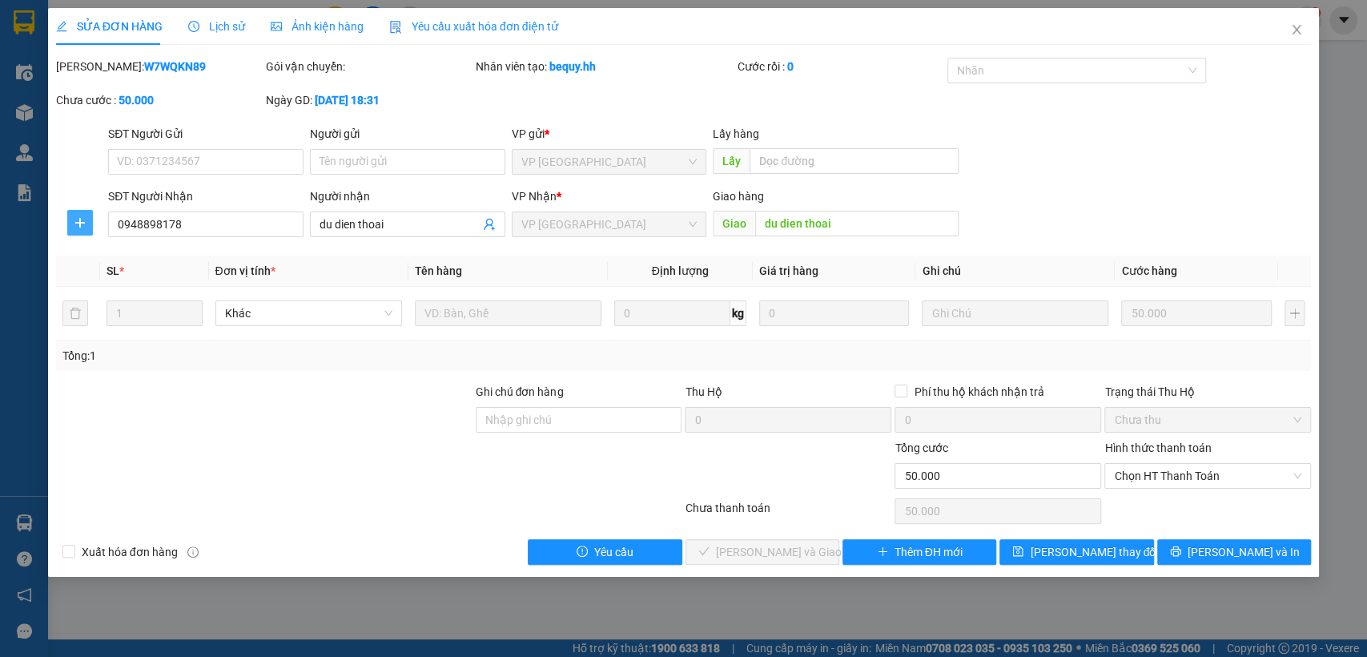
click at [84, 229] on button "button" at bounding box center [80, 223] width 26 height 26
click at [95, 285] on span "Chuyển hoàn" at bounding box center [110, 281] width 66 height 18
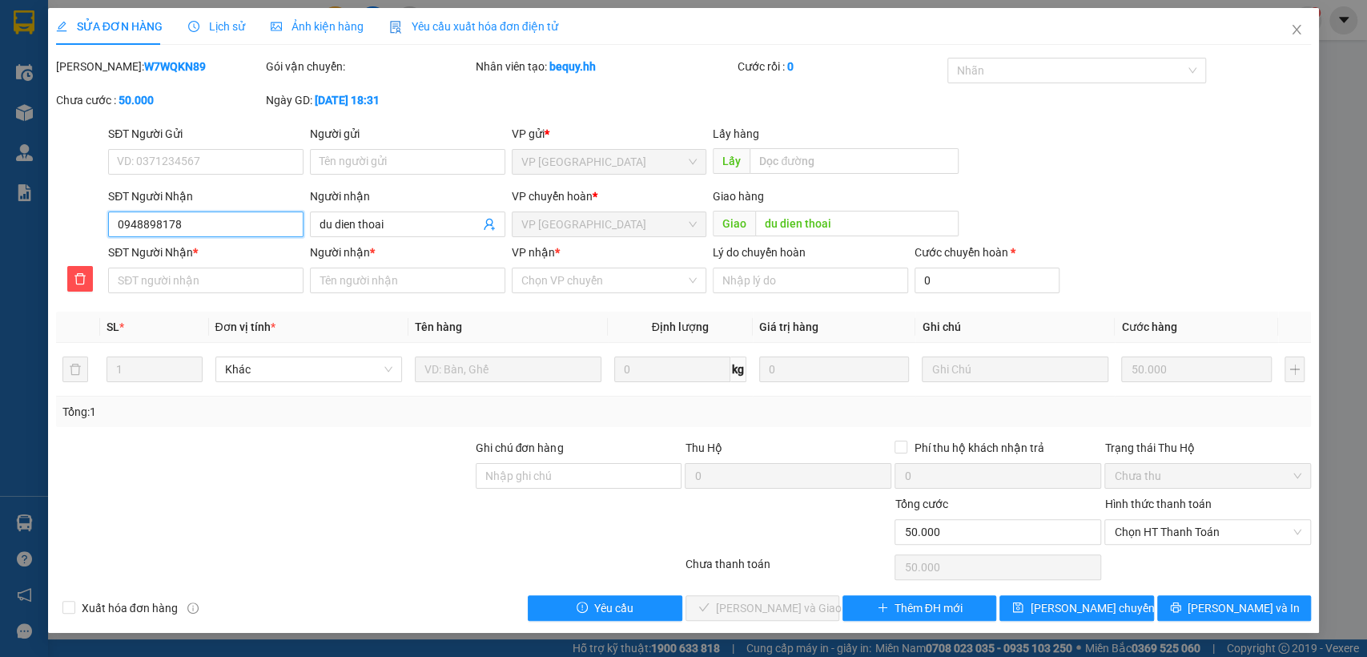
drag, startPoint x: 114, startPoint y: 227, endPoint x: 223, endPoint y: 228, distance: 108.9
click at [223, 228] on input "0948898178" at bounding box center [205, 224] width 195 height 26
paste input "0948898178"
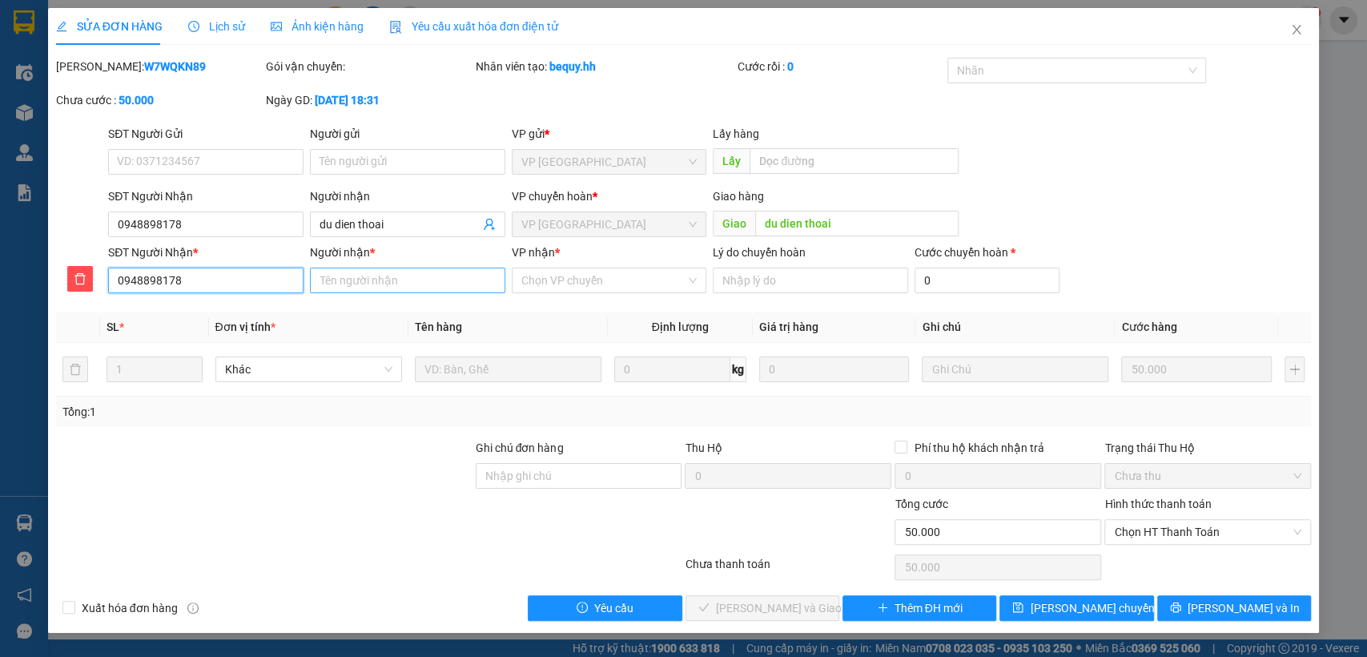
type input "0948898178"
click at [423, 284] on input "Người nhận *" at bounding box center [407, 281] width 195 height 26
type input "du"
click at [598, 281] on input "VP nhận *" at bounding box center [603, 280] width 165 height 24
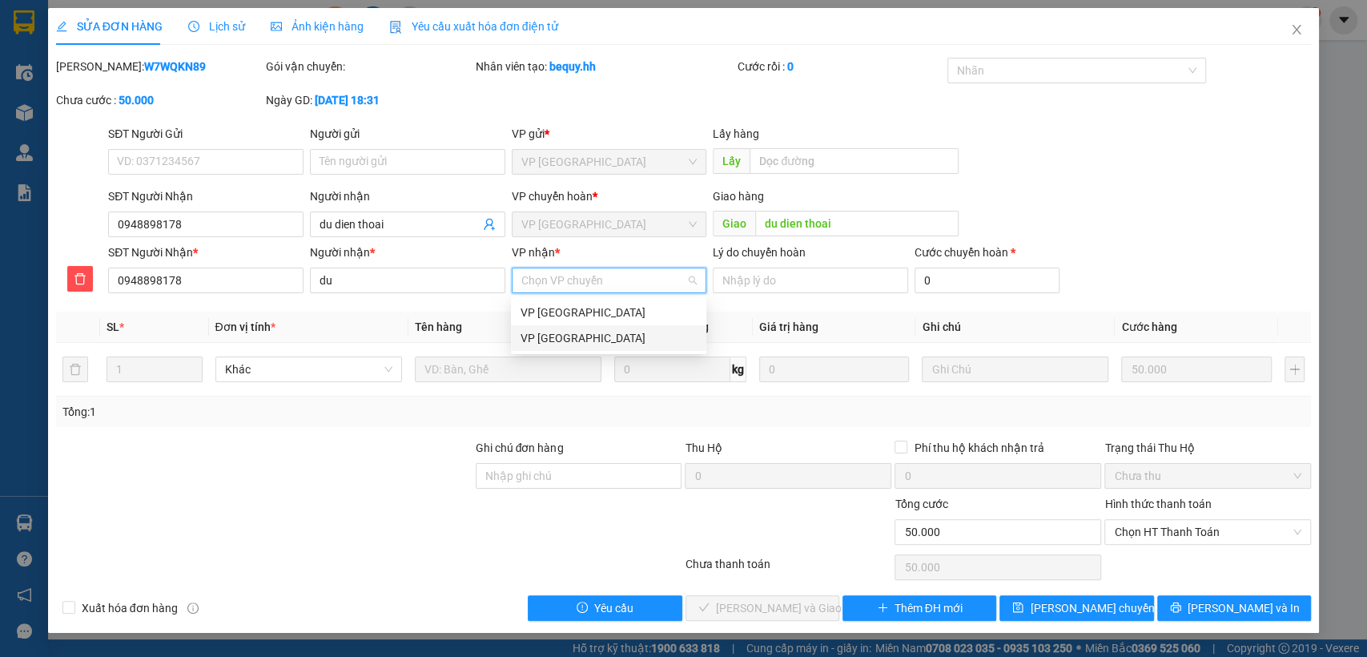
click at [544, 335] on div "VP [GEOGRAPHIC_DATA]" at bounding box center [609, 338] width 176 height 18
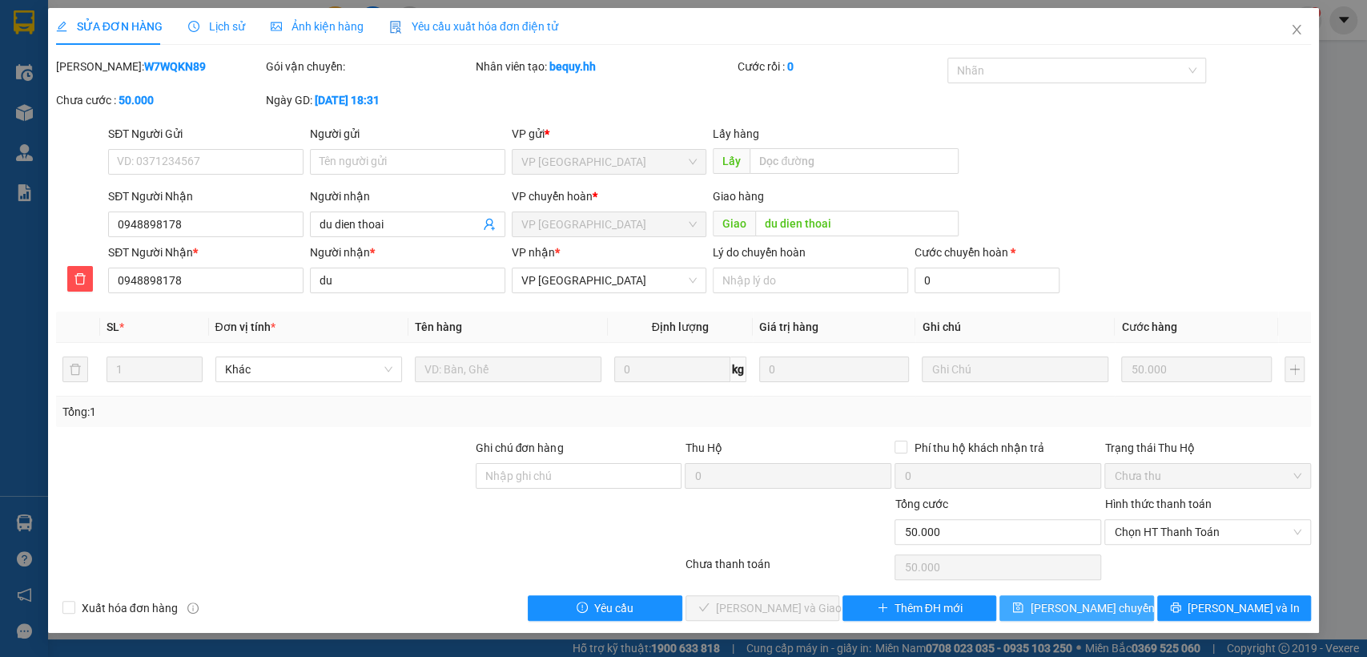
click at [1024, 606] on icon "save" at bounding box center [1017, 607] width 11 height 11
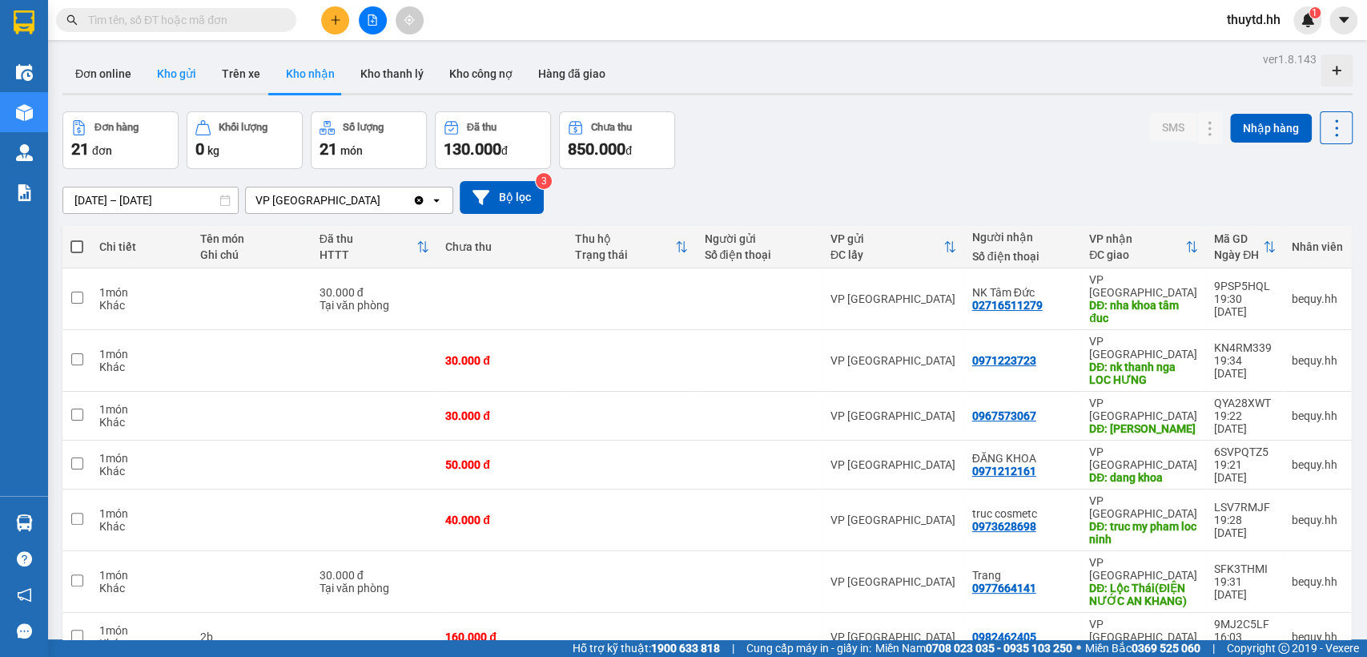
click at [179, 64] on button "Kho gửi" at bounding box center [176, 73] width 65 height 38
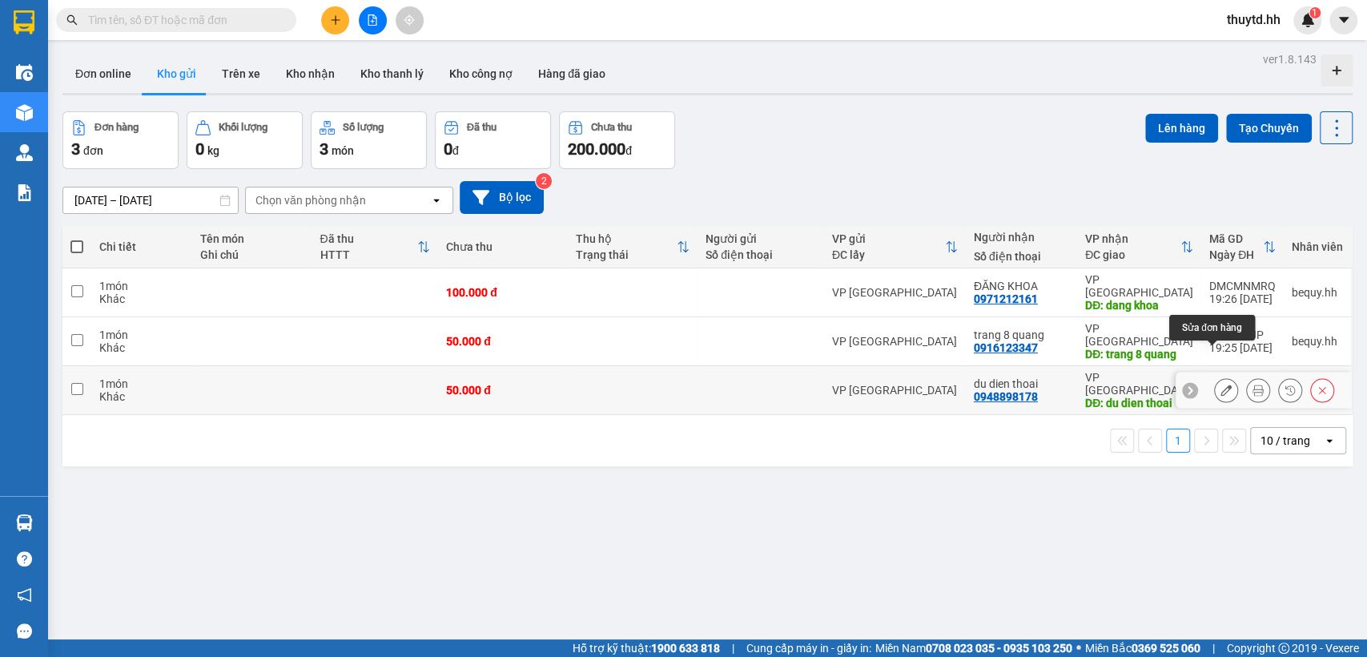
click at [1221, 384] on icon at bounding box center [1226, 389] width 11 height 11
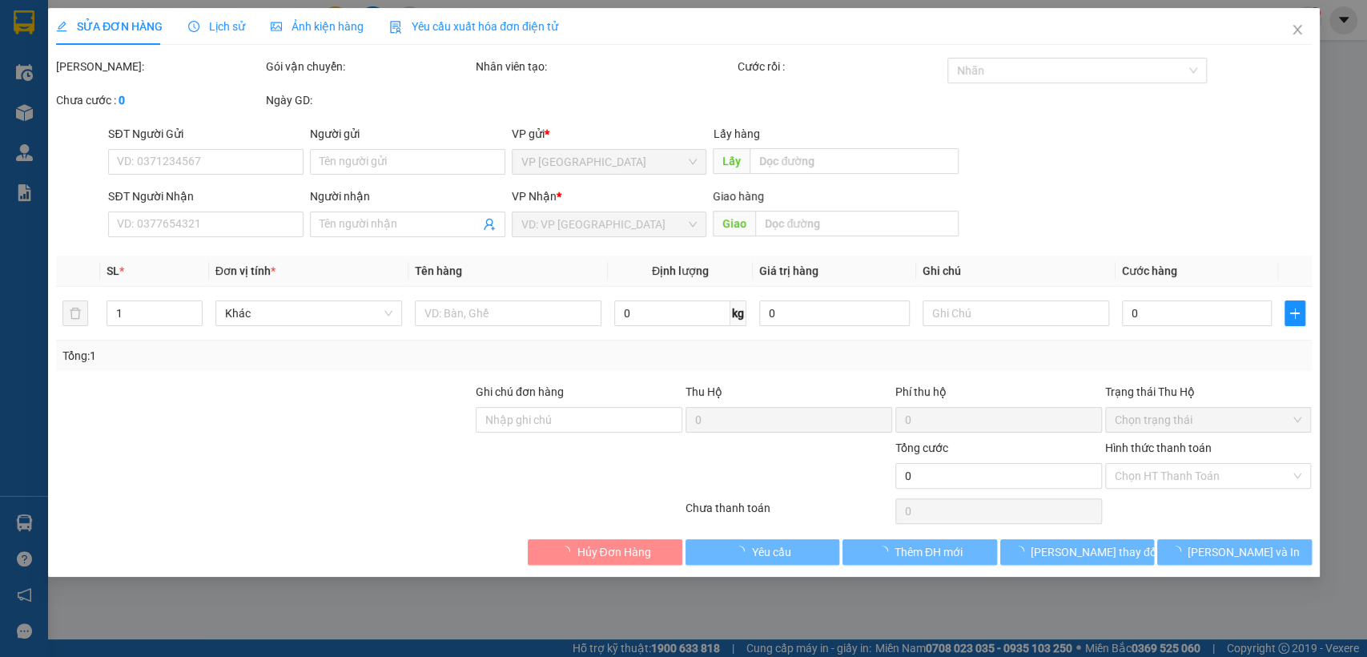
type input "0948898178"
type input "du dien thoai"
type input "50.000"
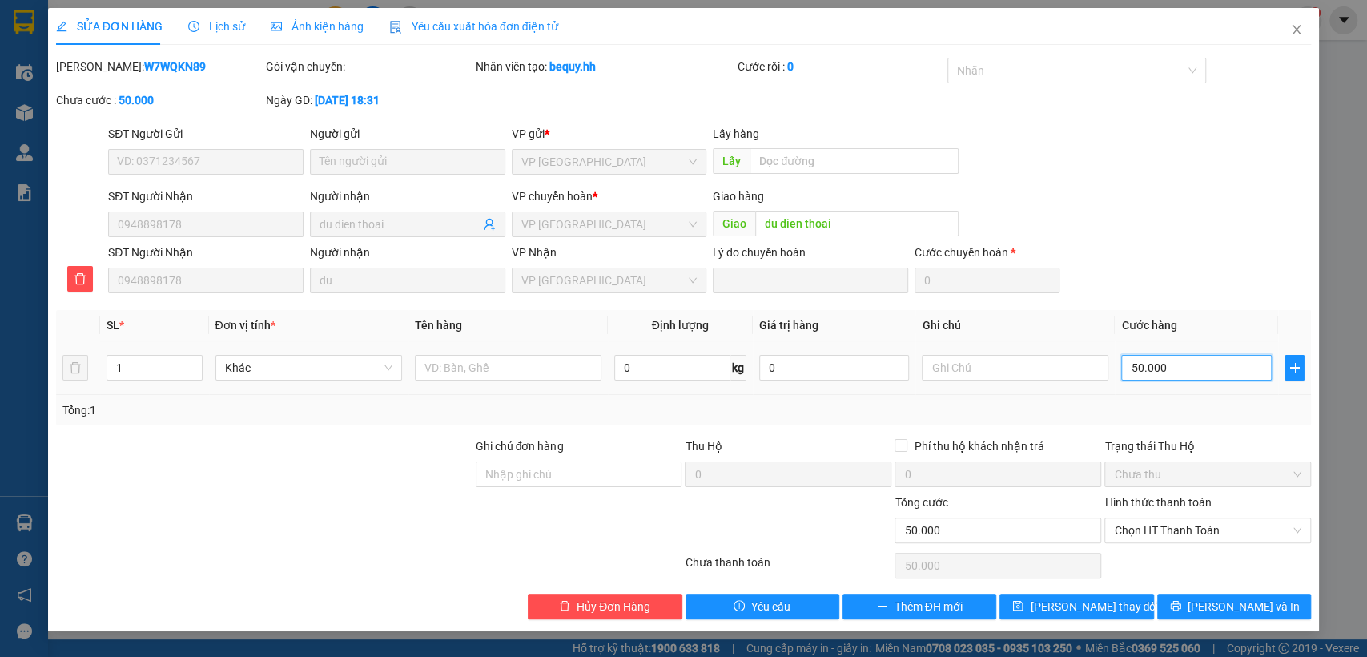
click at [1193, 365] on input "50.000" at bounding box center [1196, 368] width 151 height 26
type input "1"
type input "10"
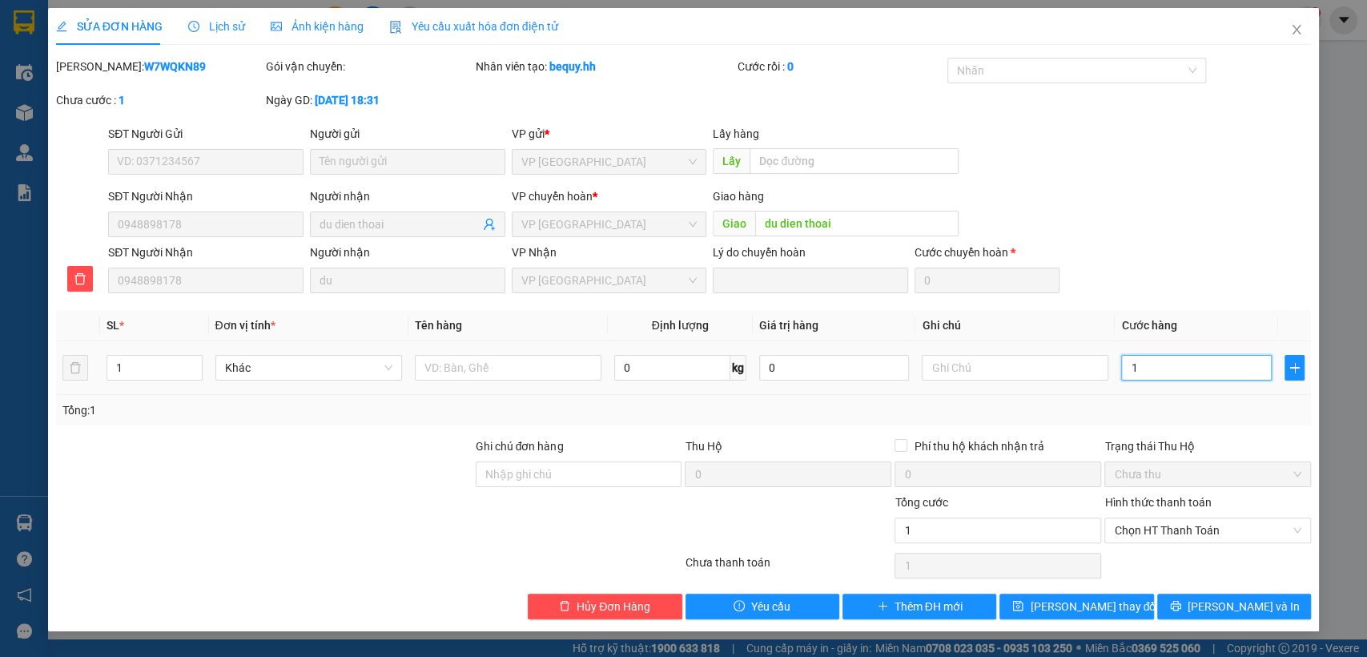
type input "10"
type input "100"
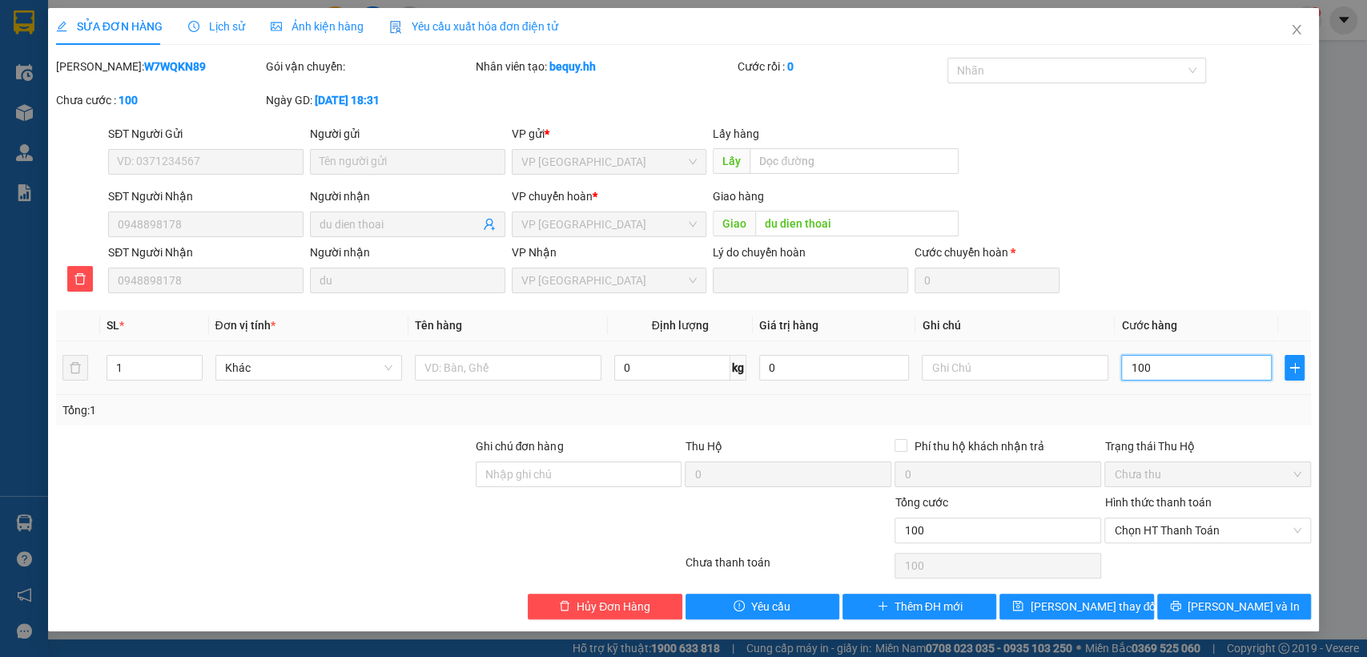
type input "1.000"
type input "10.000"
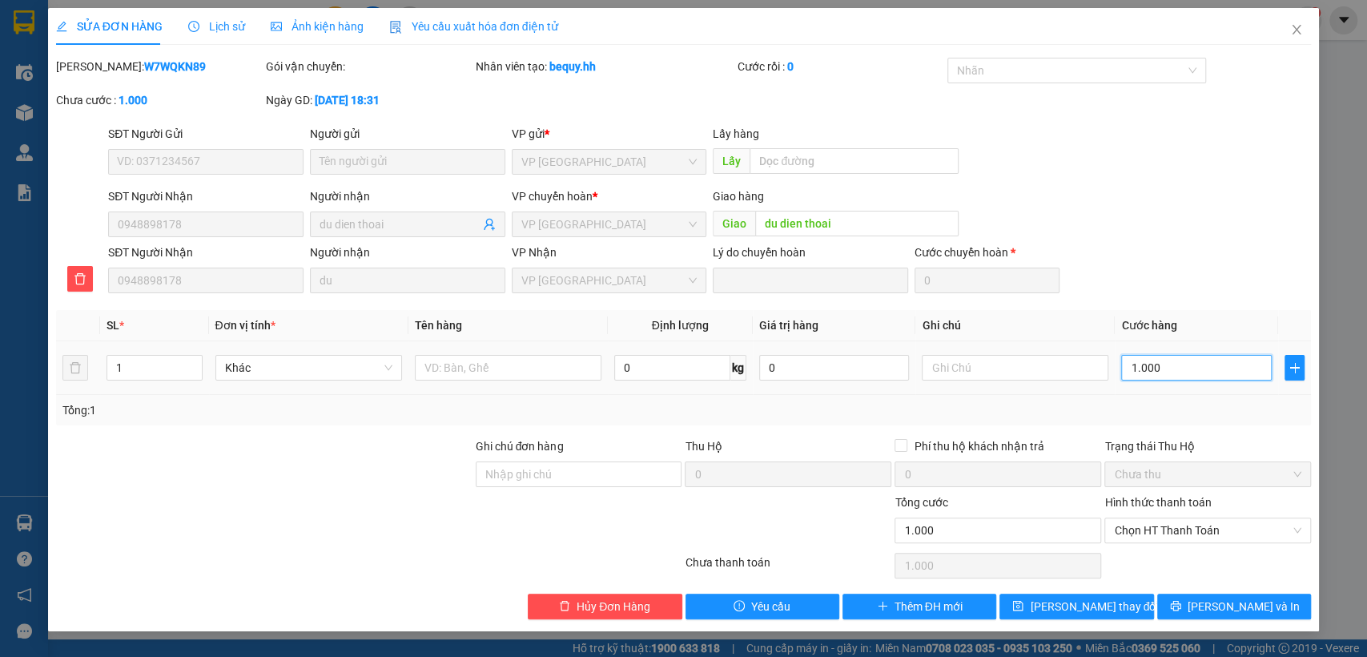
type input "10.000"
type input "100.000"
click at [1032, 602] on button "[PERSON_NAME] thay đổi" at bounding box center [1077, 607] width 154 height 26
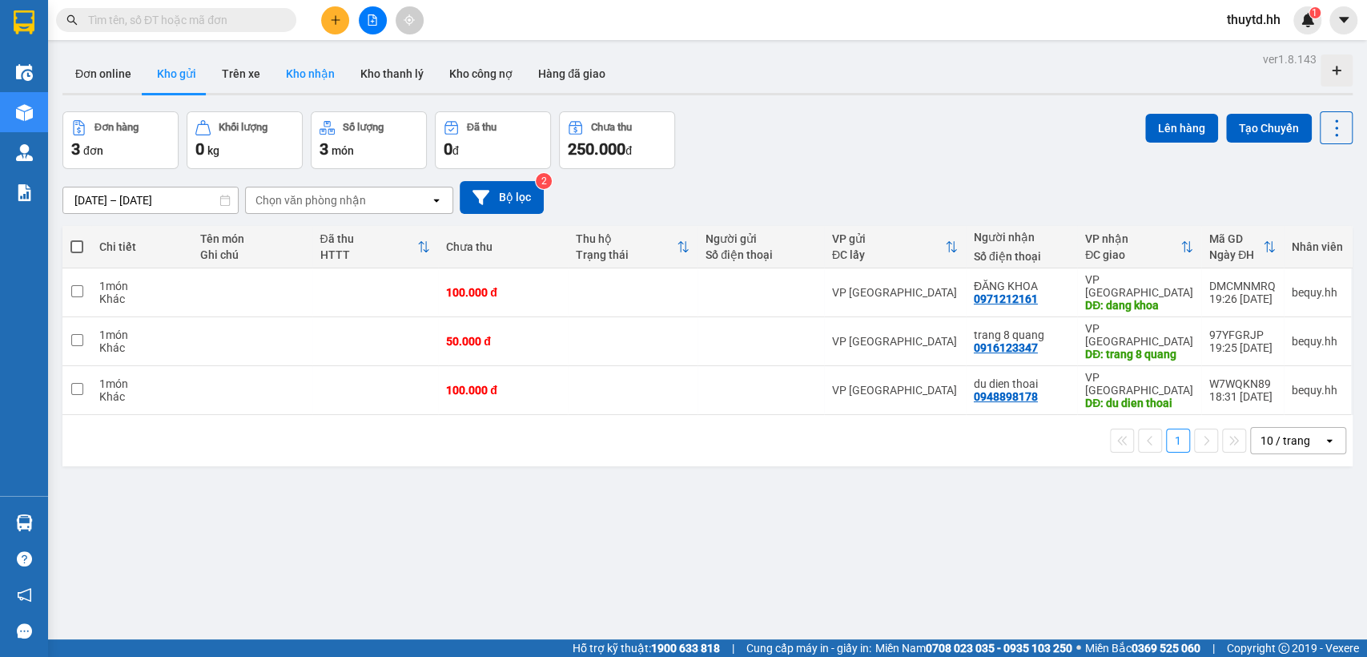
click at [284, 74] on button "Kho nhận" at bounding box center [310, 73] width 74 height 38
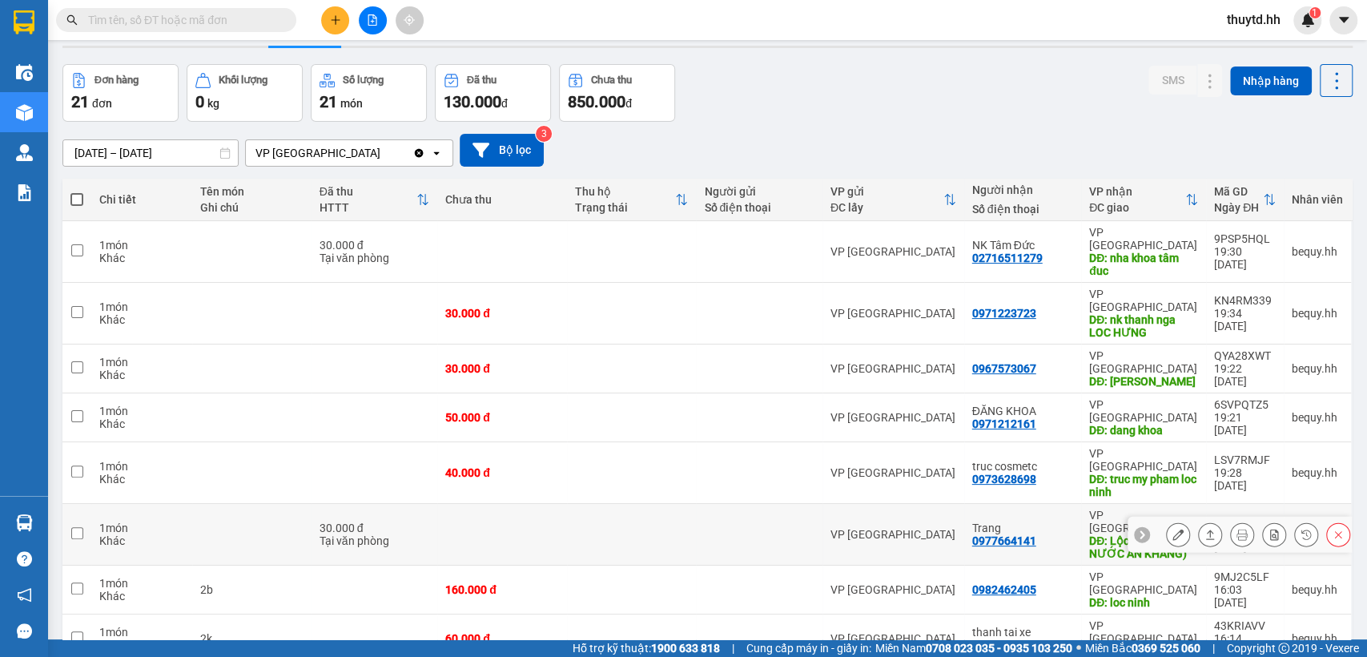
scroll to position [89, 0]
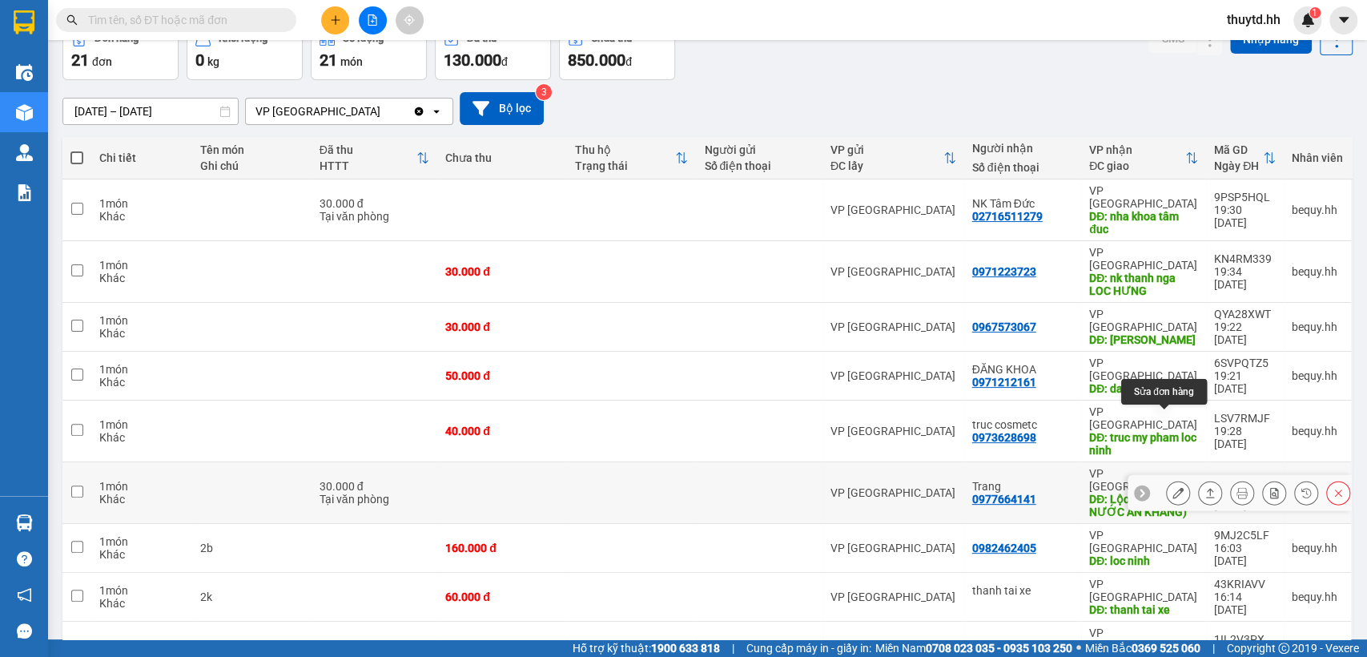
click at [1173, 487] on icon at bounding box center [1178, 492] width 11 height 11
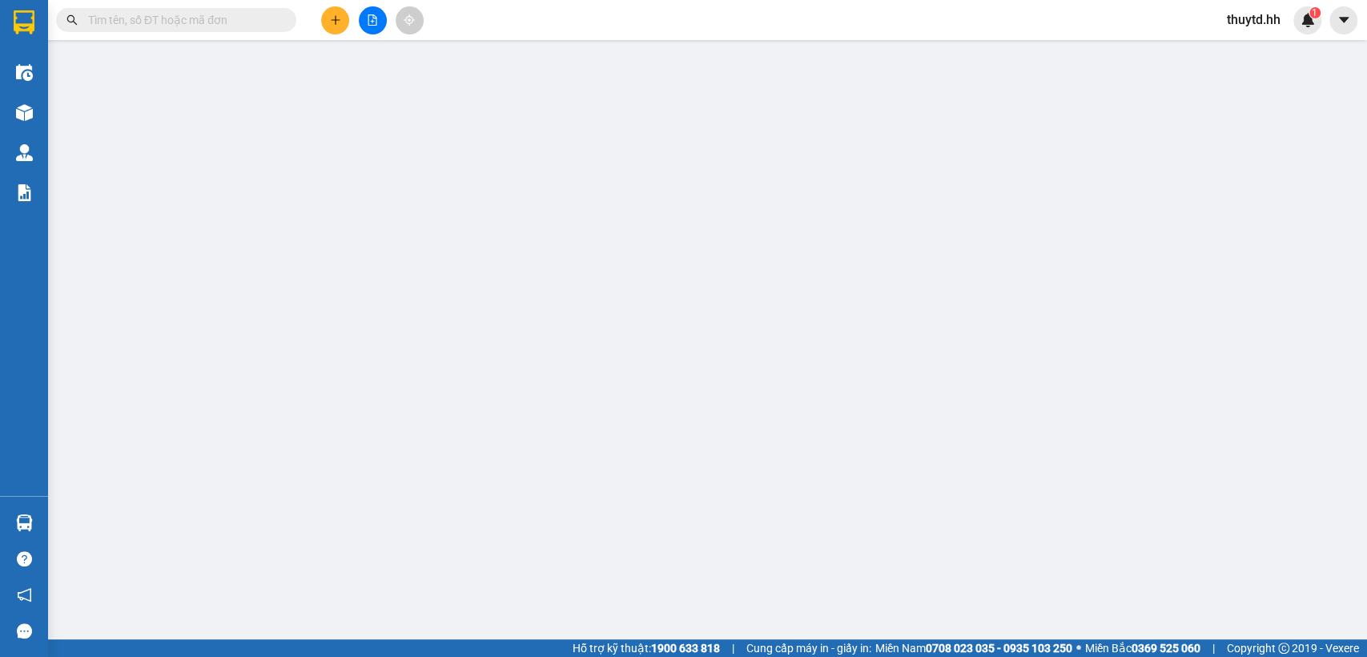
type input "0977664141"
type input "Trang"
type input "Lộc Thái(ĐIỆN NƯỚC AN KHANG)"
type input "30.000"
type input "0"
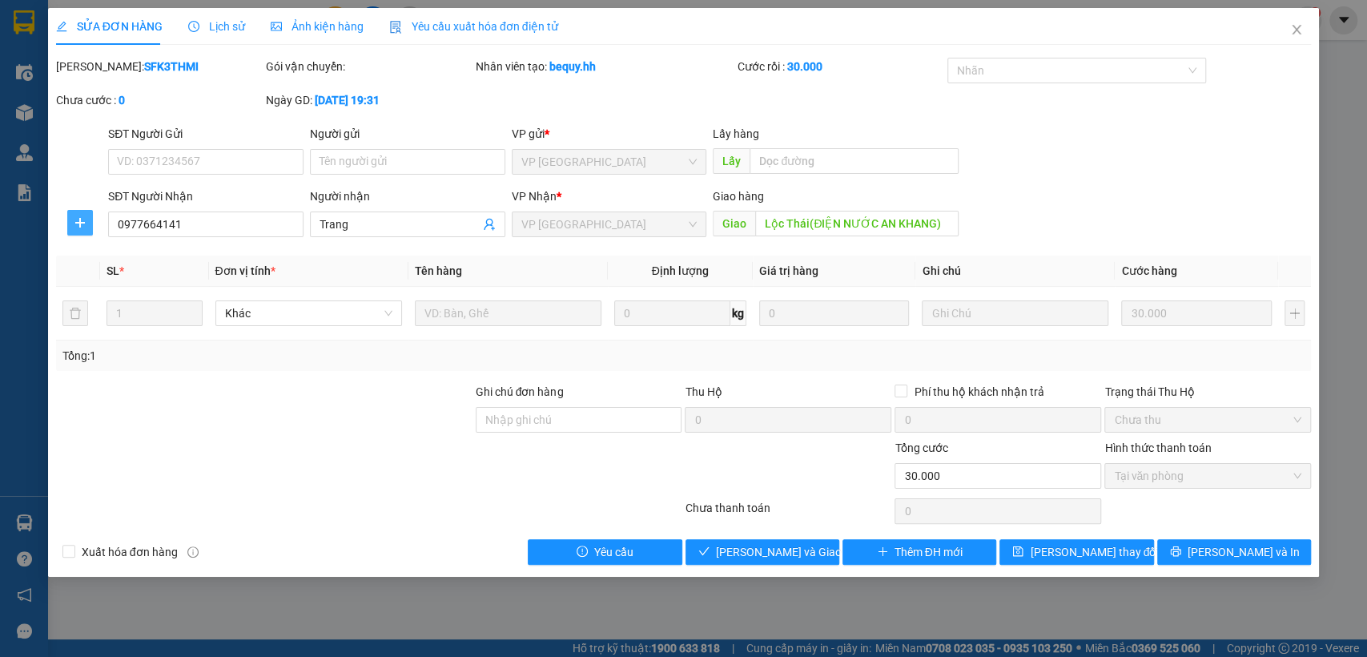
click at [78, 214] on button "button" at bounding box center [80, 223] width 26 height 26
click at [96, 284] on span "Chuyển hoàn" at bounding box center [110, 281] width 66 height 18
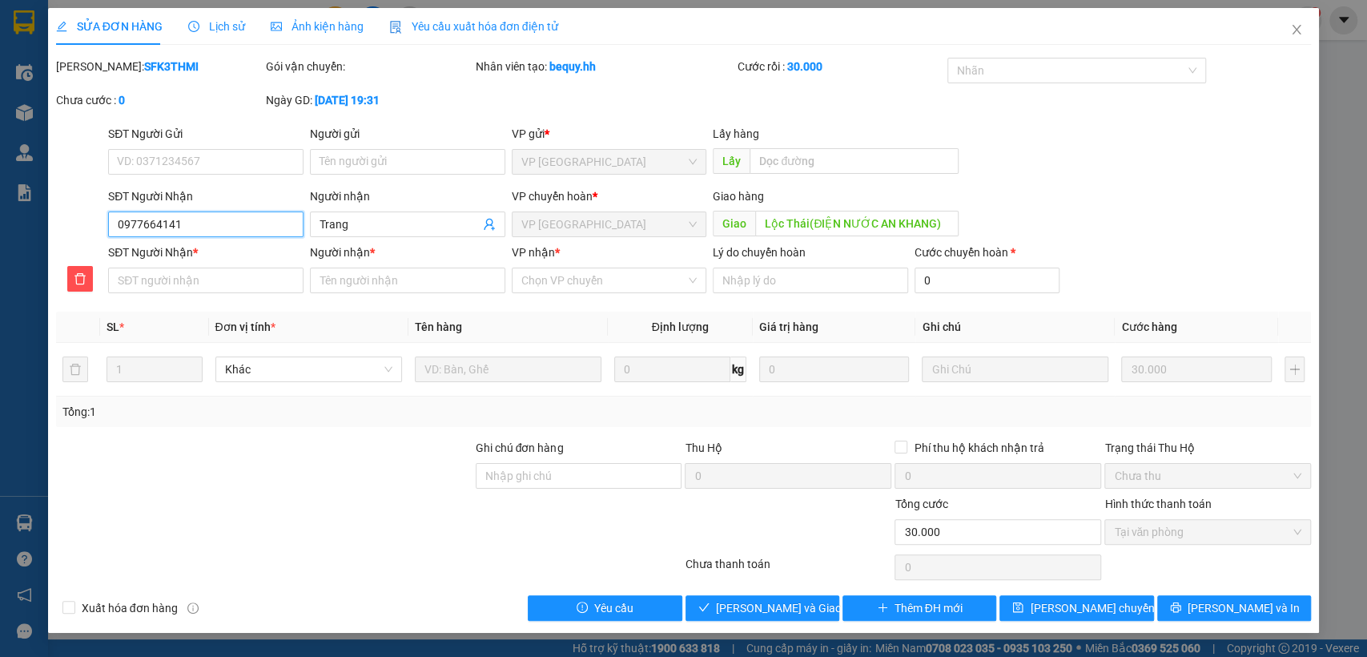
drag, startPoint x: 140, startPoint y: 222, endPoint x: 199, endPoint y: 222, distance: 58.5
click at [199, 222] on input "0977664141" at bounding box center [205, 224] width 195 height 26
paste input "0977664141"
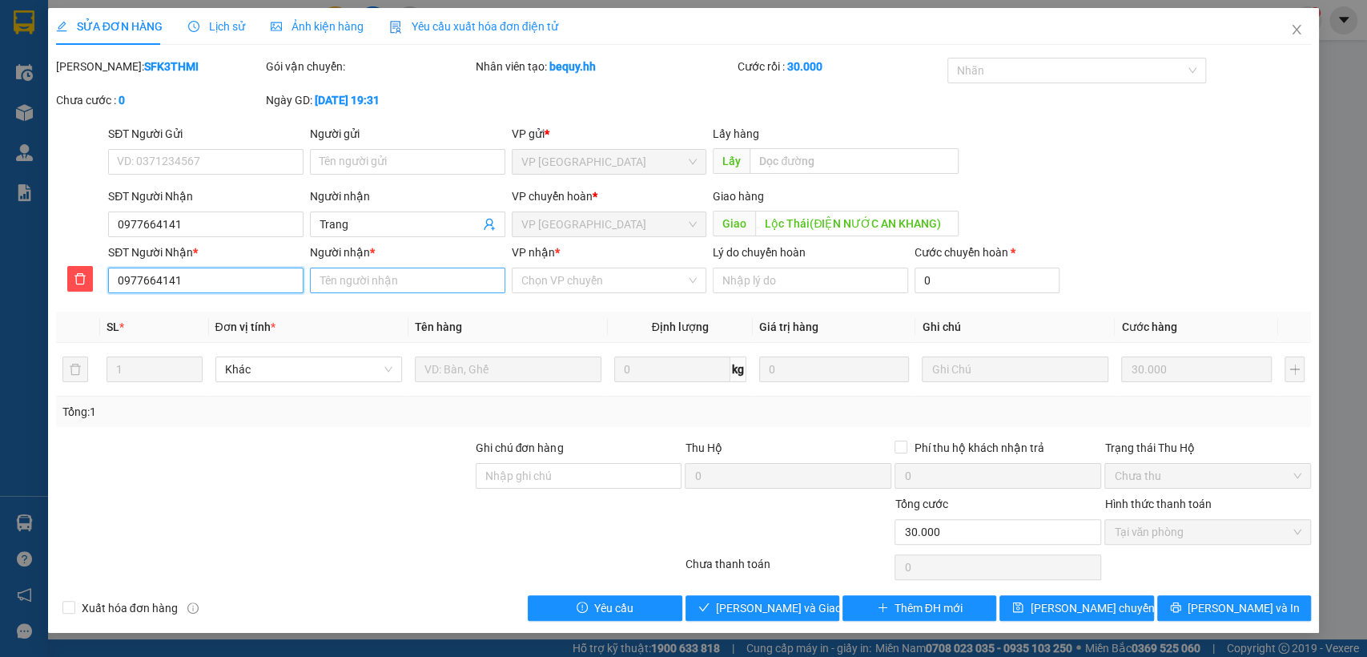
type input "0977664141"
click at [374, 277] on input "Người nhận *" at bounding box center [407, 281] width 195 height 26
type input "trang"
click at [591, 286] on input "VP nhận *" at bounding box center [603, 280] width 165 height 24
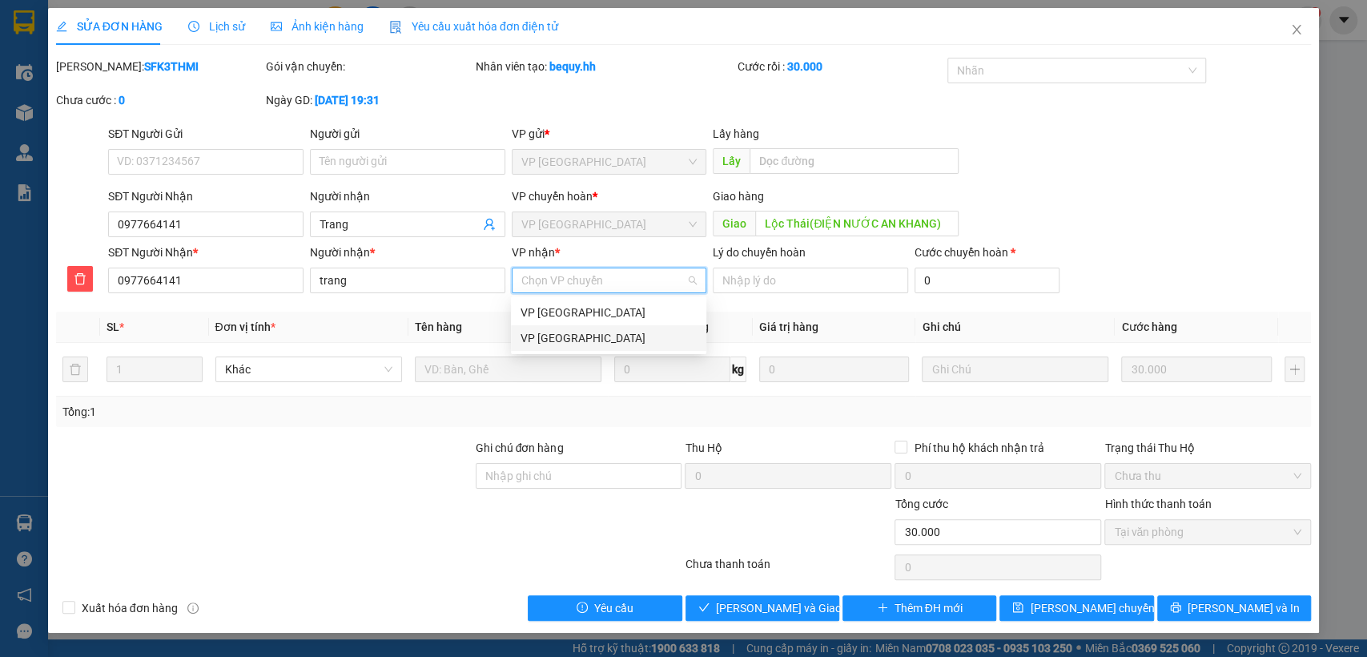
click at [577, 331] on div "VP [GEOGRAPHIC_DATA]" at bounding box center [609, 338] width 176 height 18
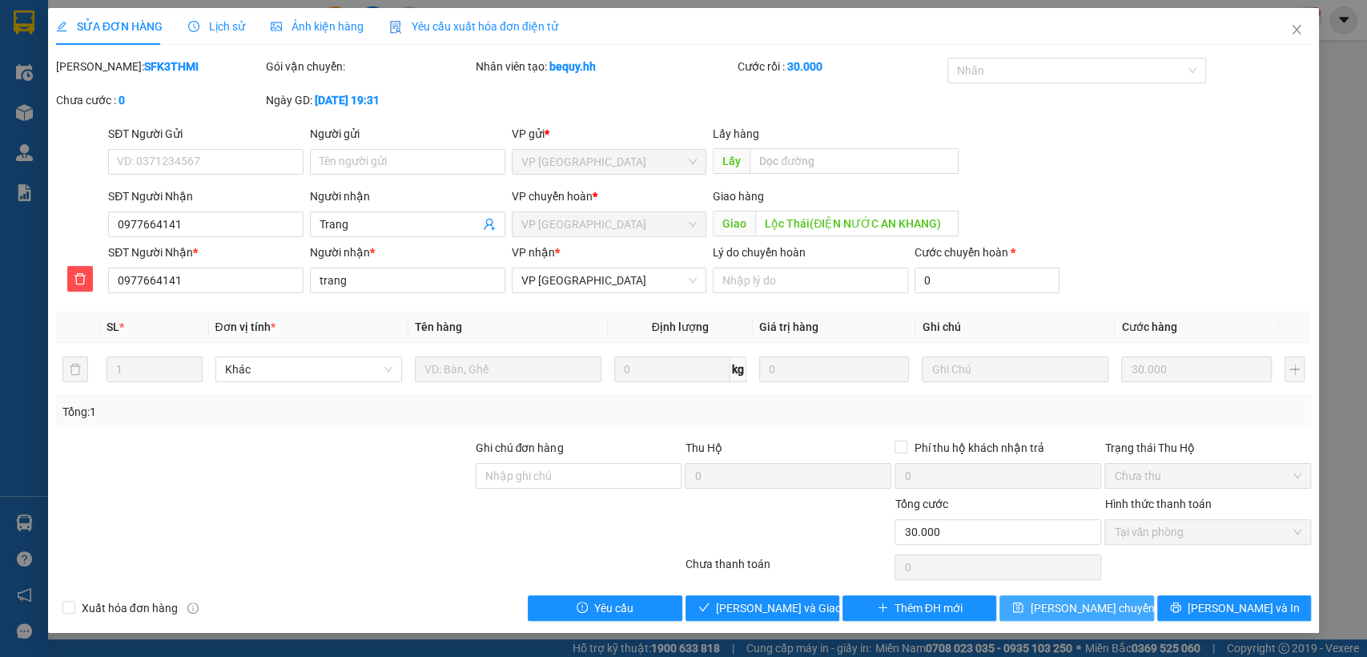
click at [1089, 604] on span "[PERSON_NAME] chuyển hoàn" at bounding box center [1106, 608] width 152 height 18
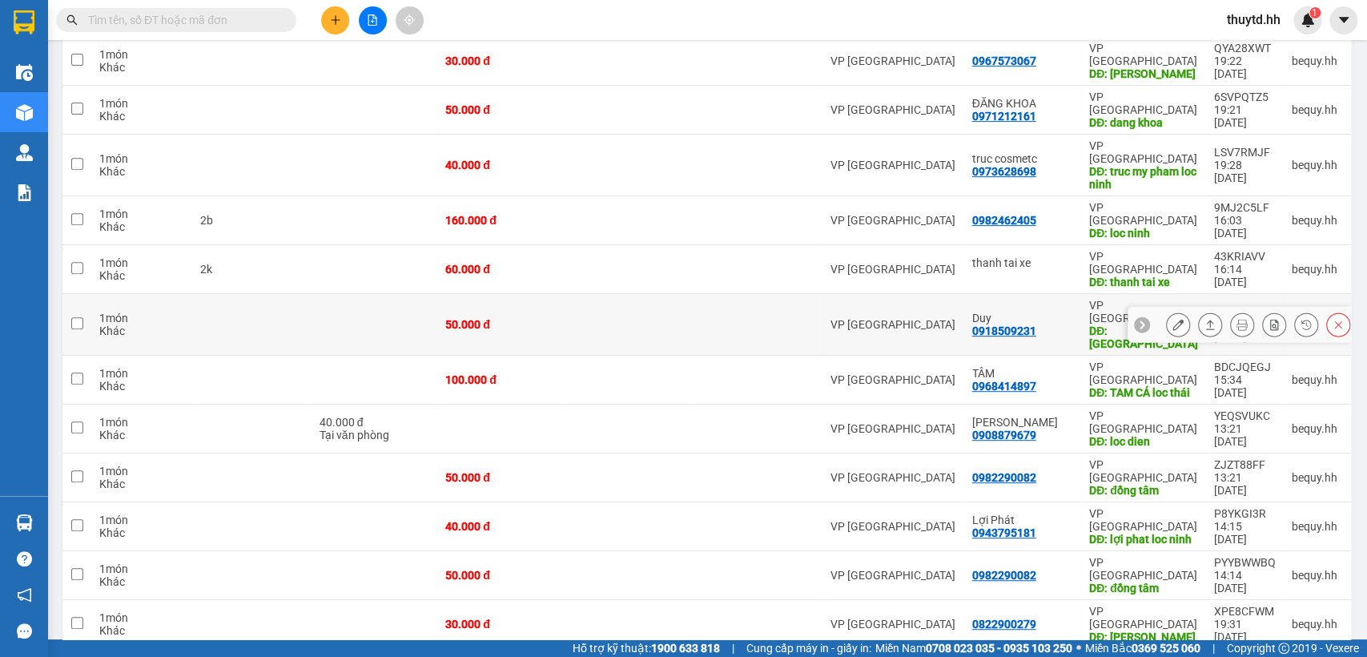
scroll to position [356, 0]
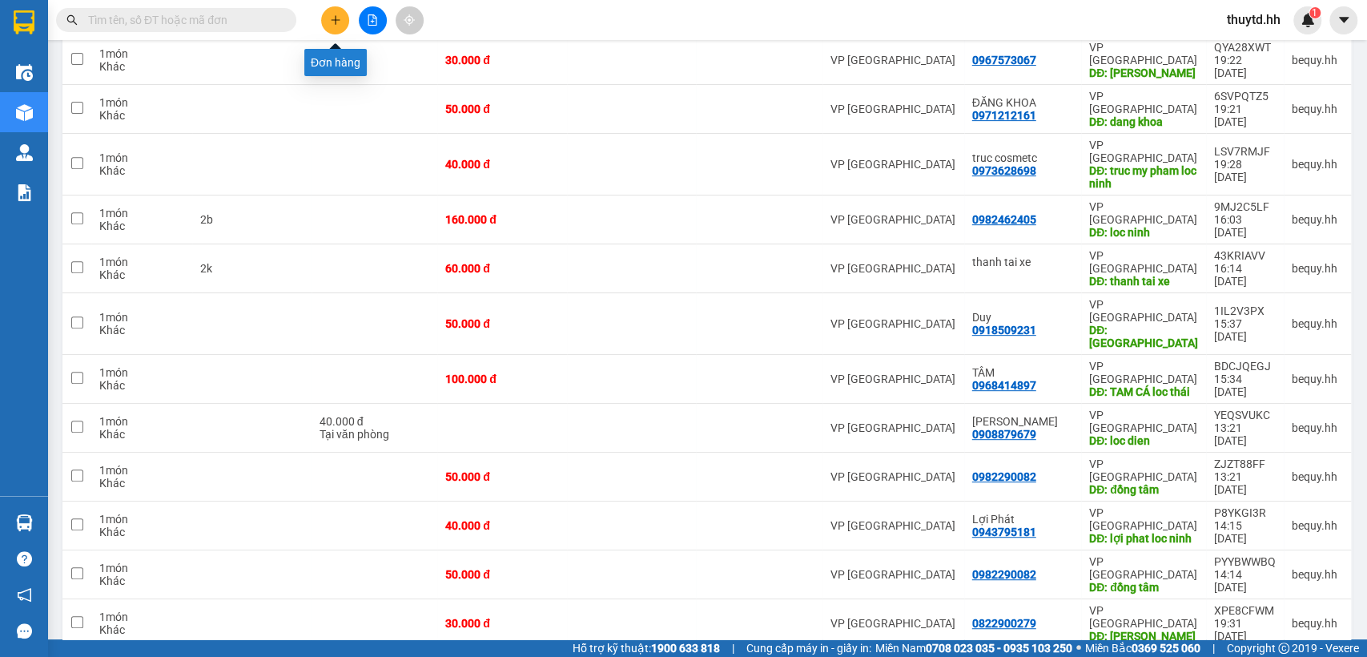
click at [341, 23] on button at bounding box center [335, 20] width 28 height 28
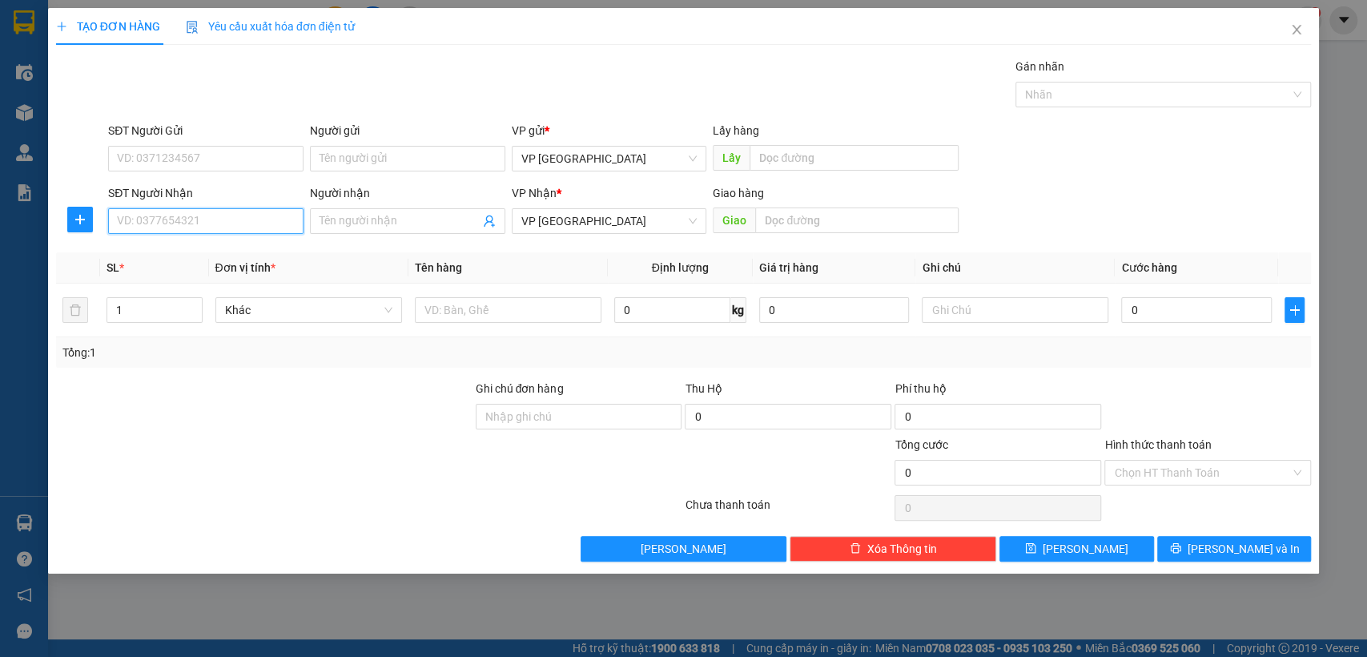
click at [243, 222] on input "SĐT Người Nhận" at bounding box center [205, 221] width 195 height 26
type input "0334848480"
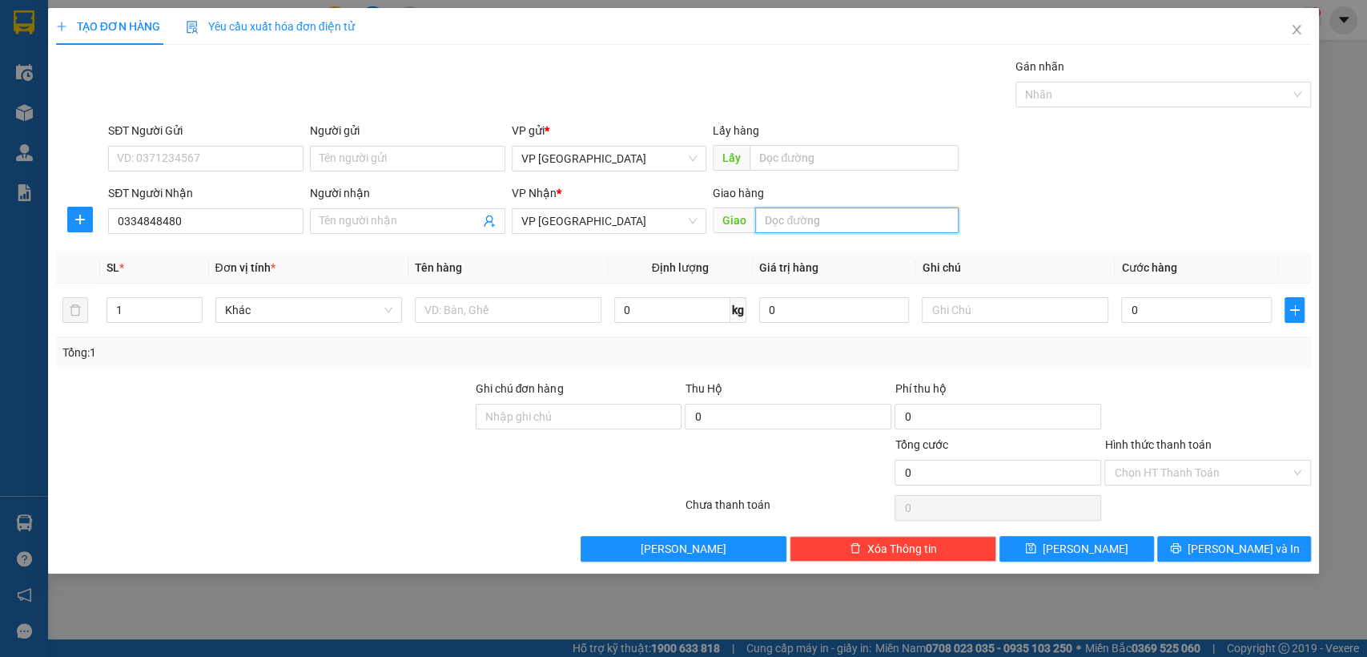
click at [827, 222] on input "text" at bounding box center [856, 220] width 203 height 26
type input "bx loc ninh"
click at [356, 221] on input "Người nhận" at bounding box center [400, 221] width 160 height 18
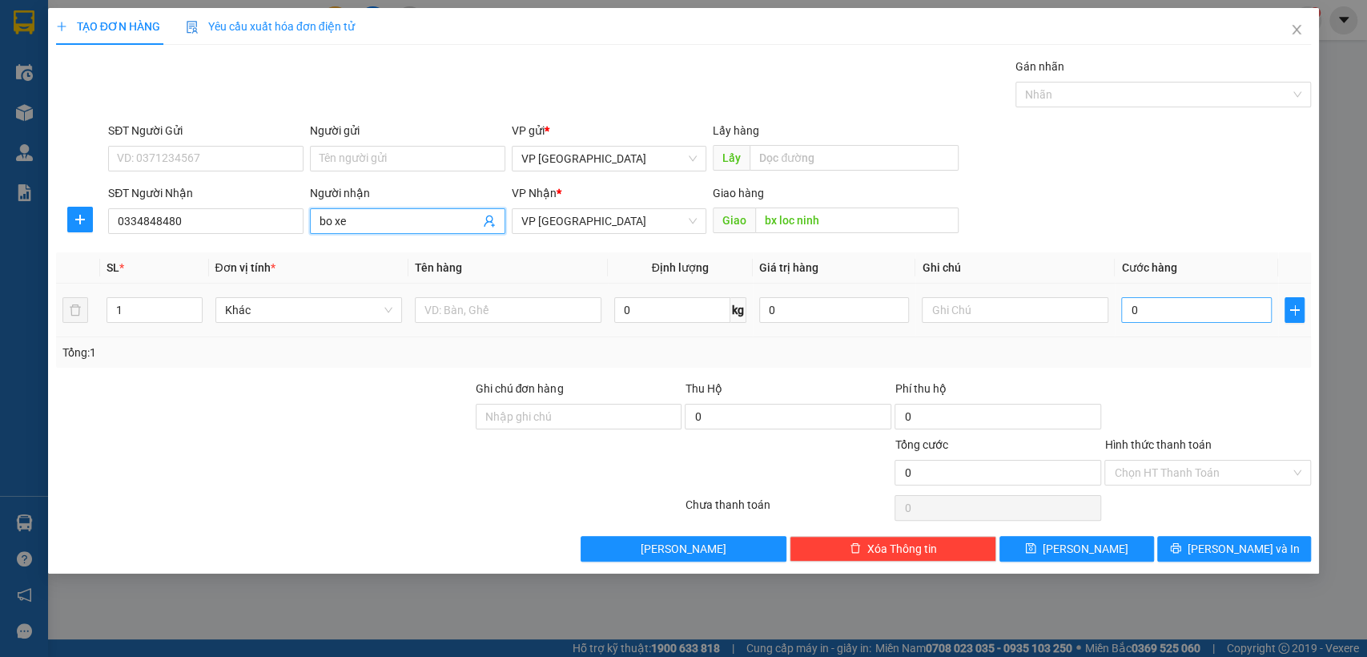
type input "bo xe"
click at [1203, 313] on input "0" at bounding box center [1196, 310] width 151 height 26
type input "3"
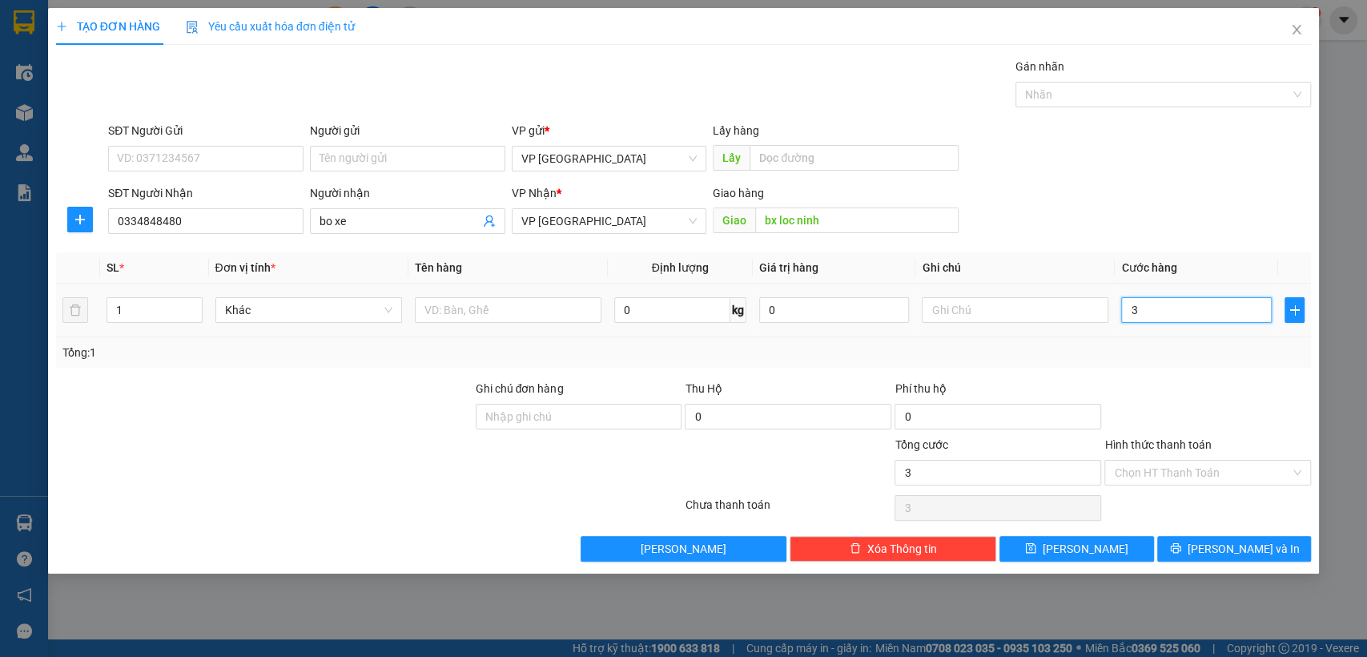
type input "30"
type input "300"
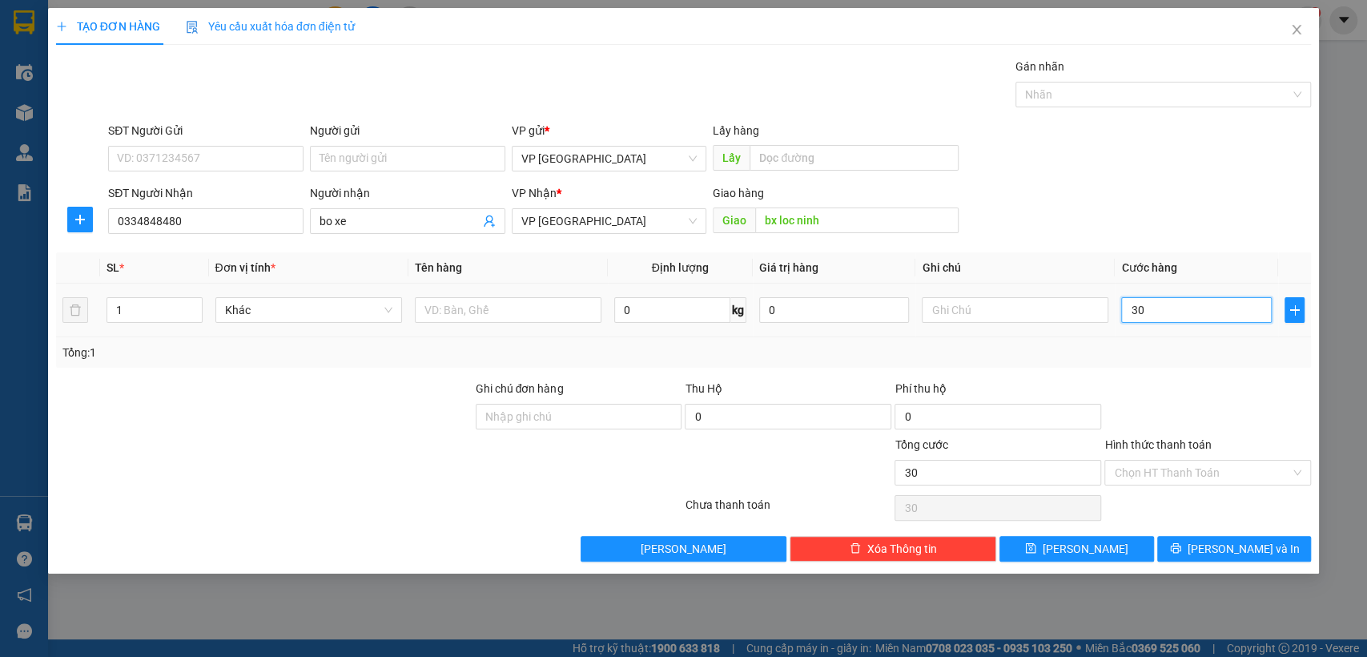
type input "300"
type input "3.000"
type input "30.000"
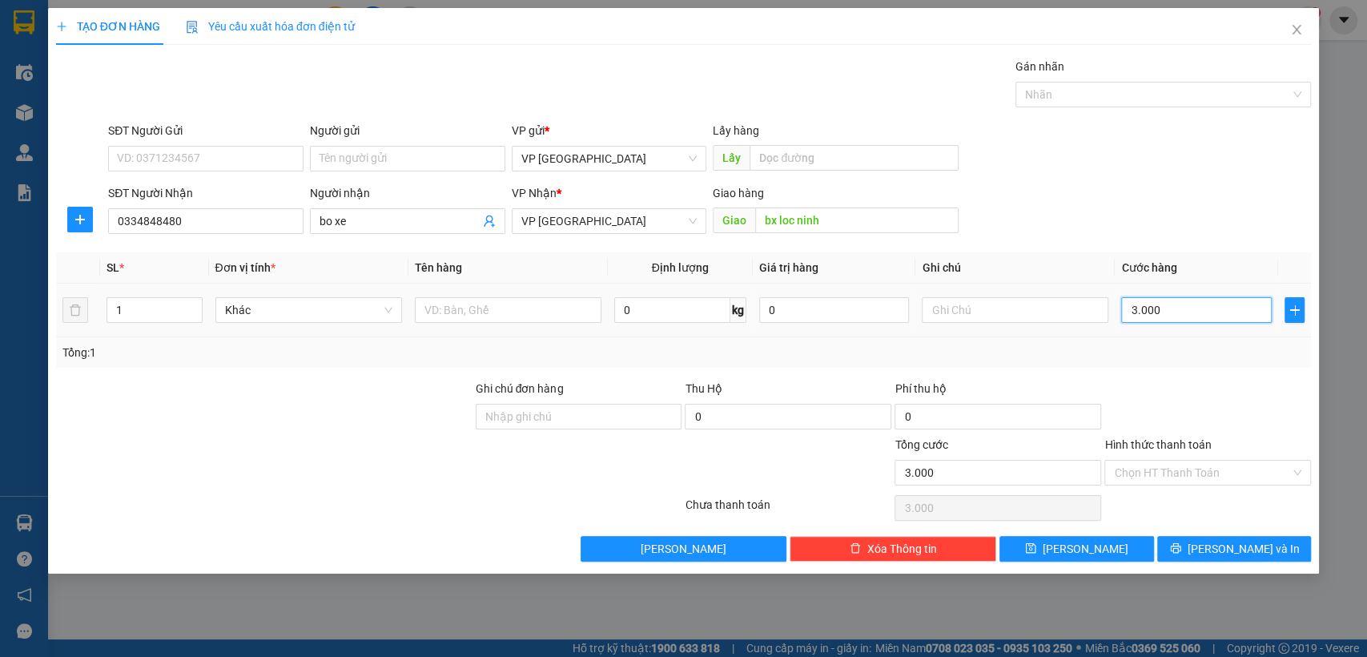
type input "30.000"
click at [1095, 554] on button "[PERSON_NAME]" at bounding box center [1077, 549] width 154 height 26
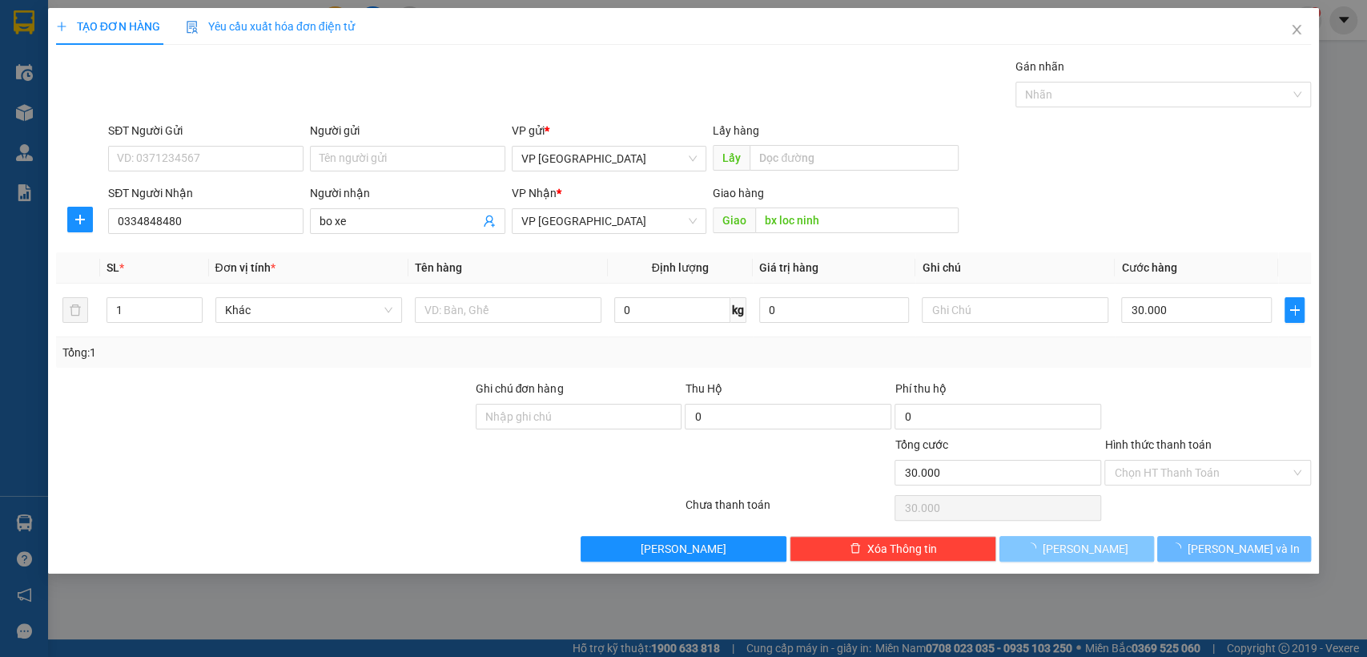
type input "0"
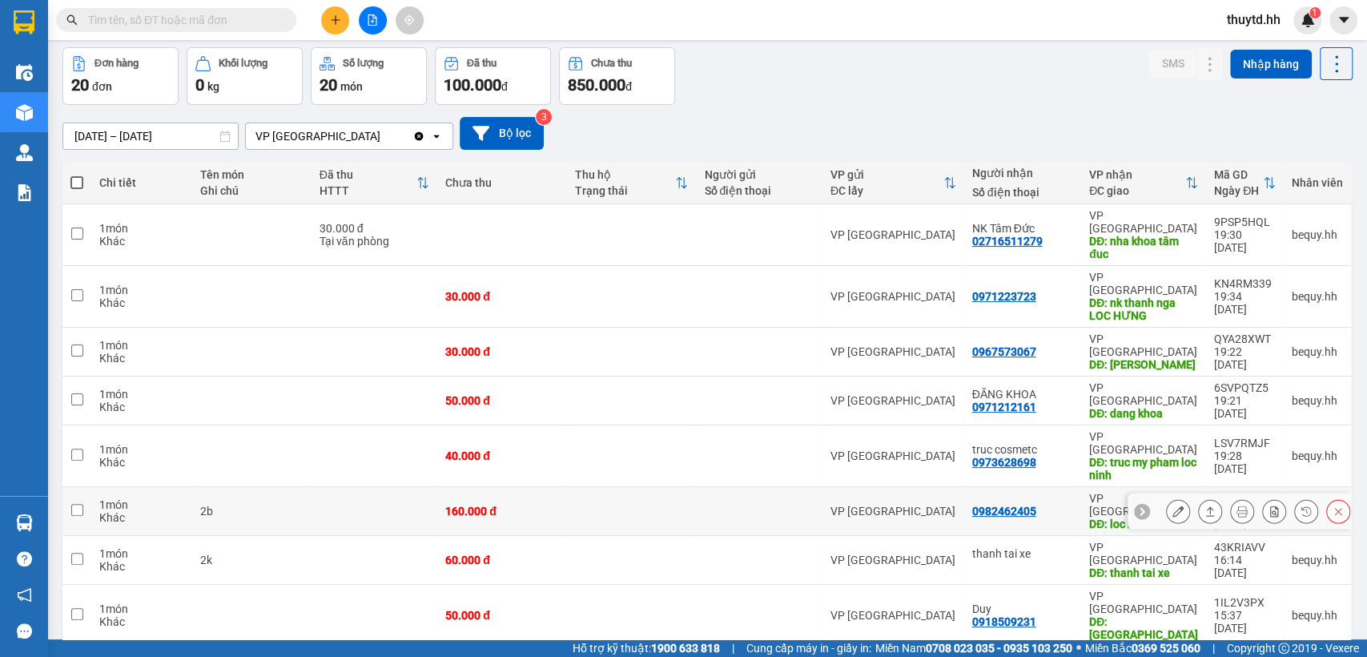
scroll to position [89, 0]
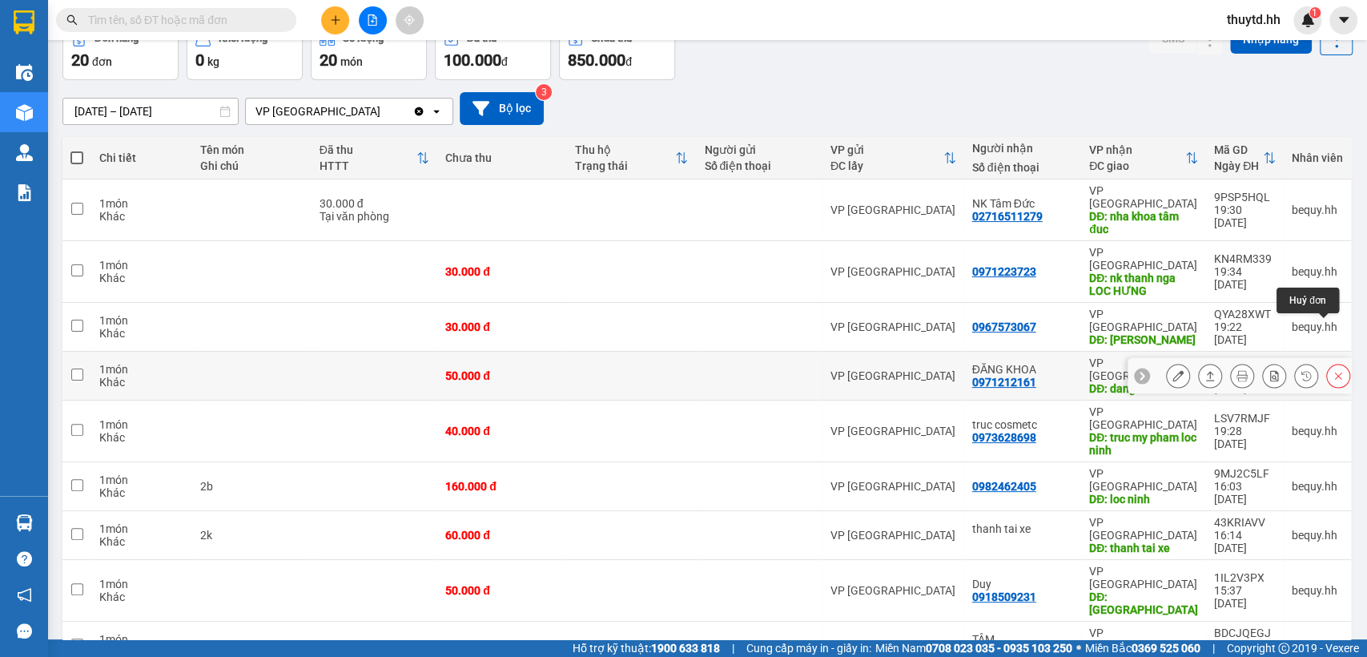
click at [1335, 372] on icon at bounding box center [1338, 375] width 7 height 7
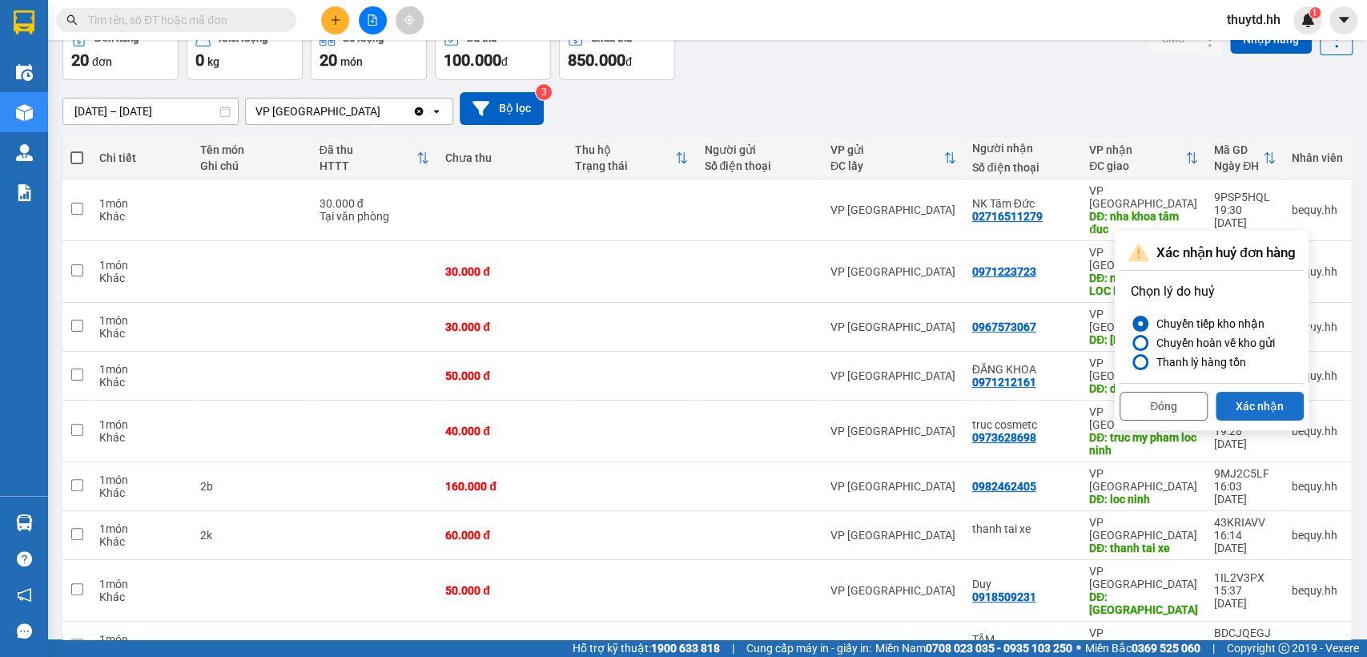
click at [1260, 406] on button "Xác nhận" at bounding box center [1260, 406] width 88 height 29
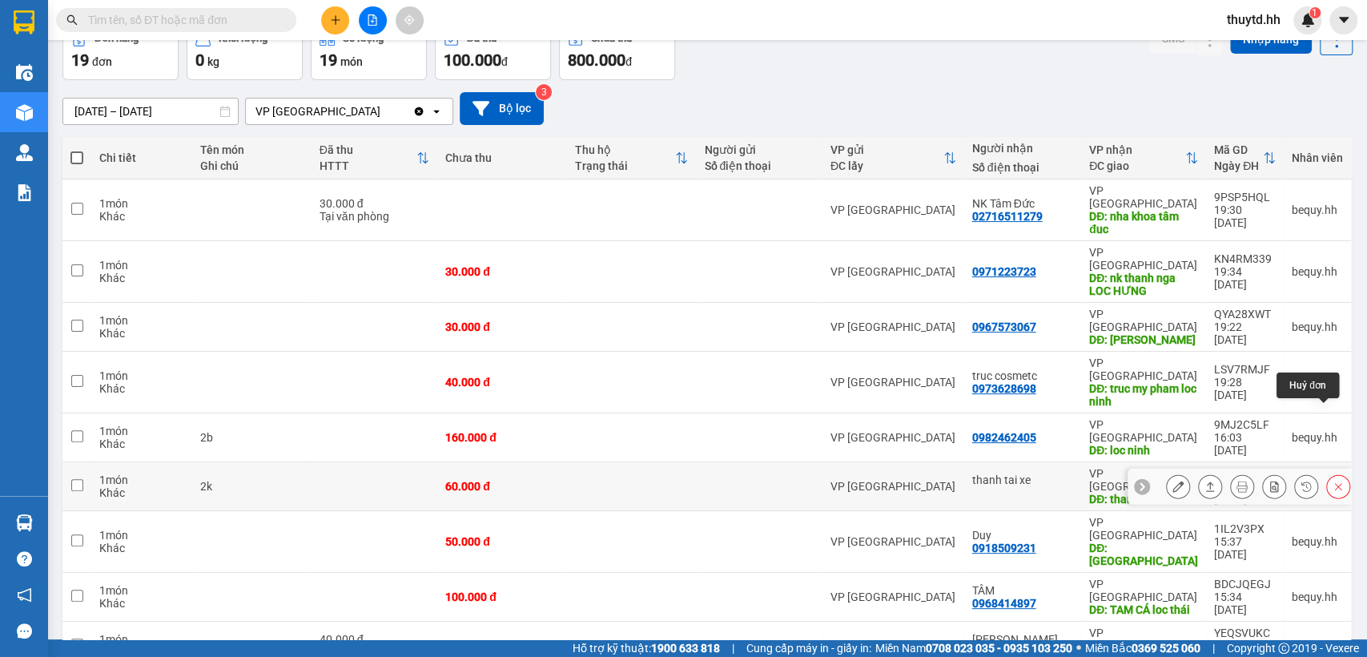
click at [1335, 483] on icon at bounding box center [1338, 486] width 7 height 7
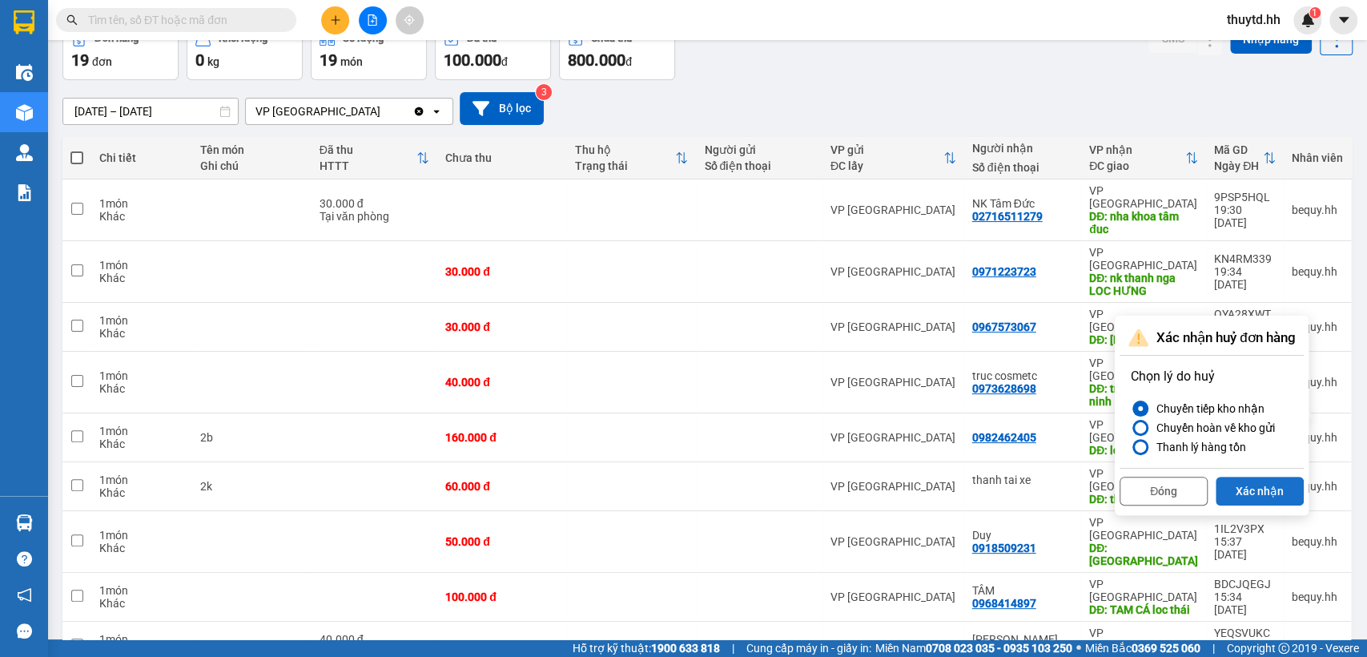
click at [1275, 490] on button "Xác nhận" at bounding box center [1260, 491] width 88 height 29
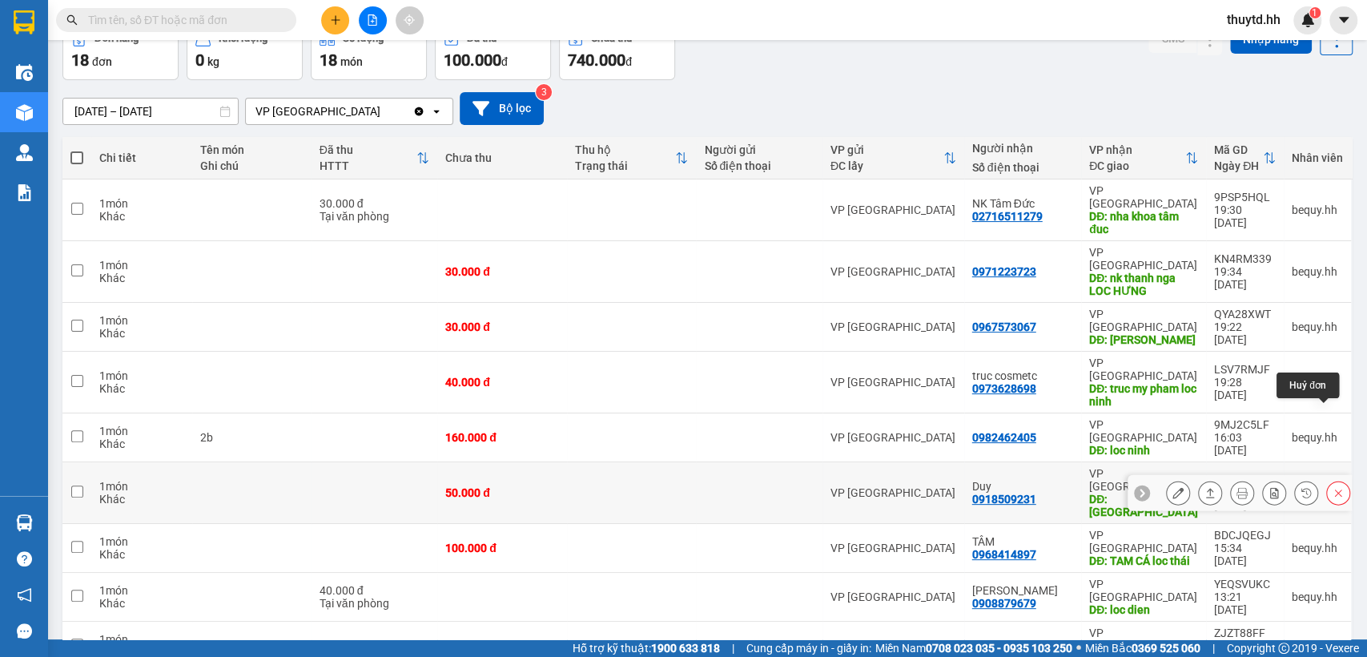
click at [1332, 479] on button at bounding box center [1338, 493] width 22 height 28
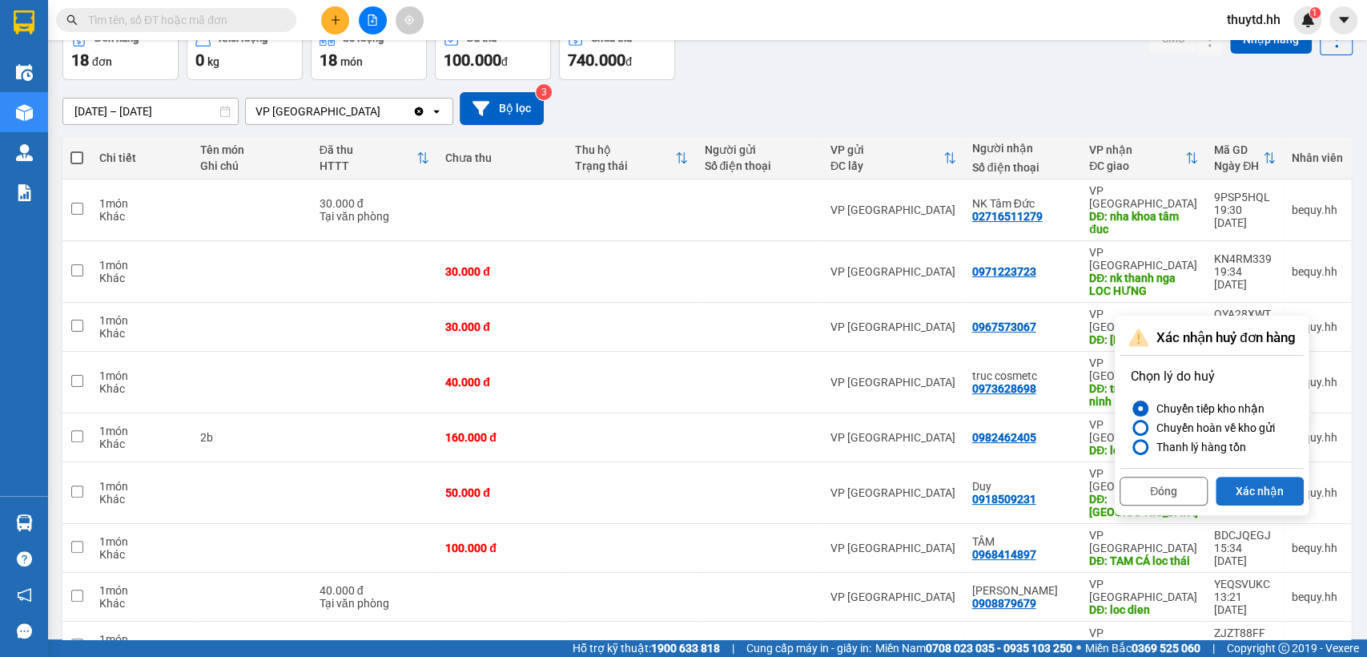
click at [1262, 489] on button "Xác nhận" at bounding box center [1260, 491] width 88 height 29
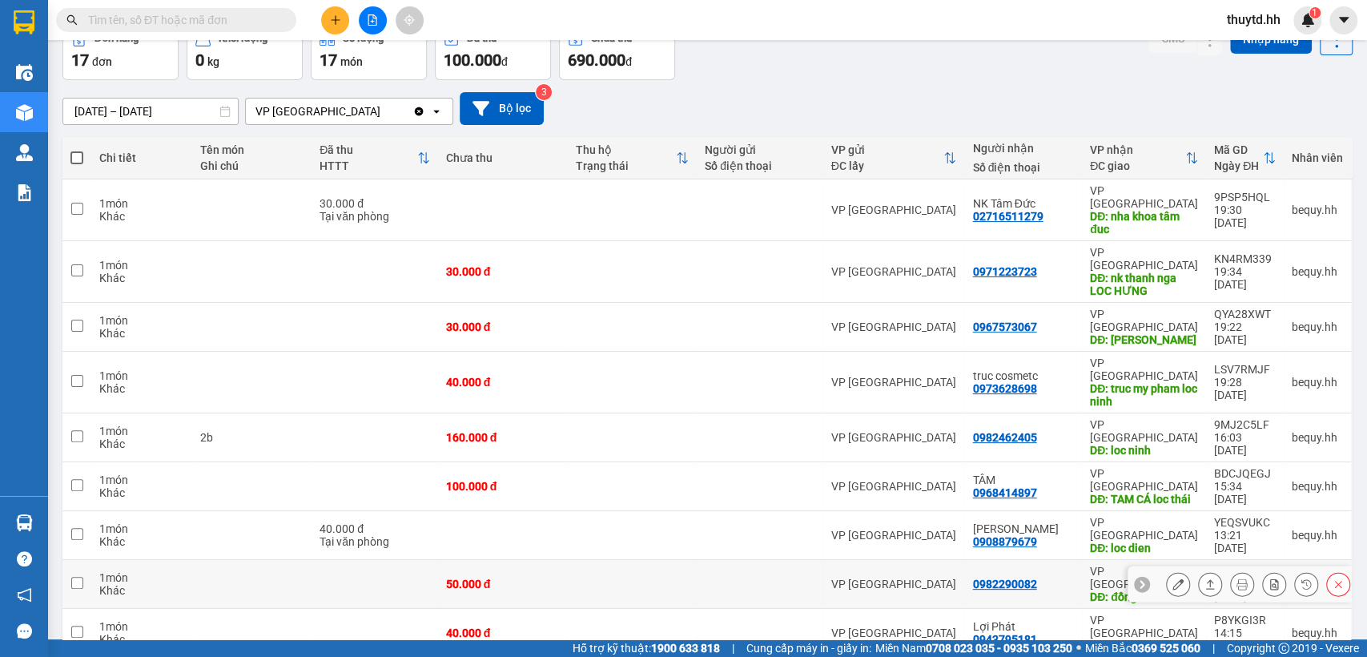
scroll to position [178, 0]
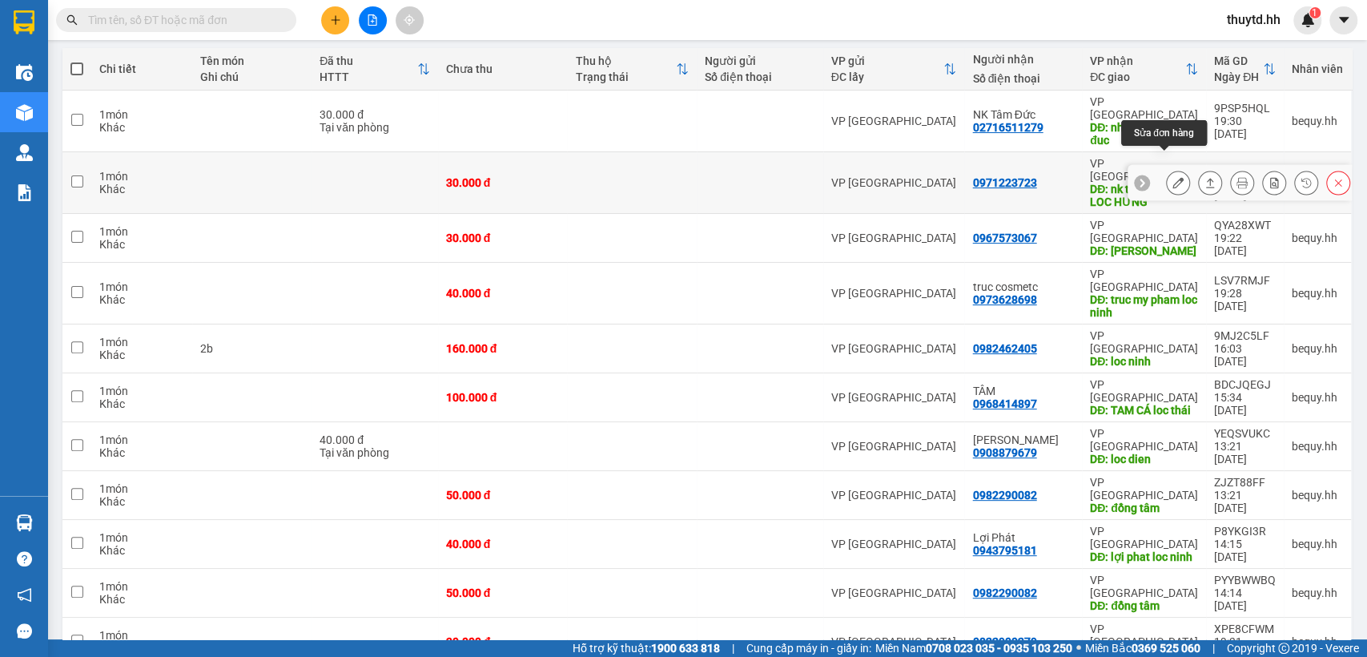
click at [1173, 177] on icon at bounding box center [1178, 182] width 11 height 11
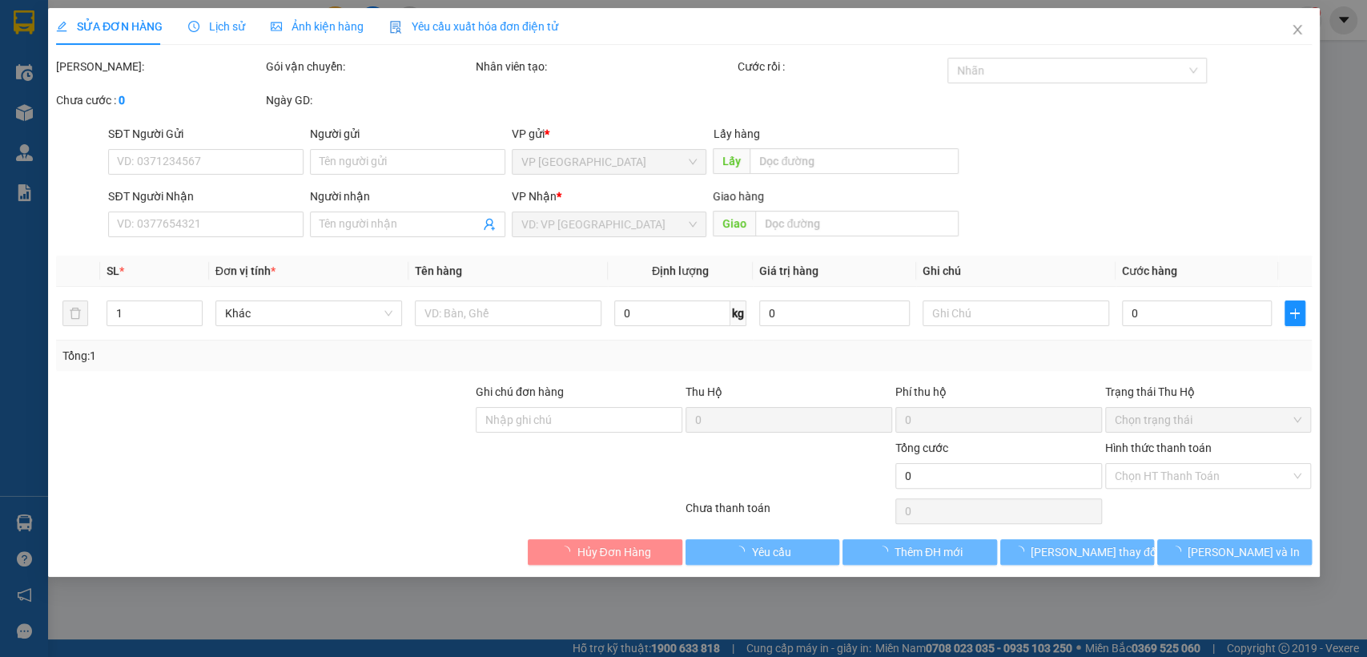
type input "0971223723"
type input "nk thanh nga LOC HƯNG"
type input "30.000"
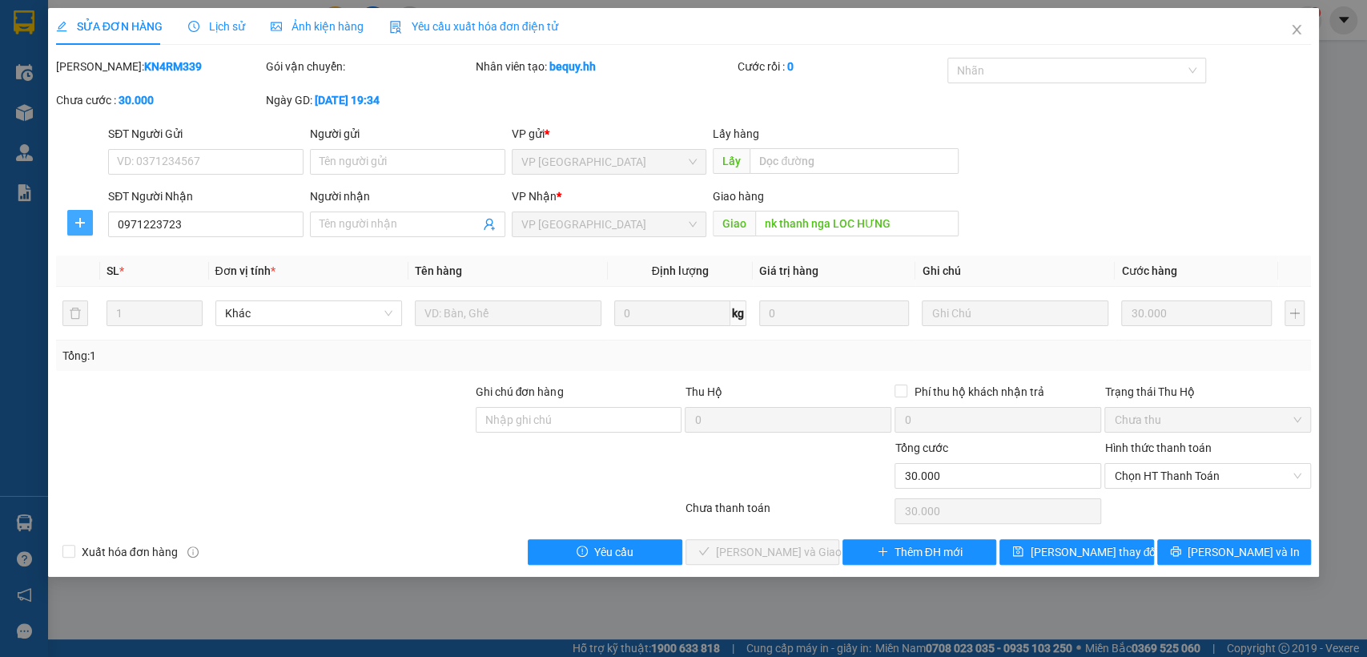
click at [87, 223] on icon "plus" at bounding box center [80, 222] width 13 height 13
click at [94, 281] on span "Chuyển hoàn" at bounding box center [110, 281] width 66 height 18
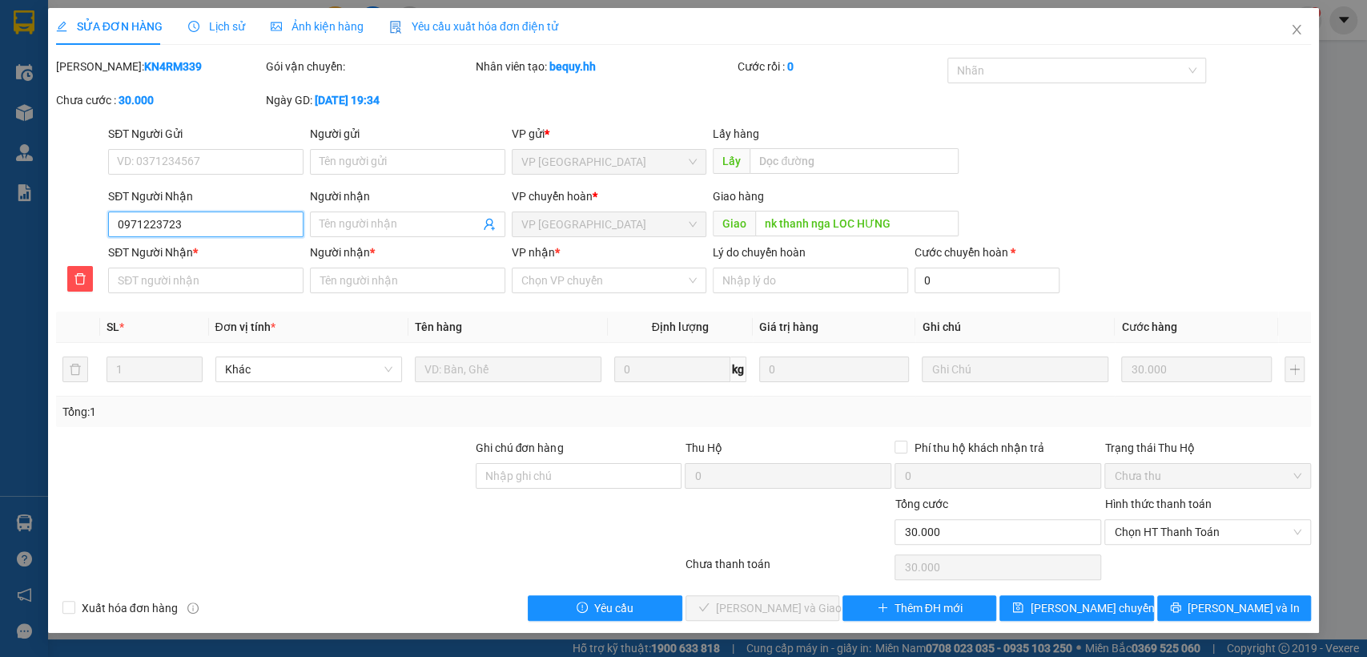
drag, startPoint x: 113, startPoint y: 212, endPoint x: 232, endPoint y: 219, distance: 119.6
click at [232, 219] on input "0971223723" at bounding box center [205, 224] width 195 height 26
paste input "0971223723"
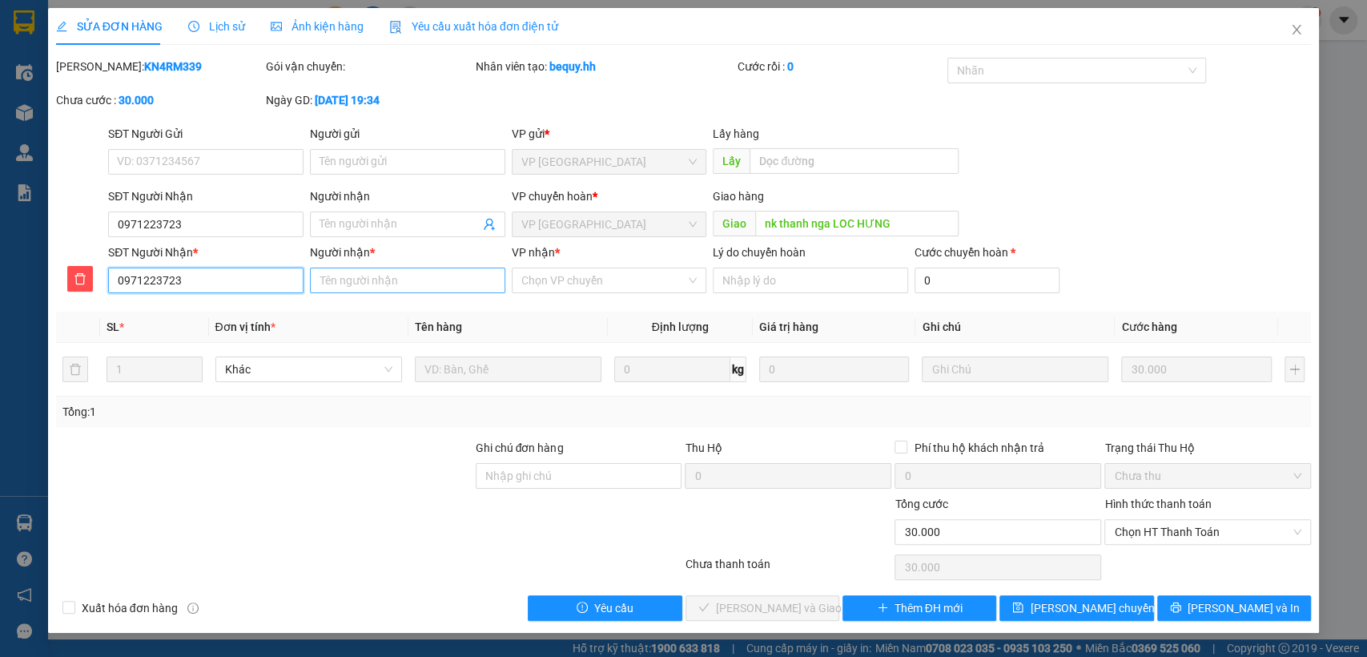
type input "0971223723"
click at [427, 281] on input "Người nhận *" at bounding box center [407, 281] width 195 height 26
type input "t"
type input "nk thanh nga"
click at [549, 284] on input "VP nhận *" at bounding box center [603, 280] width 165 height 24
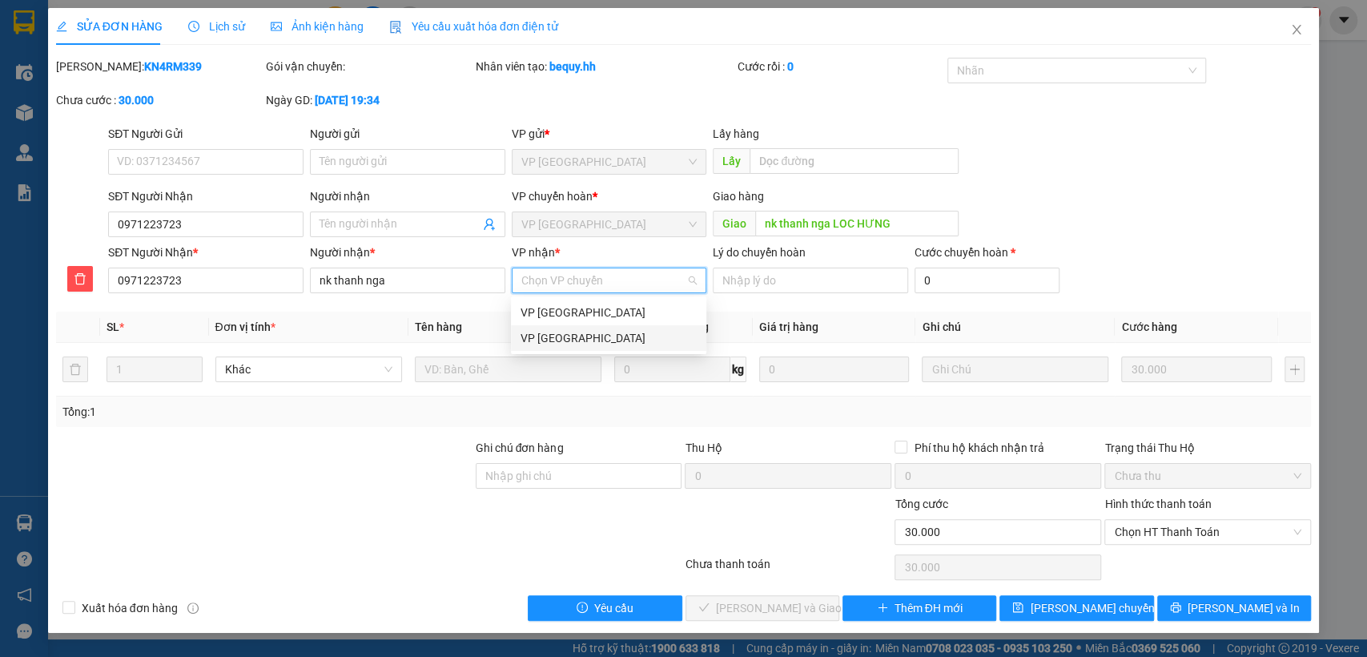
click at [550, 328] on div "VP [GEOGRAPHIC_DATA]" at bounding box center [608, 338] width 195 height 26
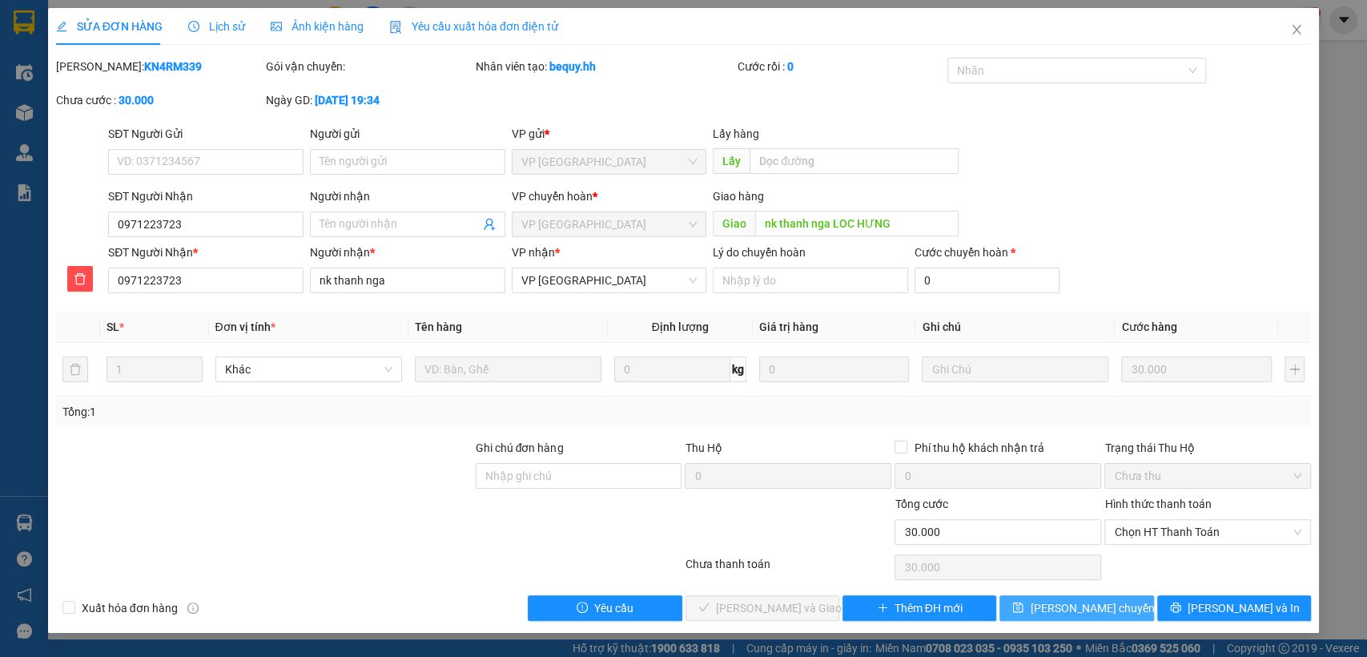
click at [1060, 610] on span "[PERSON_NAME] chuyển hoàn" at bounding box center [1106, 608] width 152 height 18
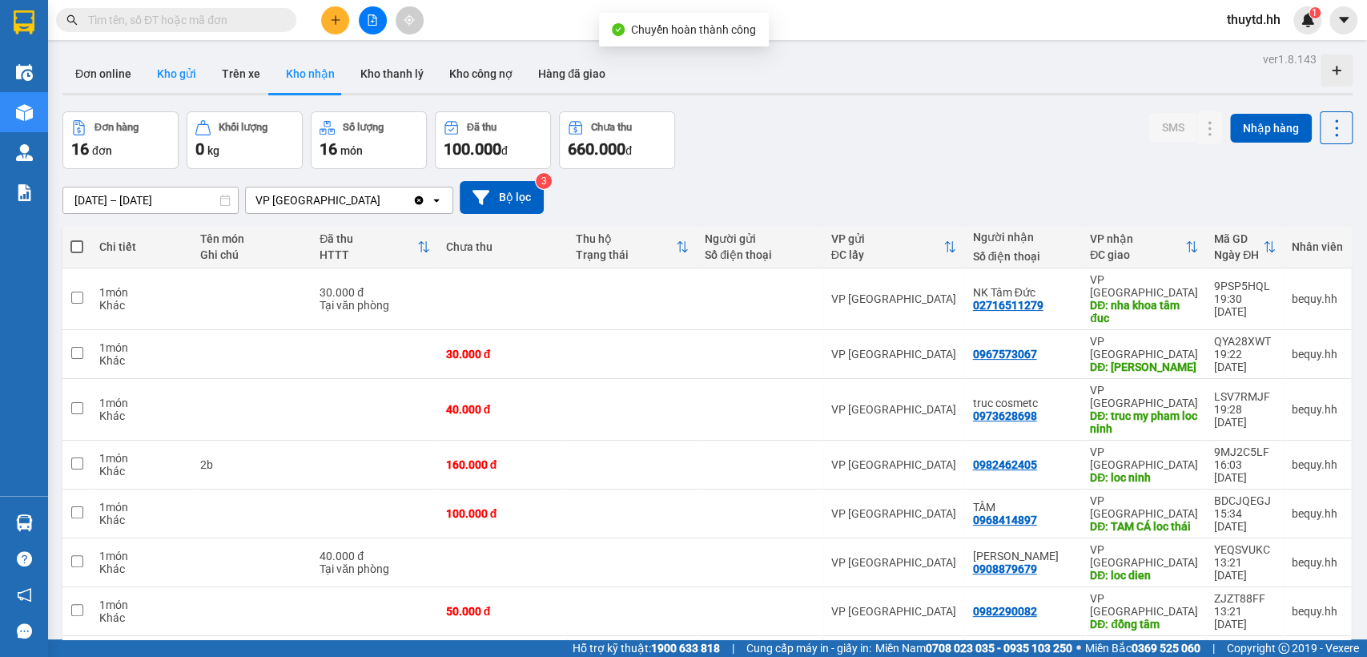
click at [178, 70] on button "Kho gửi" at bounding box center [176, 73] width 65 height 38
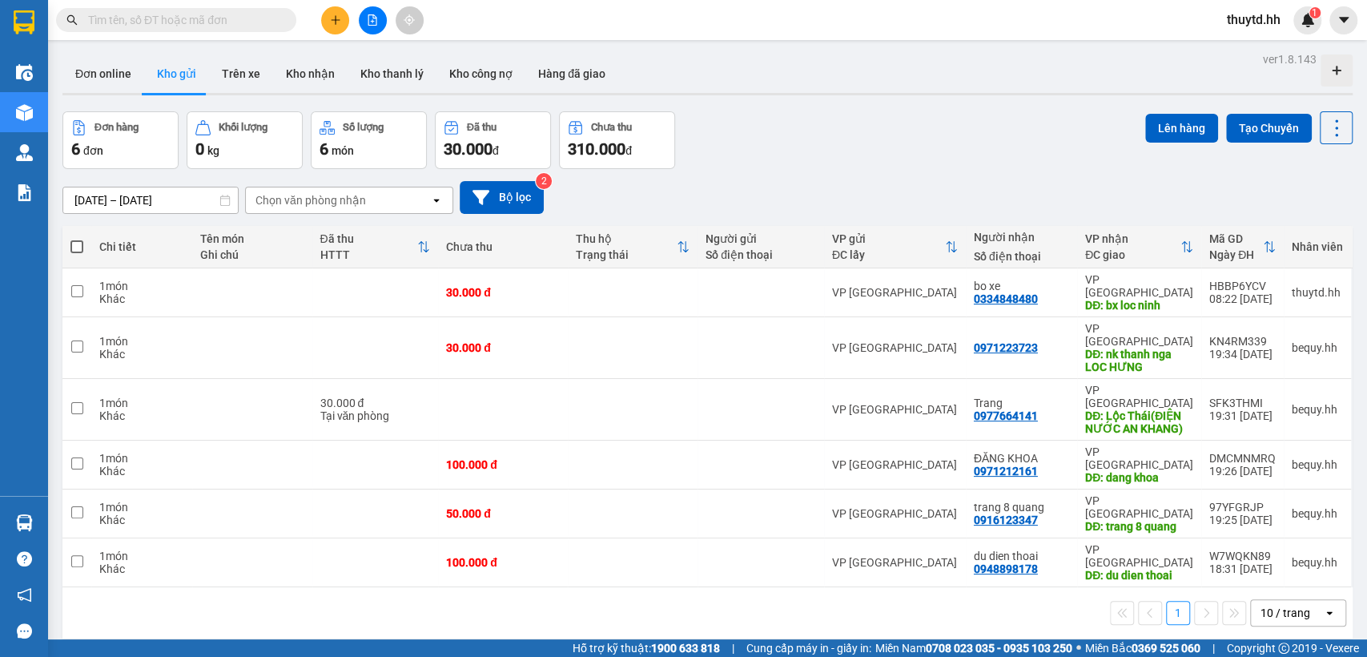
click at [77, 245] on span at bounding box center [76, 246] width 13 height 13
click at [77, 239] on input "checkbox" at bounding box center [77, 239] width 0 height 0
checkbox input "true"
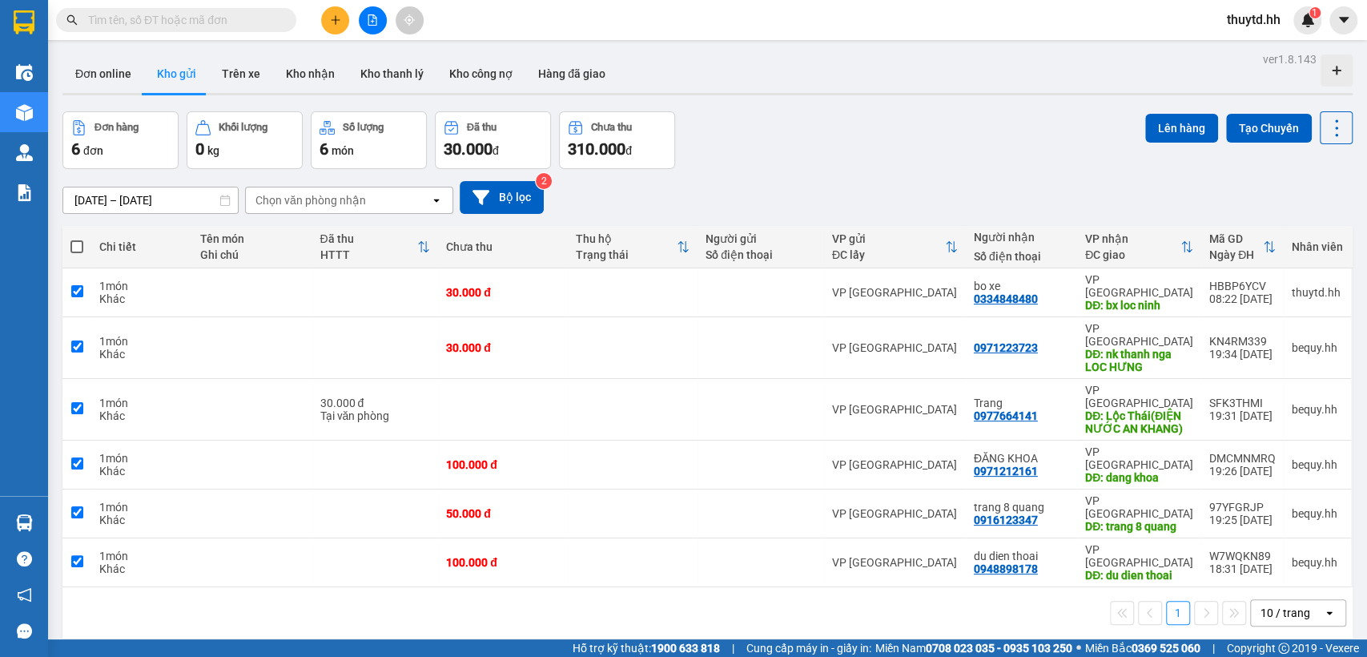
checkbox input "true"
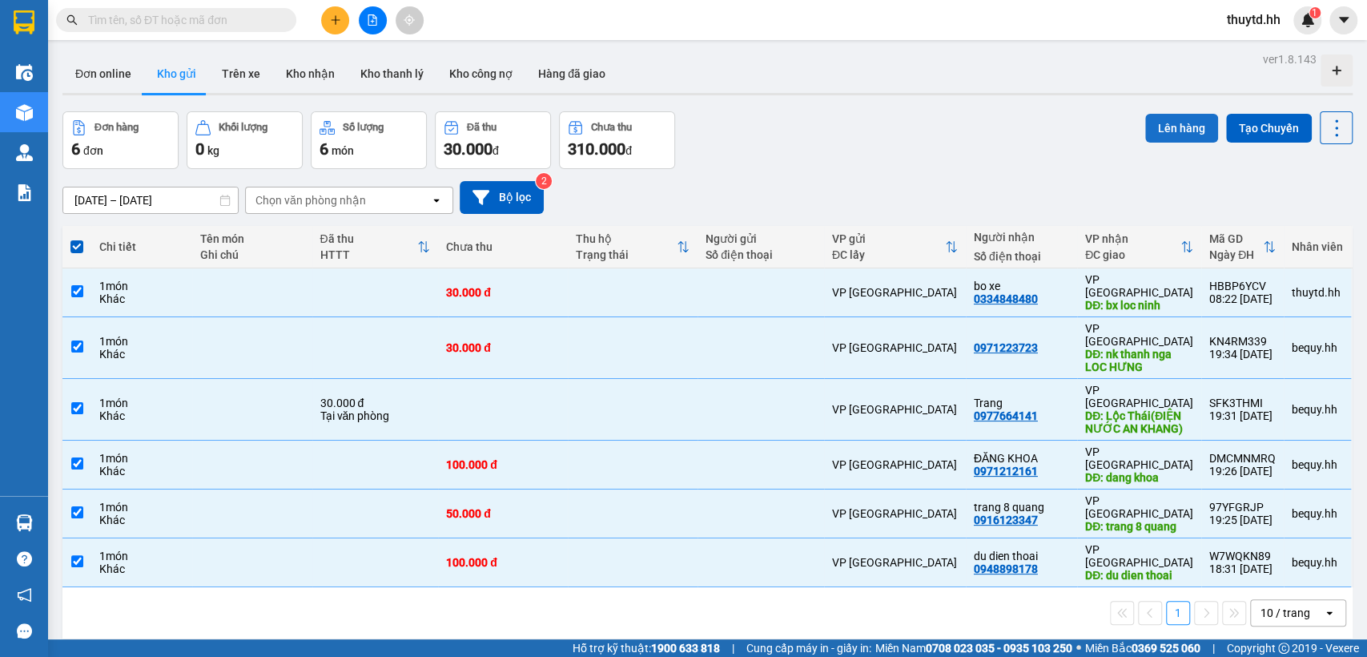
click at [1178, 131] on button "Lên hàng" at bounding box center [1181, 128] width 73 height 29
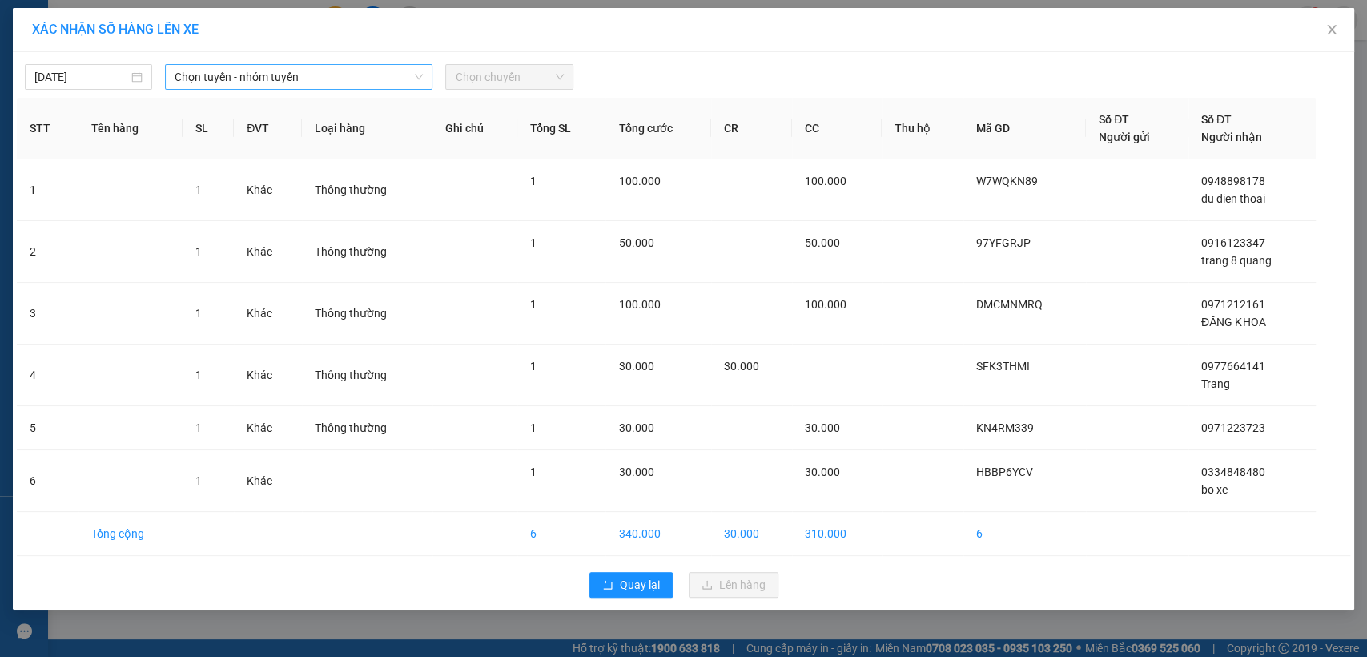
click at [347, 79] on span "Chọn tuyến - nhóm tuyến" at bounding box center [299, 77] width 248 height 24
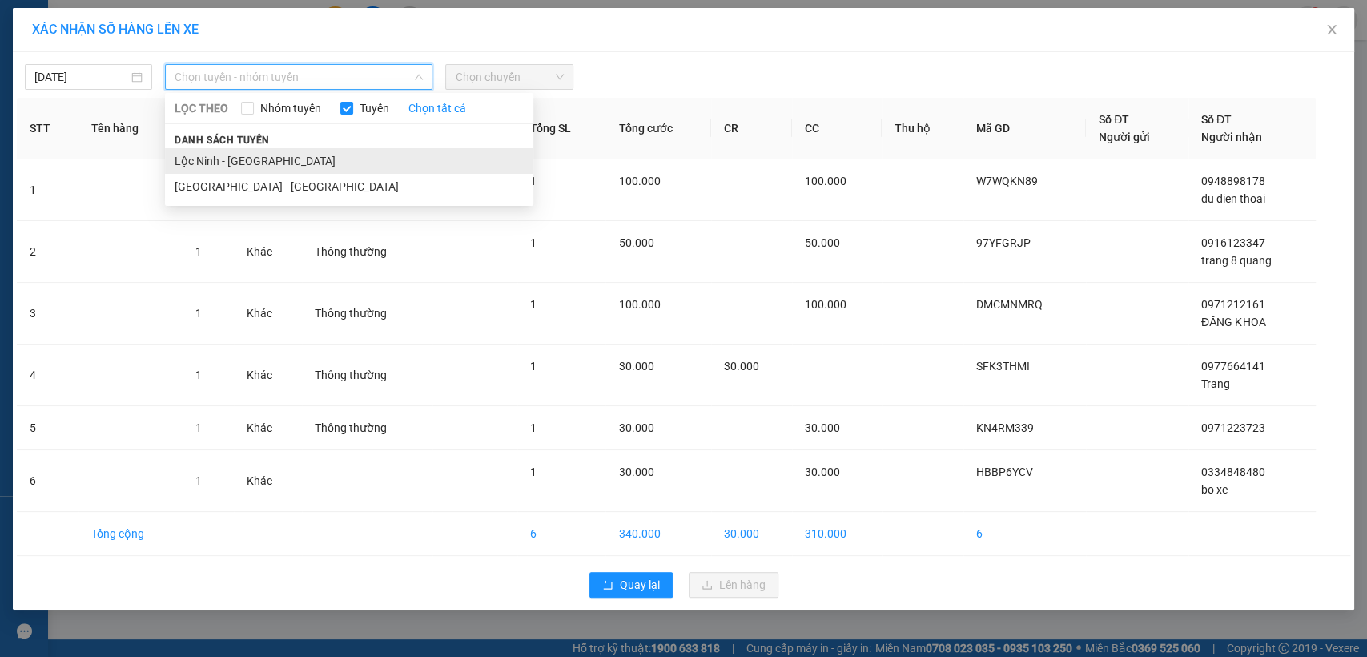
click at [220, 163] on li "Lộc Ninh - [GEOGRAPHIC_DATA]" at bounding box center [349, 161] width 368 height 26
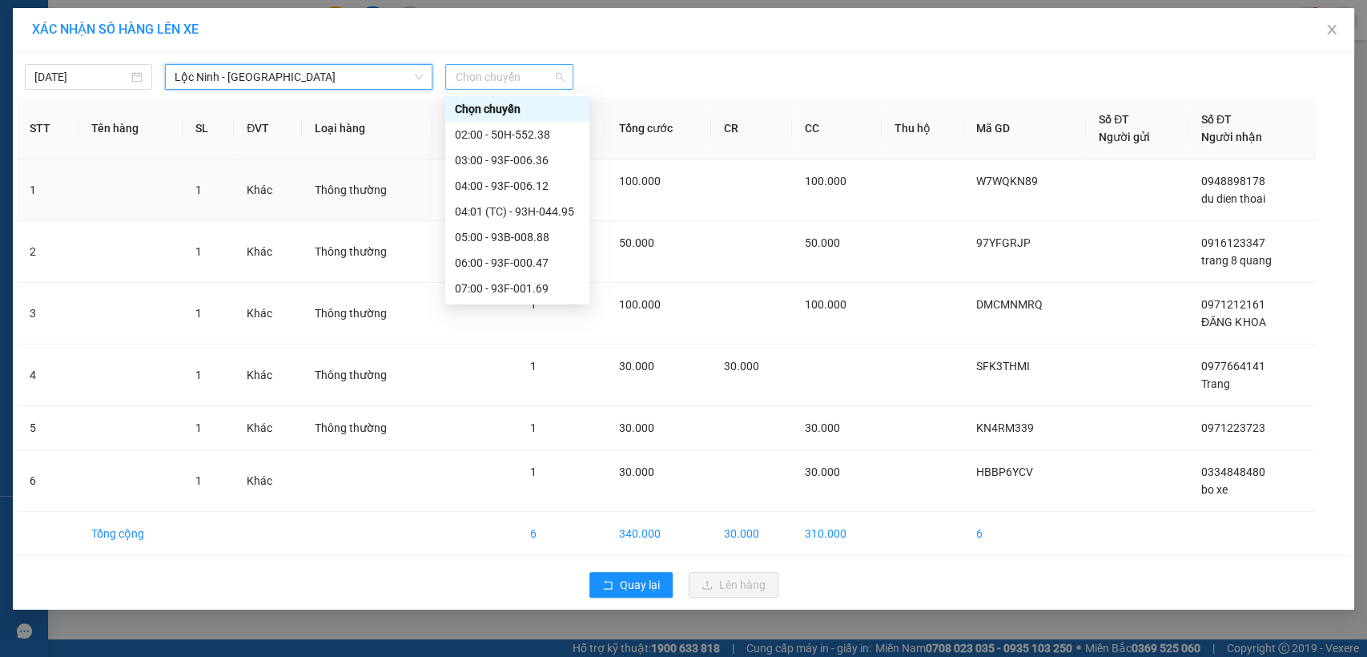
click at [536, 80] on span "Chọn chuyến" at bounding box center [509, 77] width 108 height 24
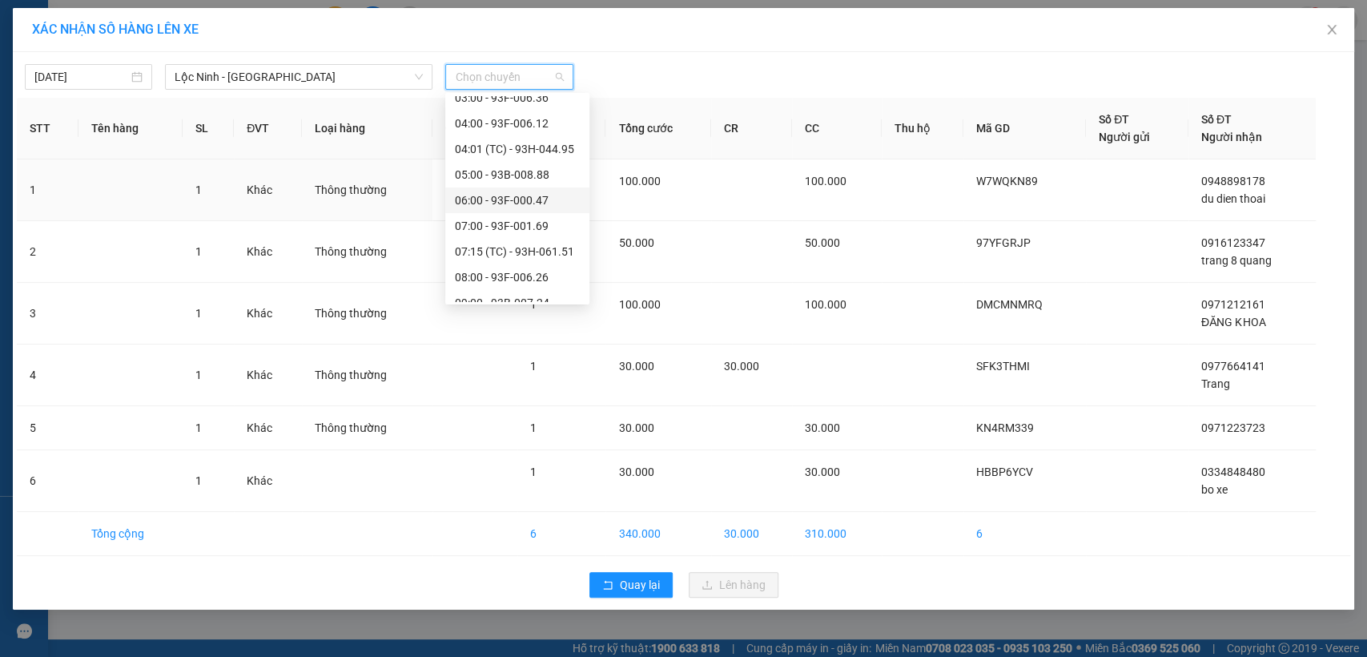
scroll to position [89, 0]
click at [525, 276] on div "09:00 - 93B-007.24" at bounding box center [517, 277] width 125 height 18
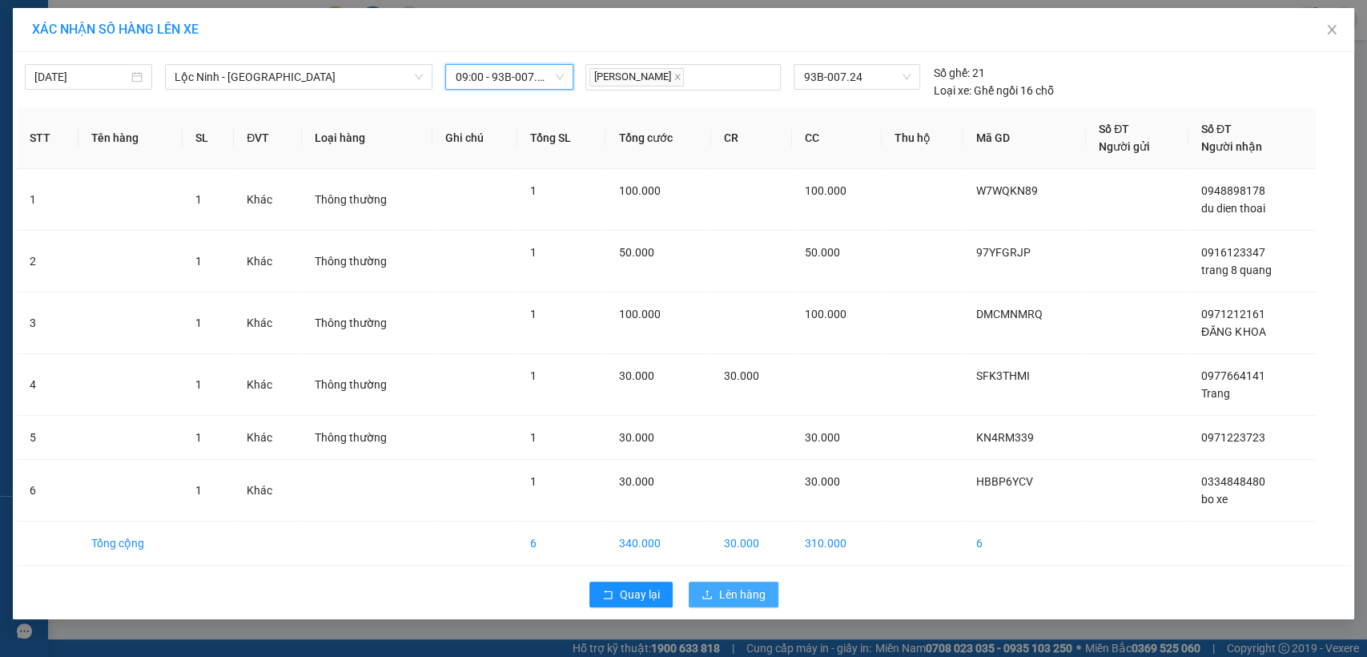
click at [754, 594] on span "Lên hàng" at bounding box center [742, 594] width 46 height 18
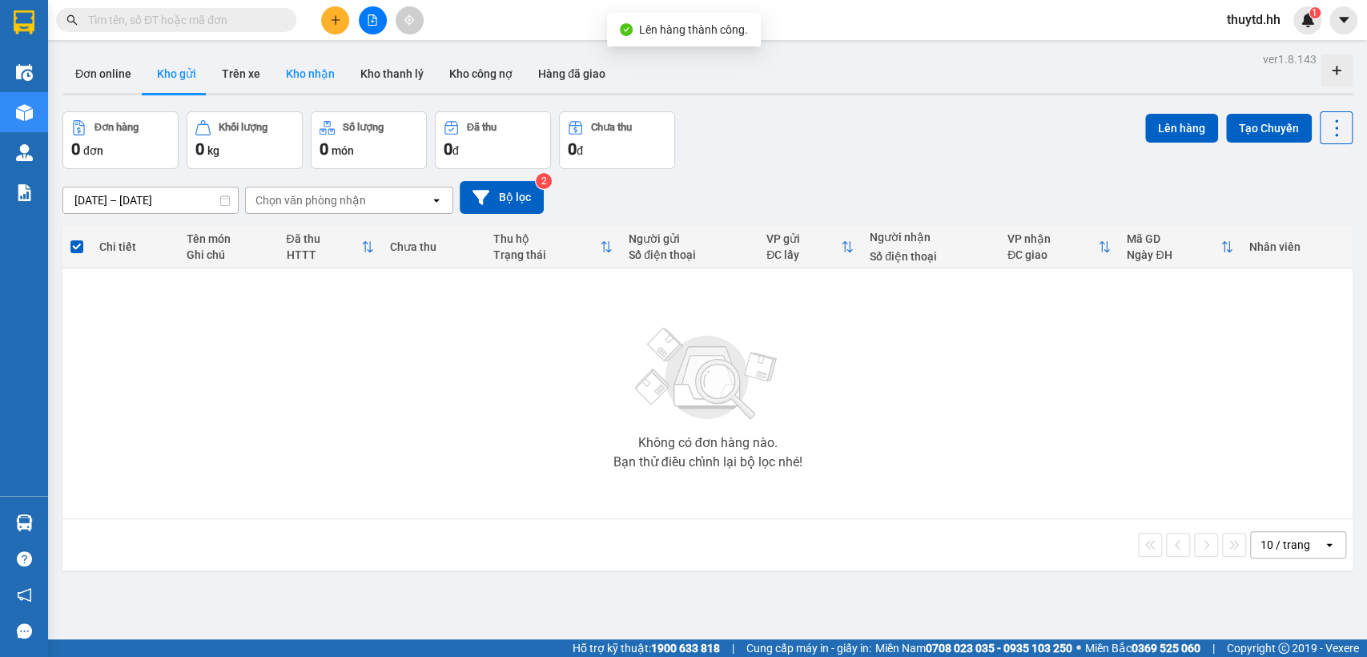
click at [299, 74] on button "Kho nhận" at bounding box center [310, 73] width 74 height 38
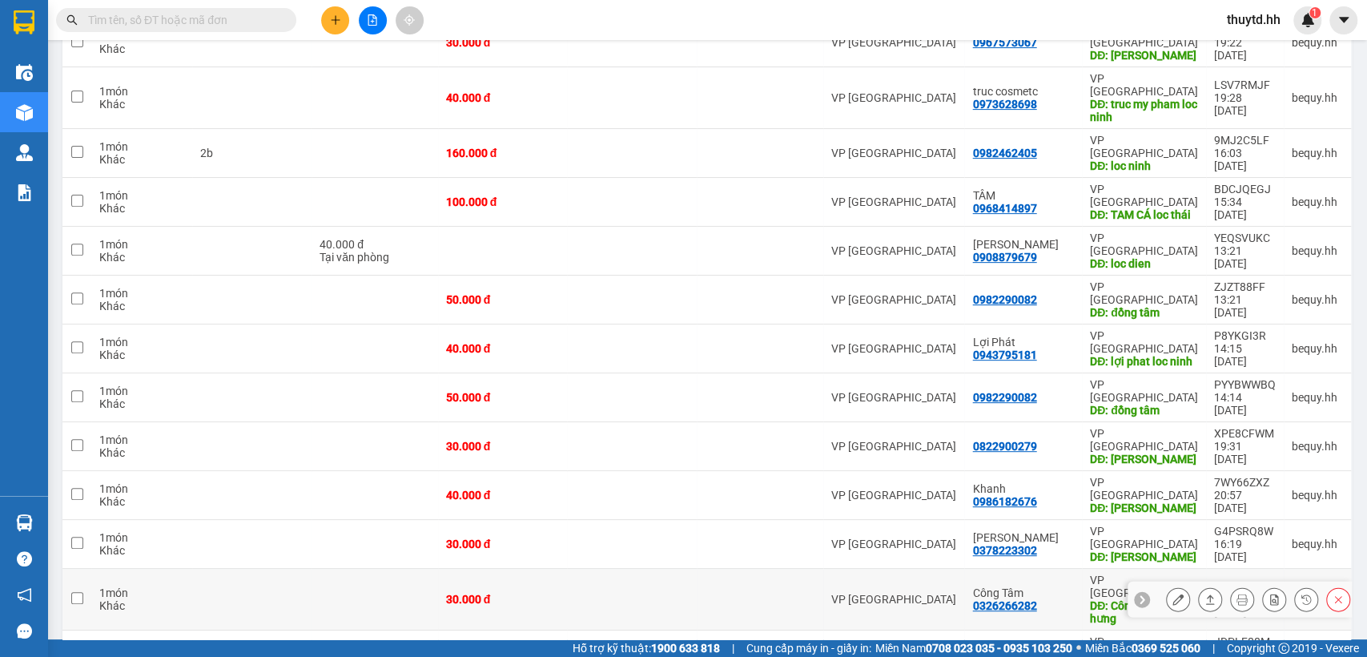
scroll to position [333, 0]
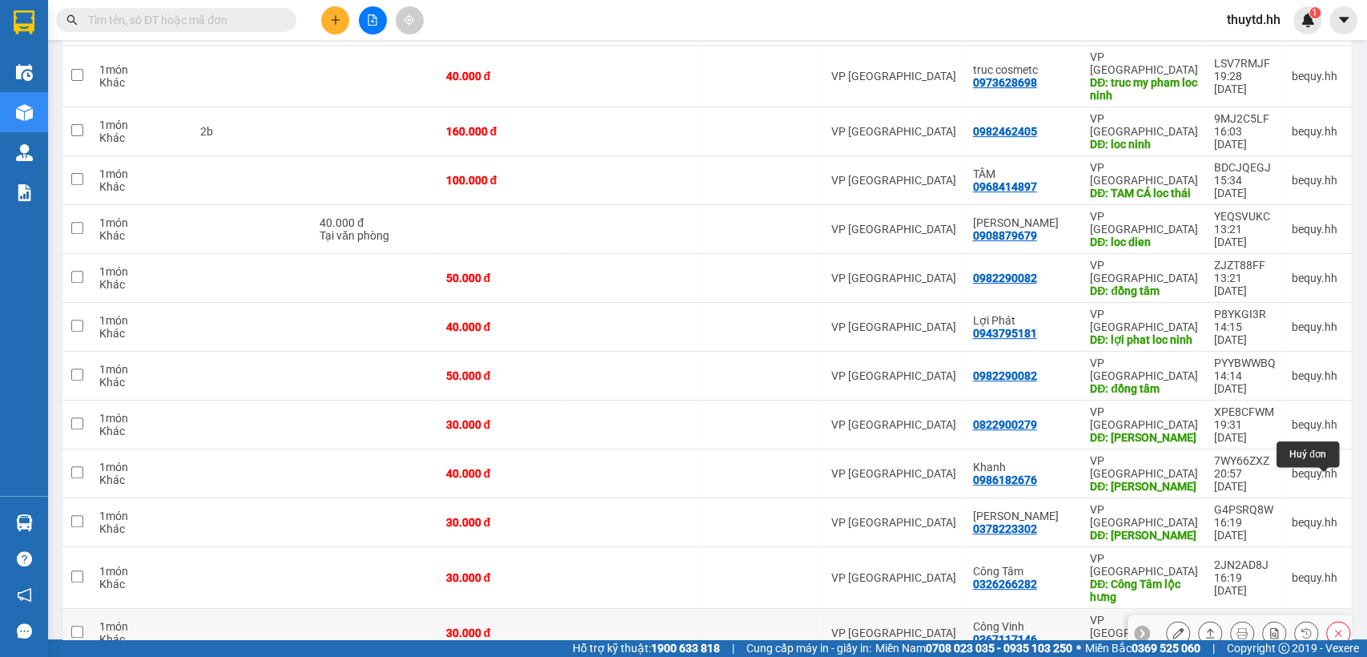
click at [1333, 627] on icon at bounding box center [1338, 632] width 11 height 11
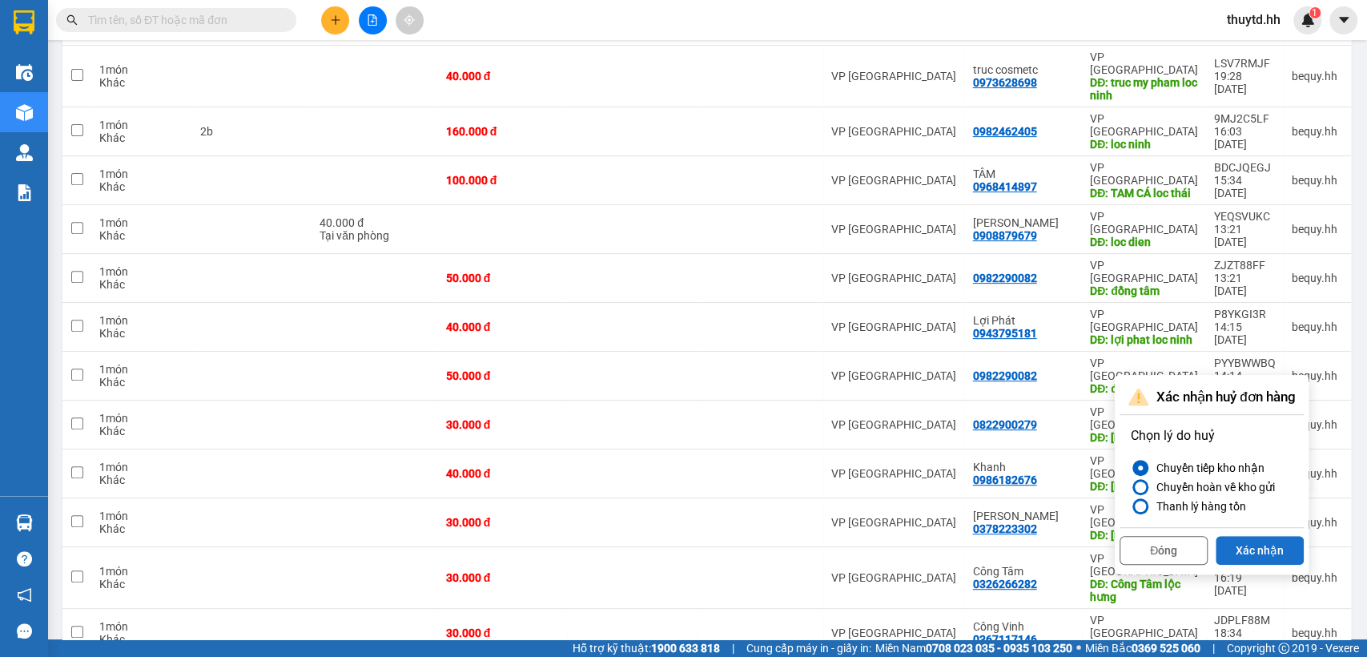
click at [1278, 551] on button "Xác nhận" at bounding box center [1260, 550] width 88 height 29
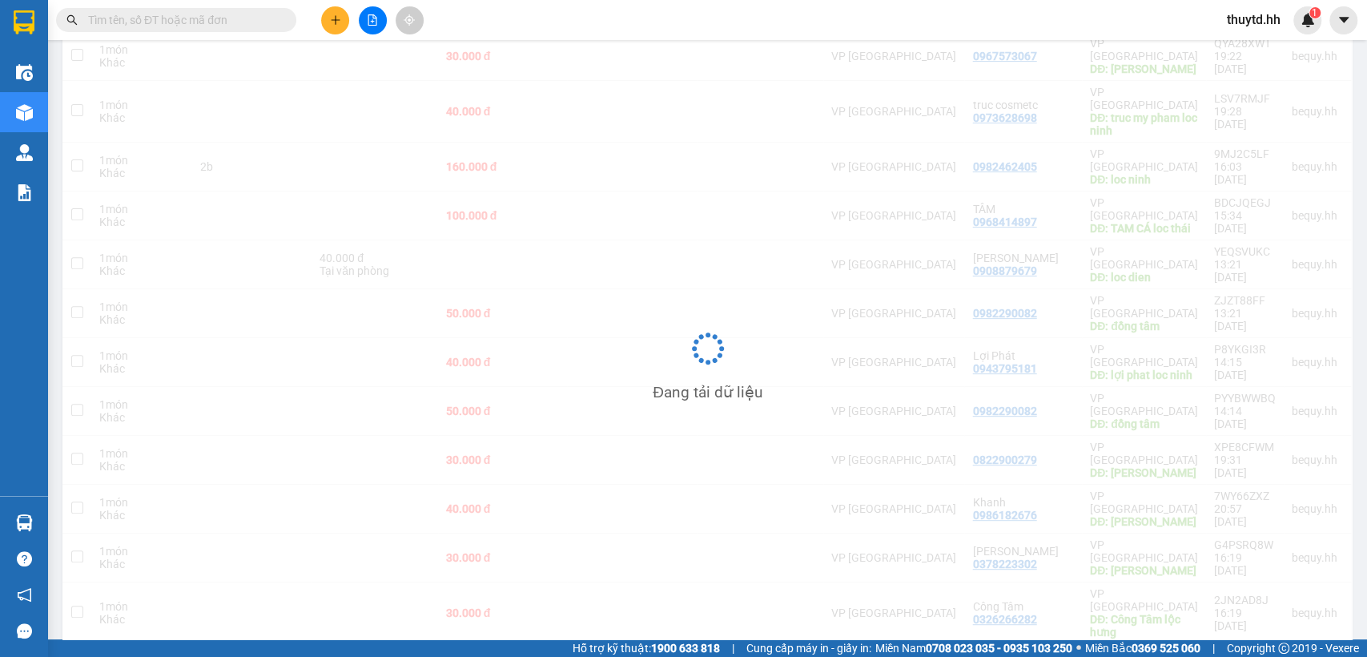
scroll to position [298, 0]
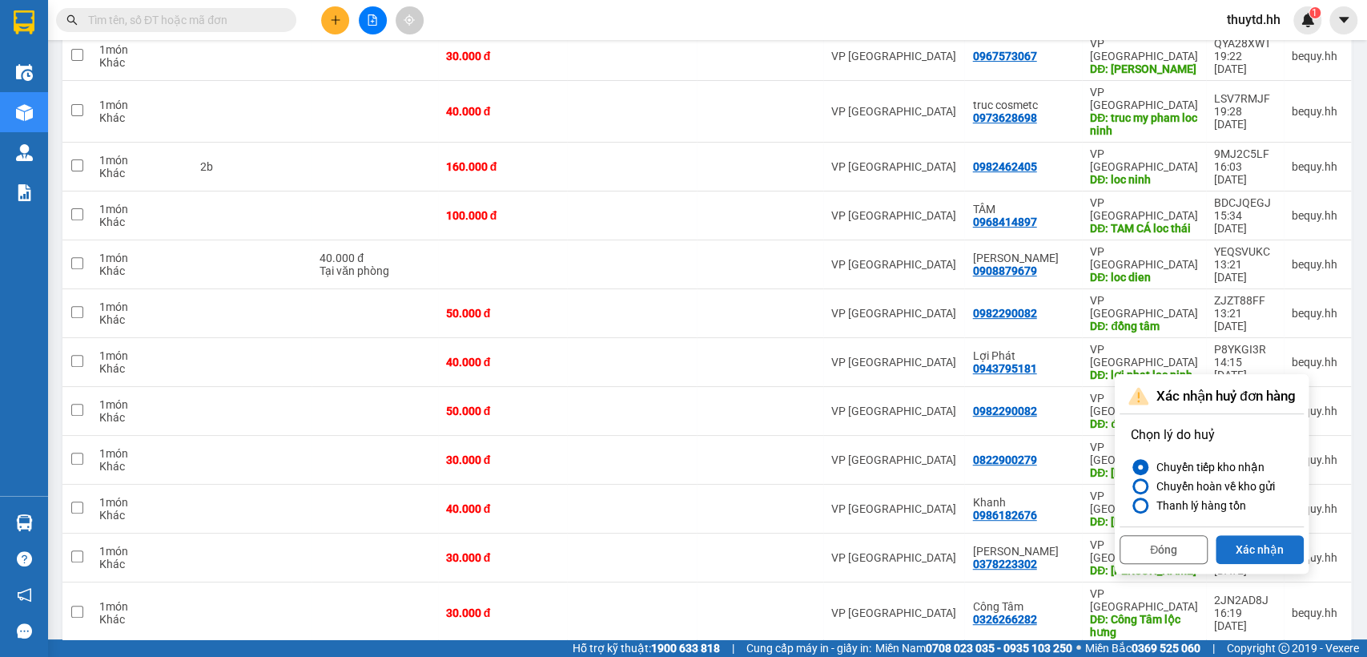
click at [1288, 541] on button "Xác nhận" at bounding box center [1260, 549] width 88 height 29
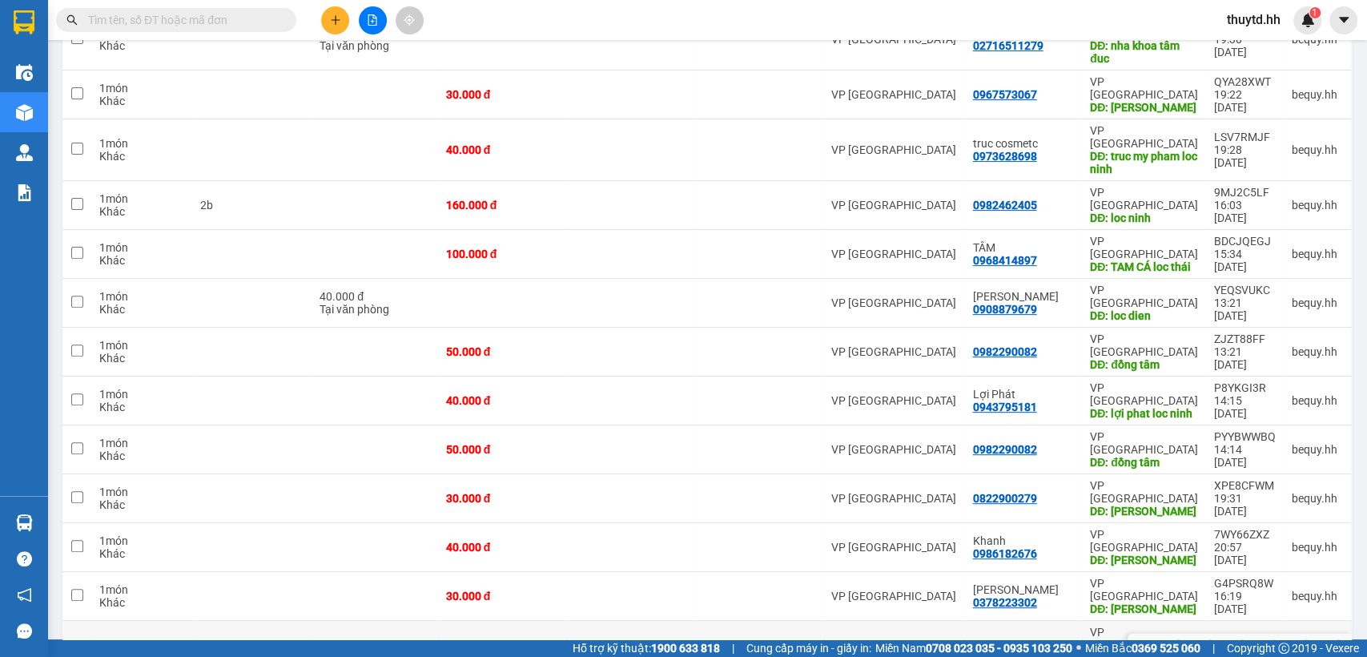
scroll to position [262, 0]
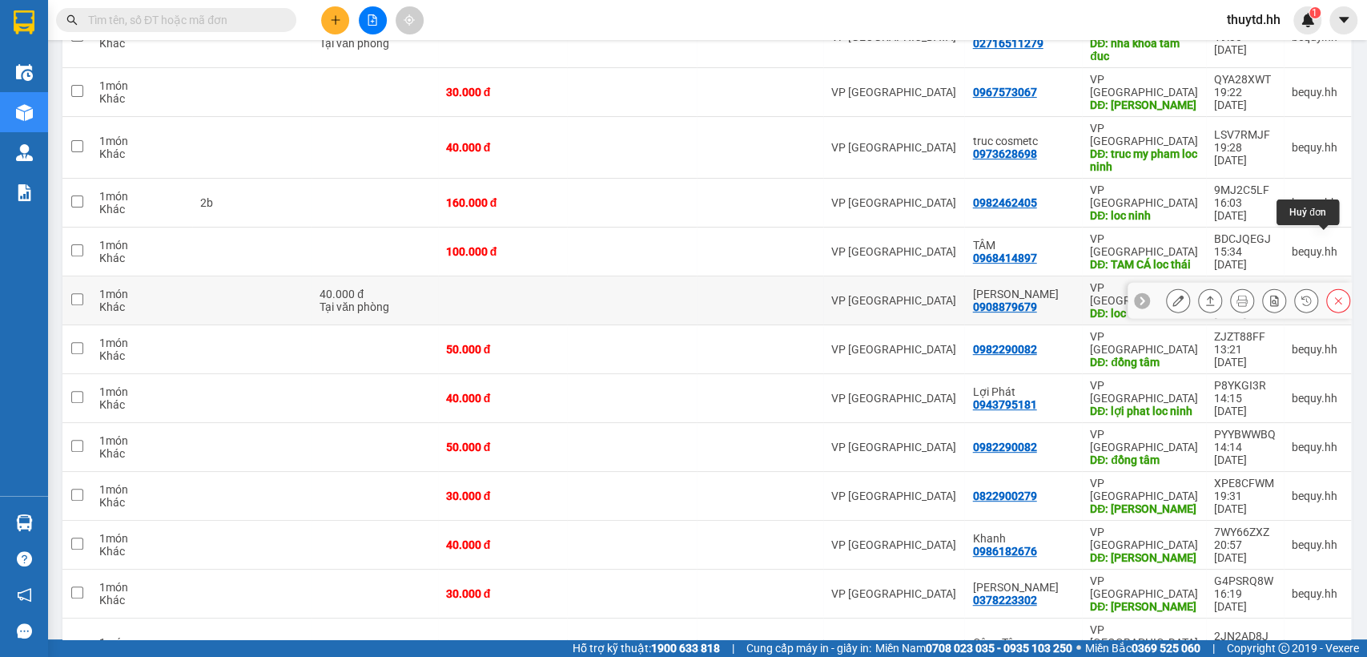
click at [1335, 297] on icon at bounding box center [1338, 300] width 7 height 7
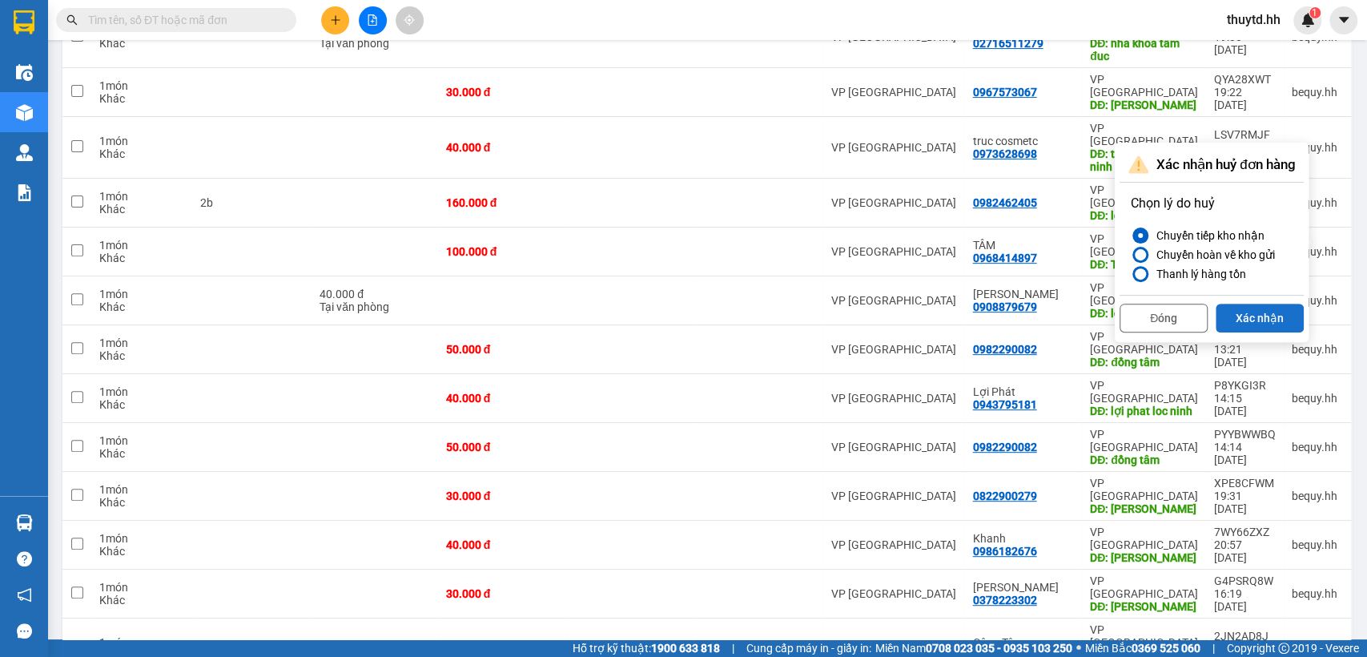
click at [1287, 320] on button "Xác nhận" at bounding box center [1260, 318] width 88 height 29
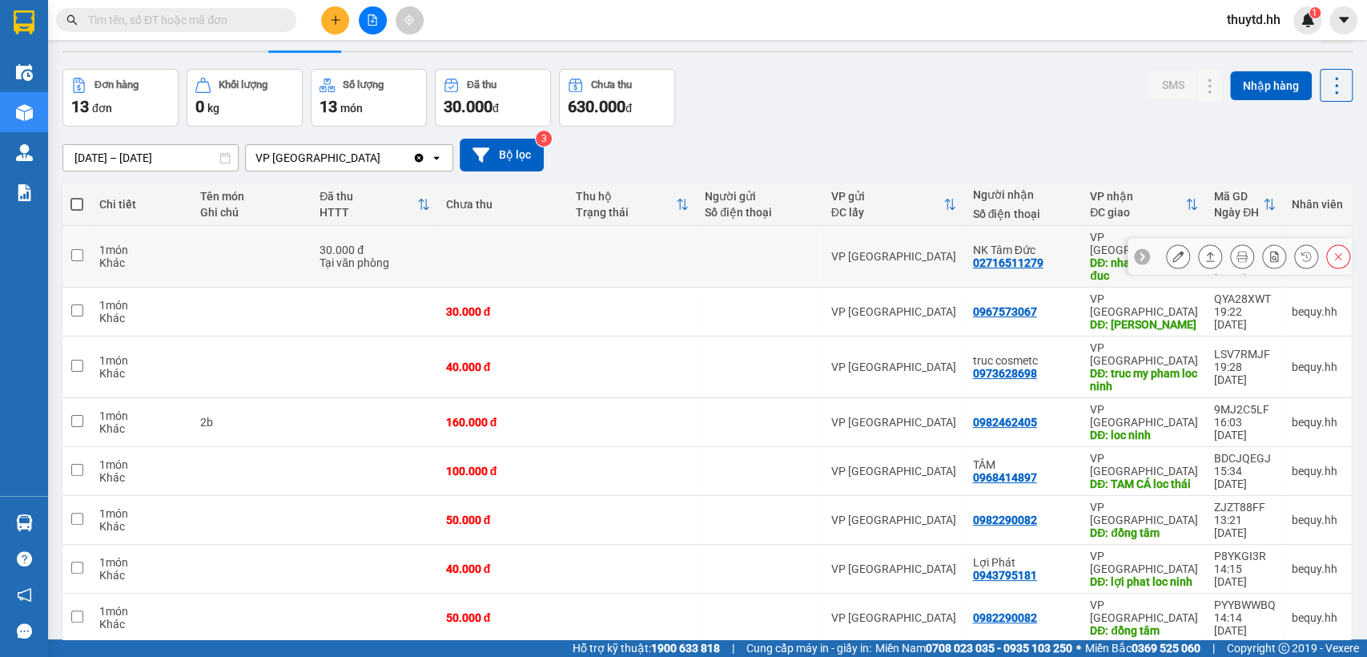
scroll to position [0, 0]
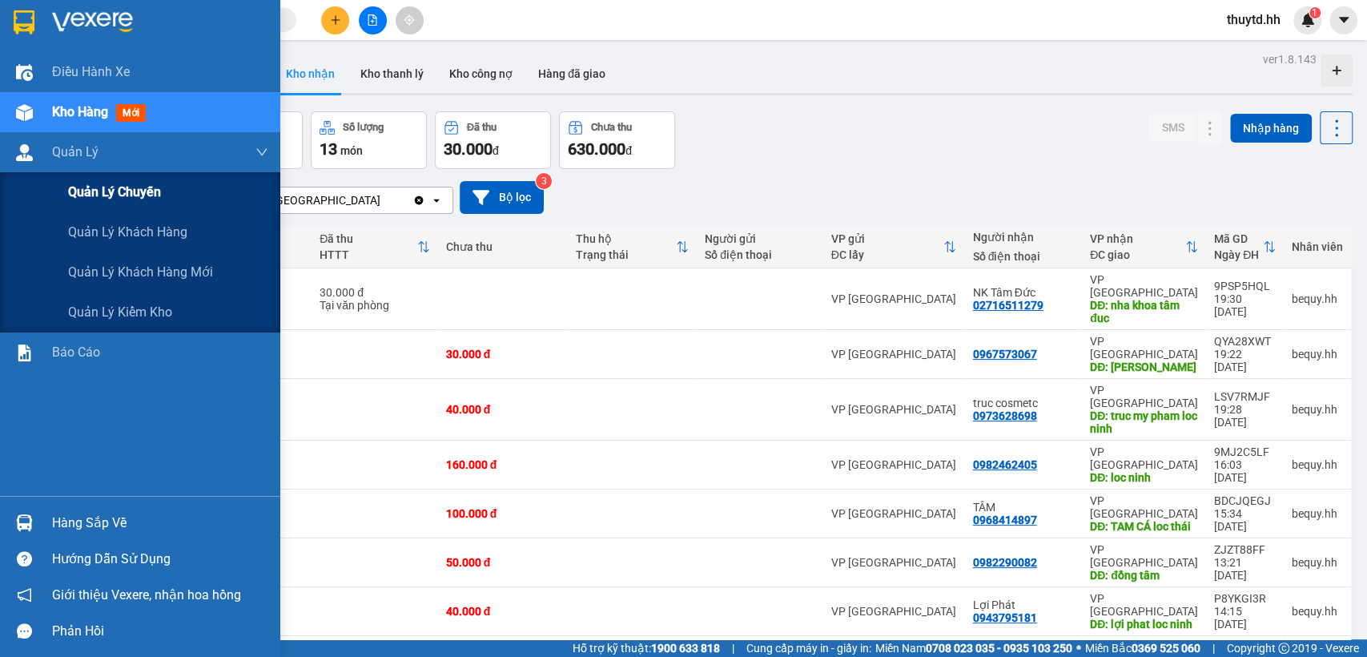
click at [122, 187] on span "Quản lý chuyến" at bounding box center [114, 192] width 93 height 20
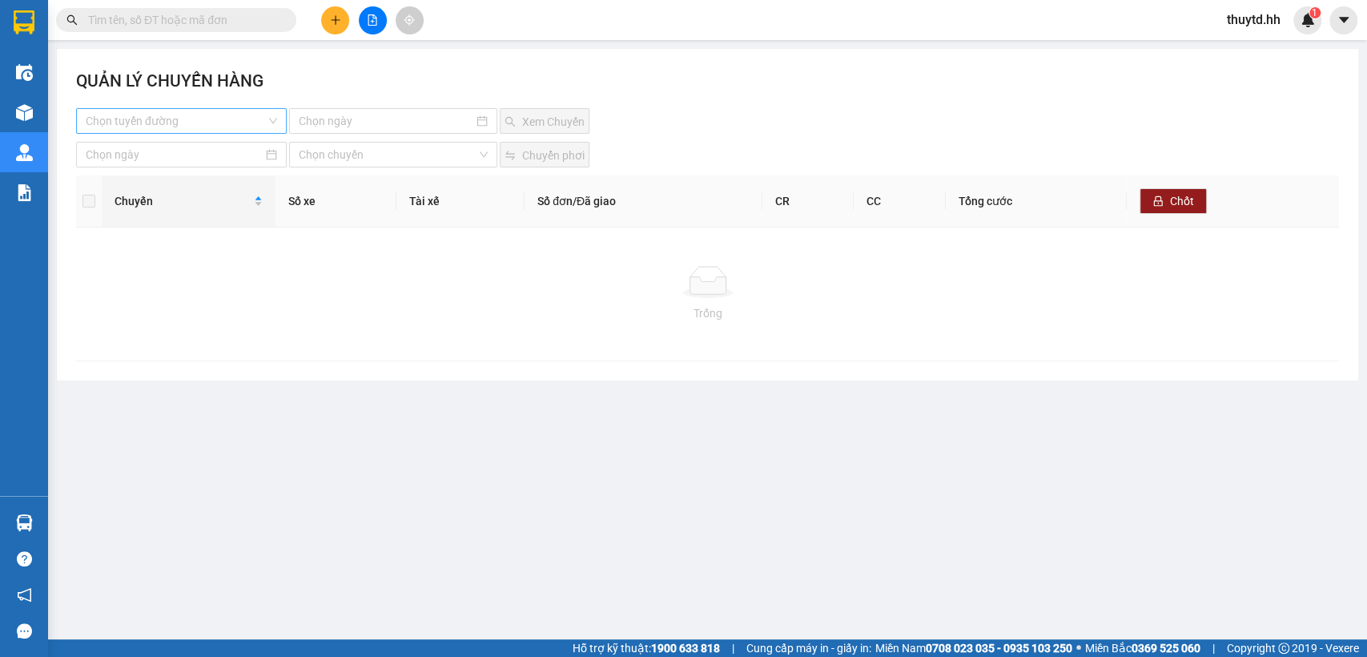
click at [163, 119] on input "search" at bounding box center [176, 121] width 180 height 24
click at [158, 155] on div "Lộc Ninh - [GEOGRAPHIC_DATA]" at bounding box center [198, 153] width 224 height 18
click at [381, 126] on input at bounding box center [386, 121] width 175 height 18
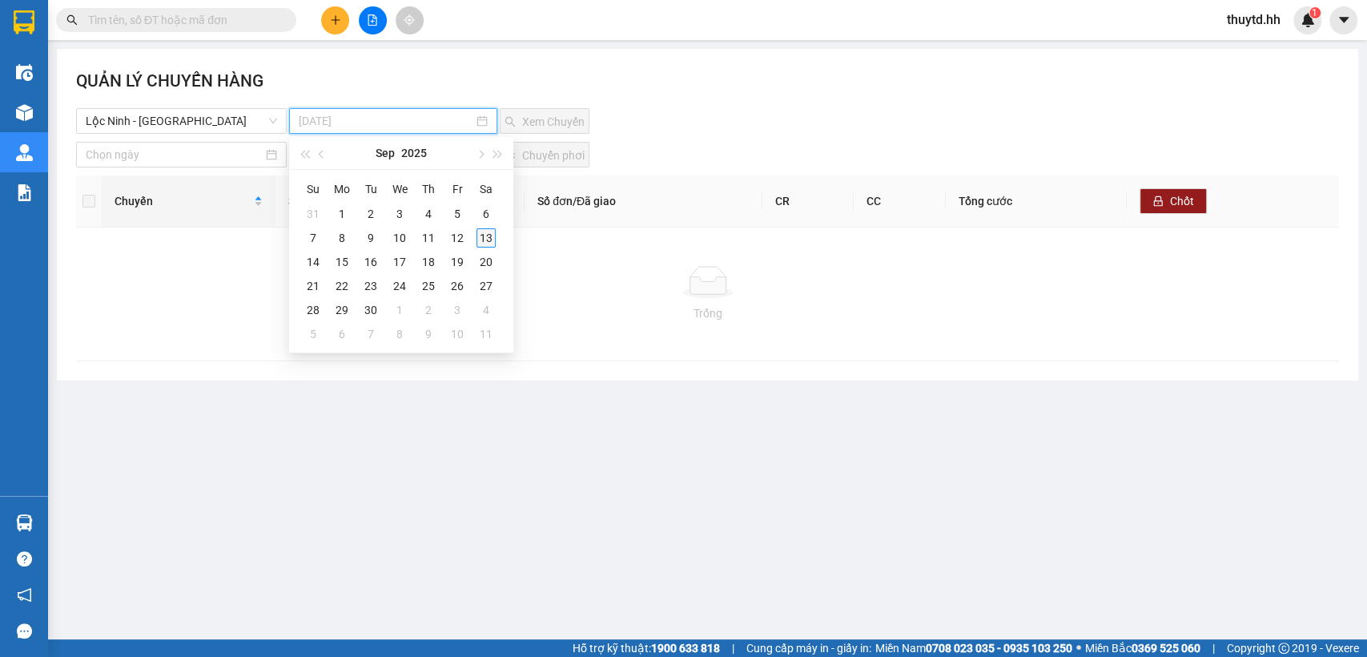
type input "[DATE]"
click at [485, 235] on div "13" at bounding box center [486, 237] width 19 height 19
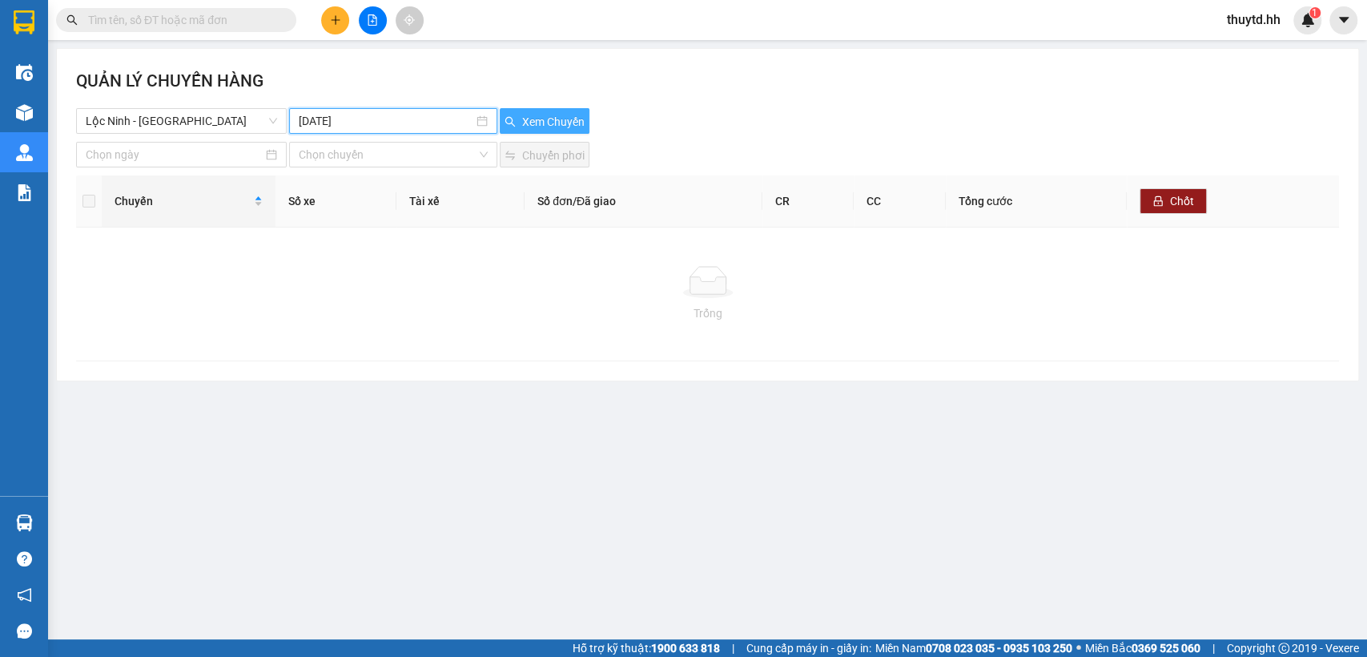
click at [555, 117] on span "Xem Chuyến" at bounding box center [553, 122] width 62 height 18
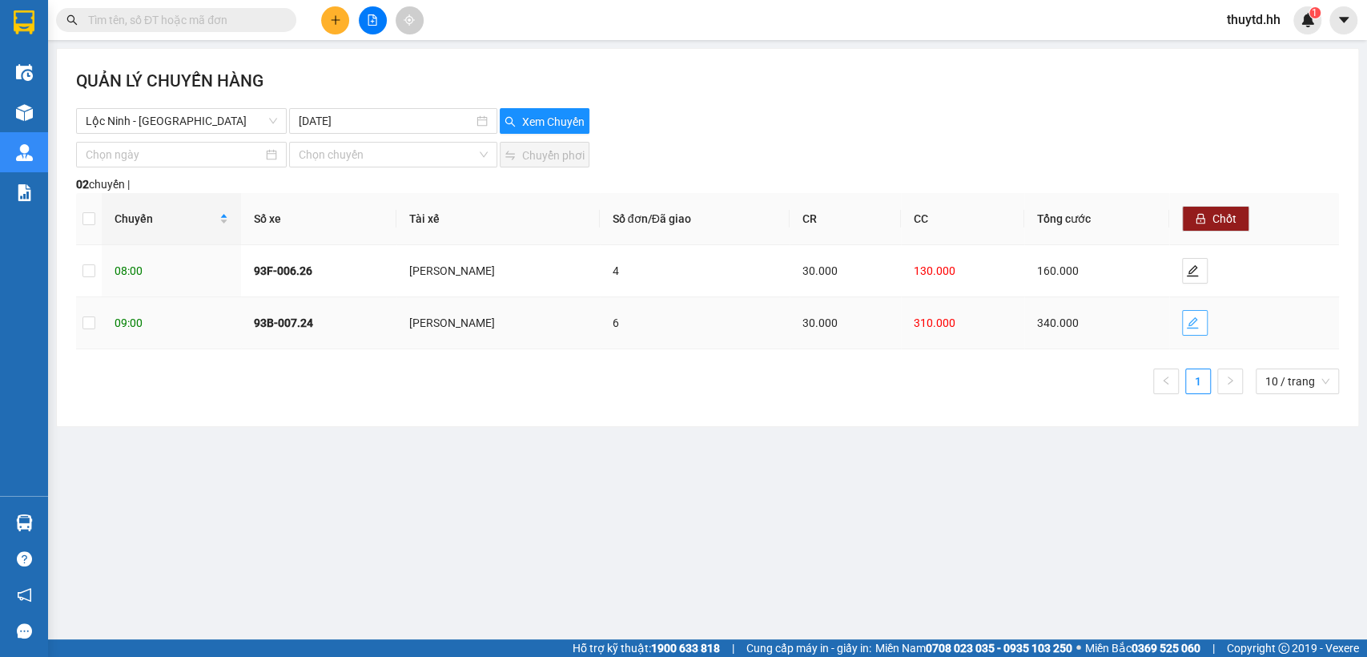
click at [1191, 324] on span "edit" at bounding box center [1195, 322] width 24 height 13
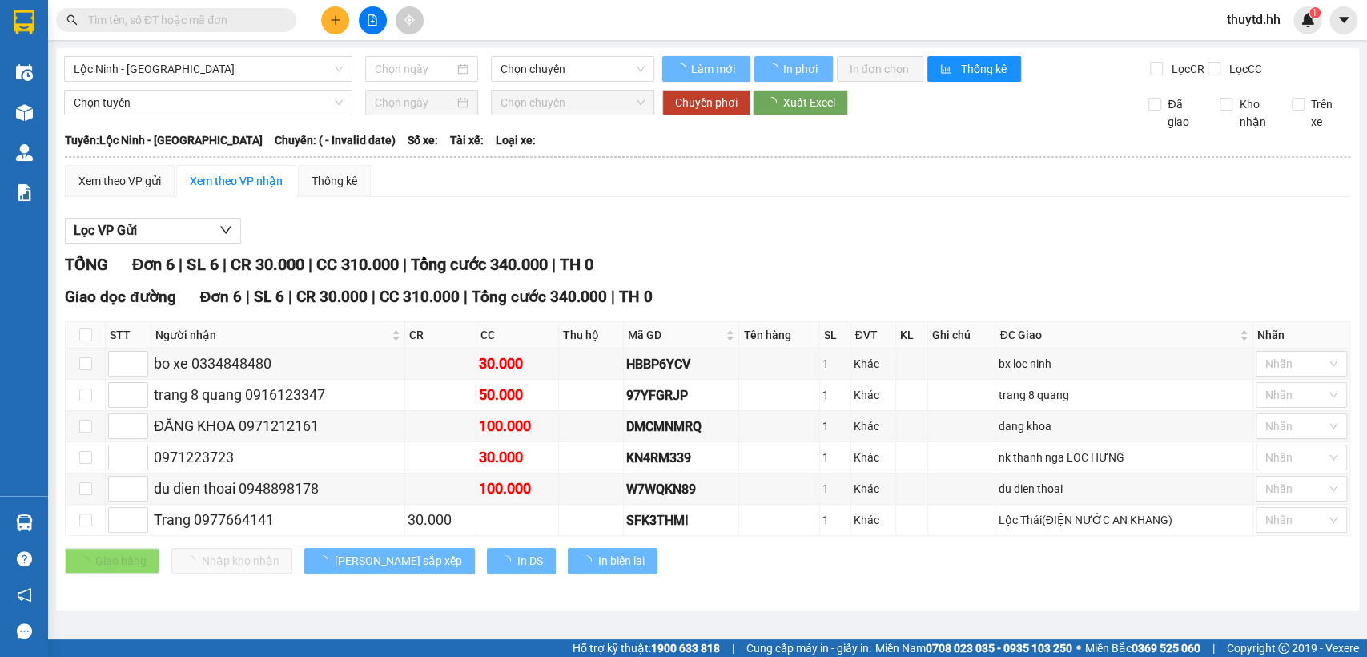
type input "[DATE]"
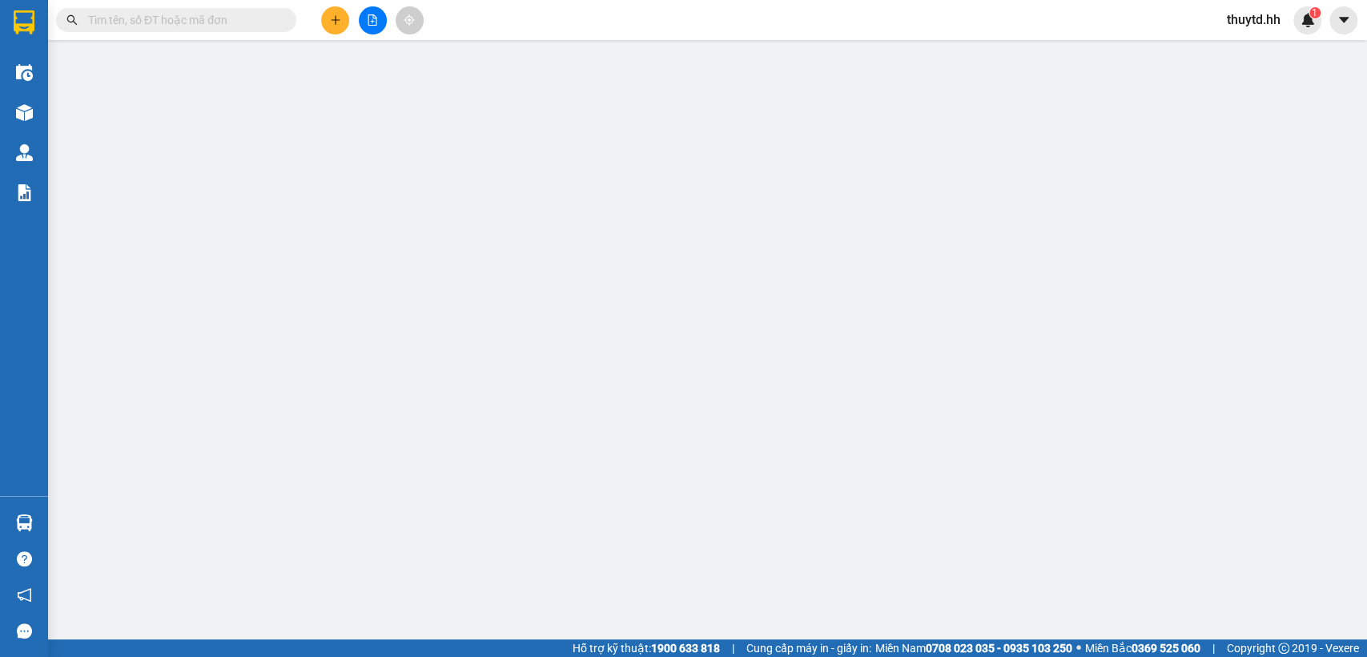
type input "0971223723"
type input "nk thanh nga LOC HƯNG"
type input "30.000"
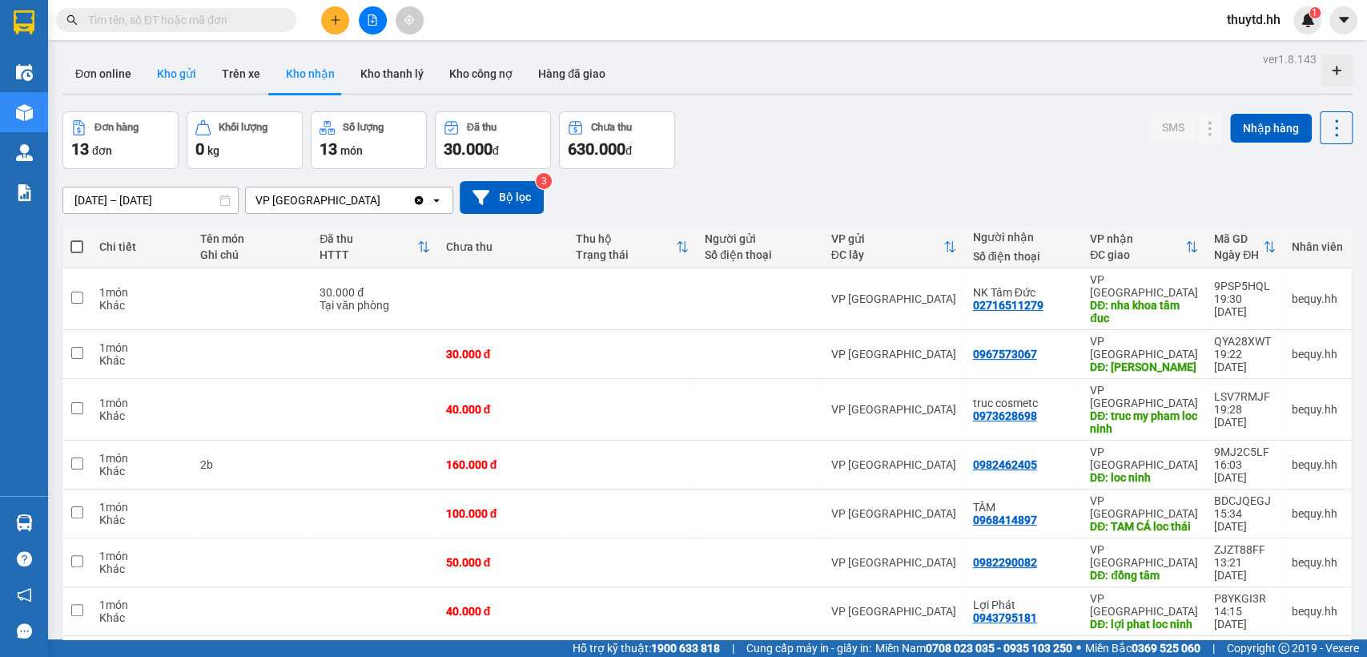
click at [167, 80] on button "Kho gửi" at bounding box center [176, 73] width 65 height 38
